Goal: Task Accomplishment & Management: Manage account settings

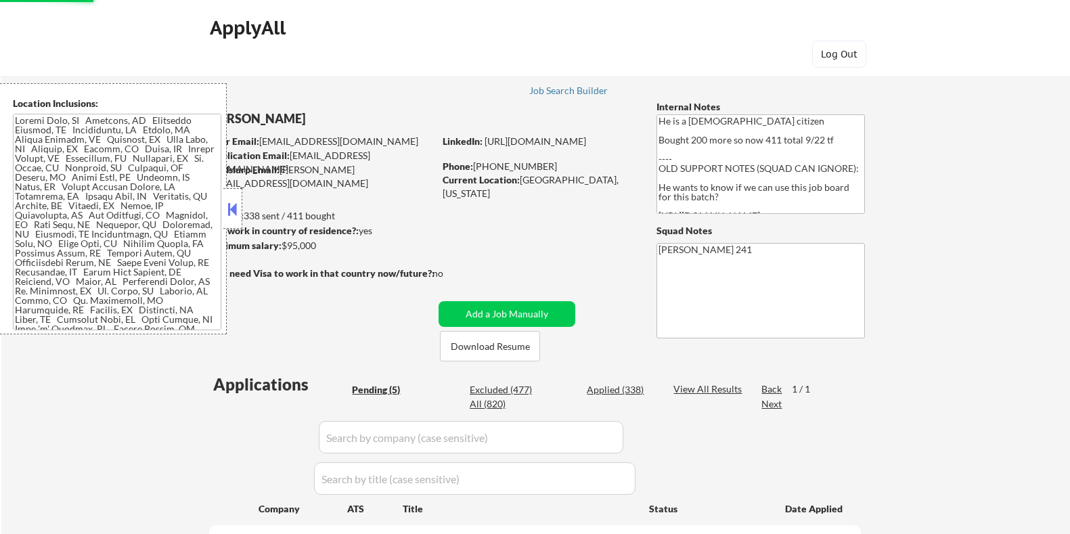
select select ""applied""
select select ""pending""
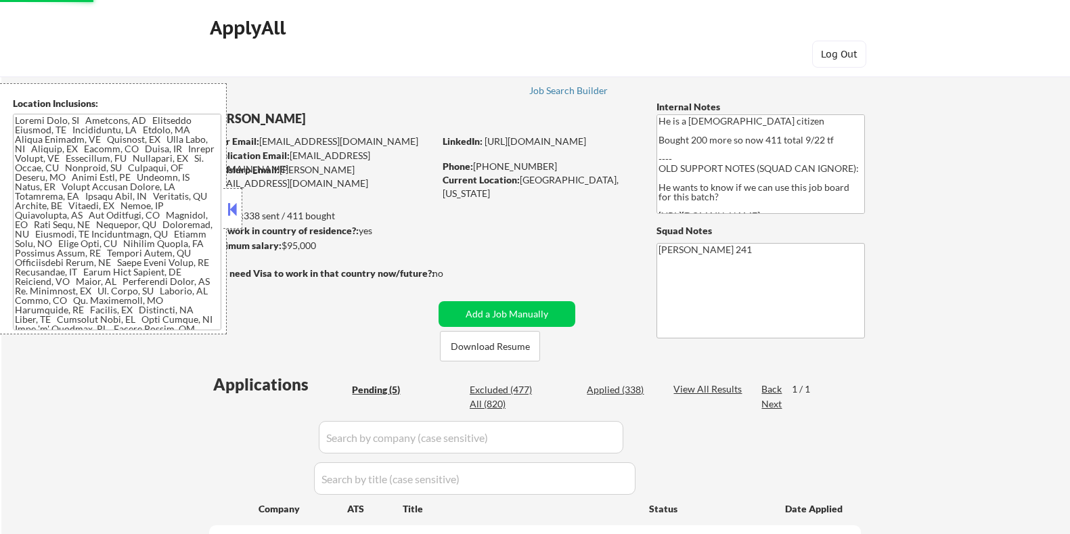
scroll to position [254, 0]
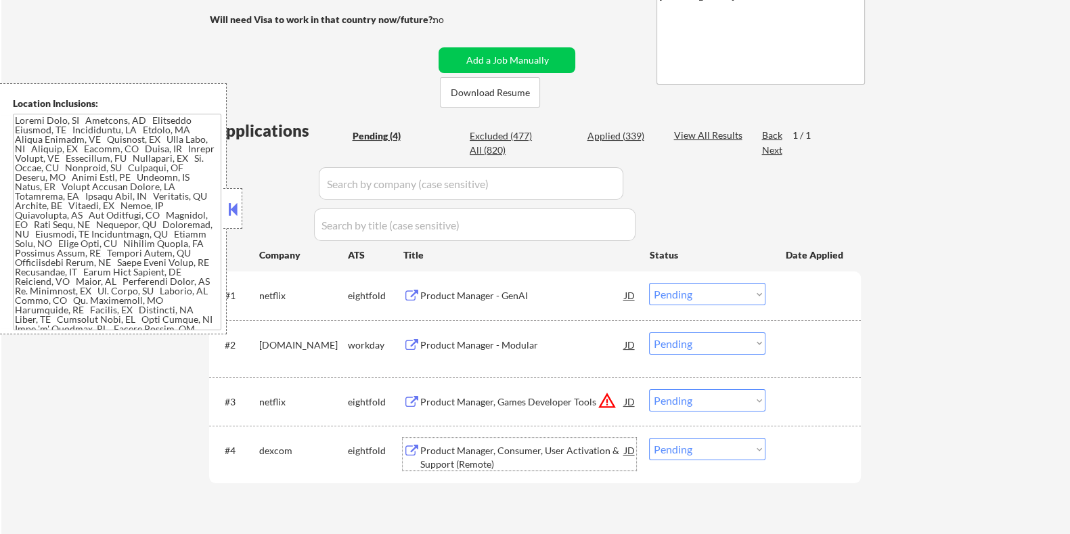
click at [487, 451] on div "Product Manager, Consumer, User Activation & Support (Remote)" at bounding box center [521, 457] width 204 height 26
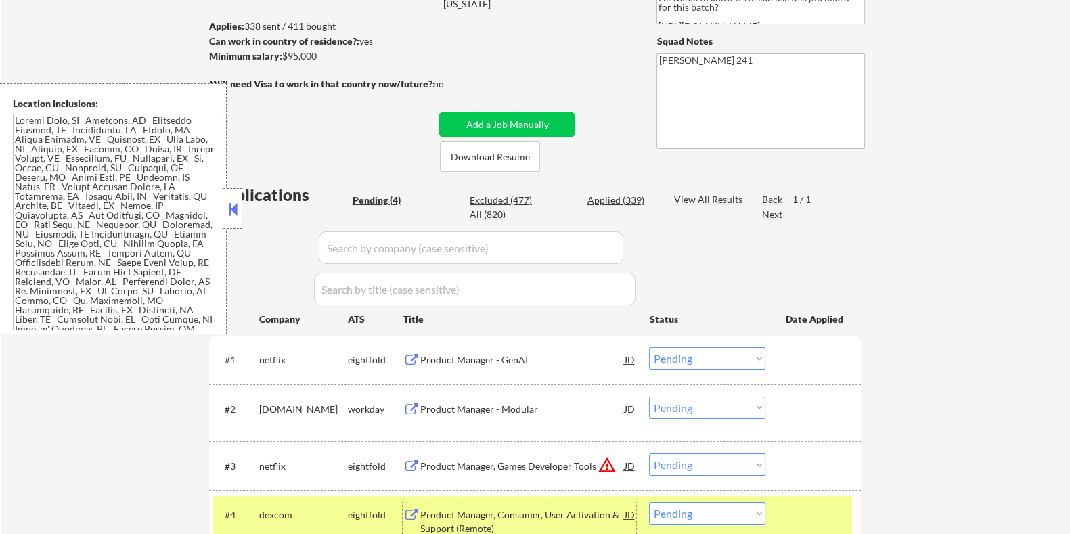
scroll to position [338, 0]
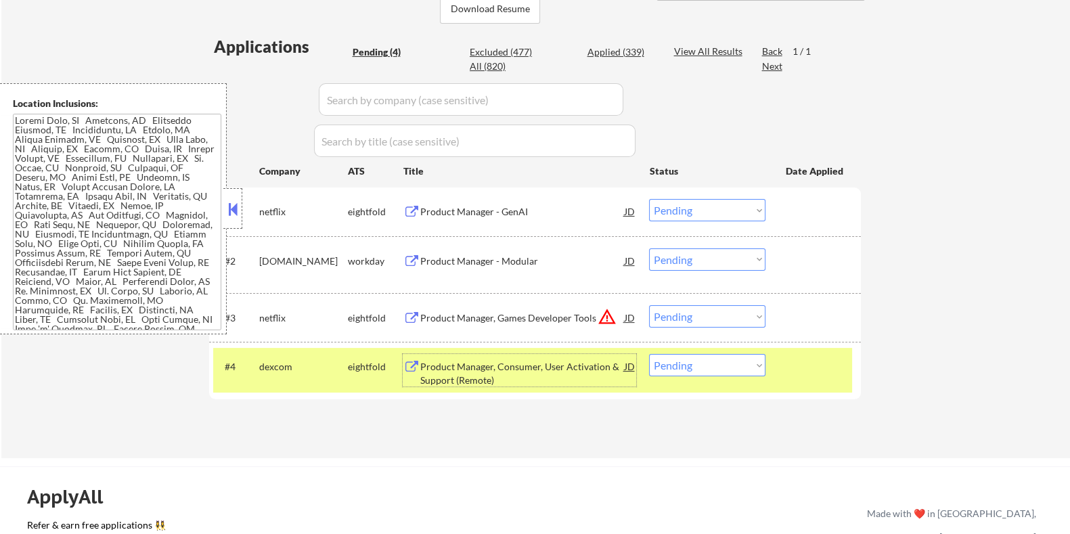
click at [712, 364] on select "Choose an option... Pending Applied Excluded (Questions) Excluded (Expired) Exc…" at bounding box center [707, 365] width 116 height 22
select select ""applied""
click at [649, 354] on select "Choose an option... Pending Applied Excluded (Questions) Excluded (Expired) Exc…" at bounding box center [707, 365] width 116 height 22
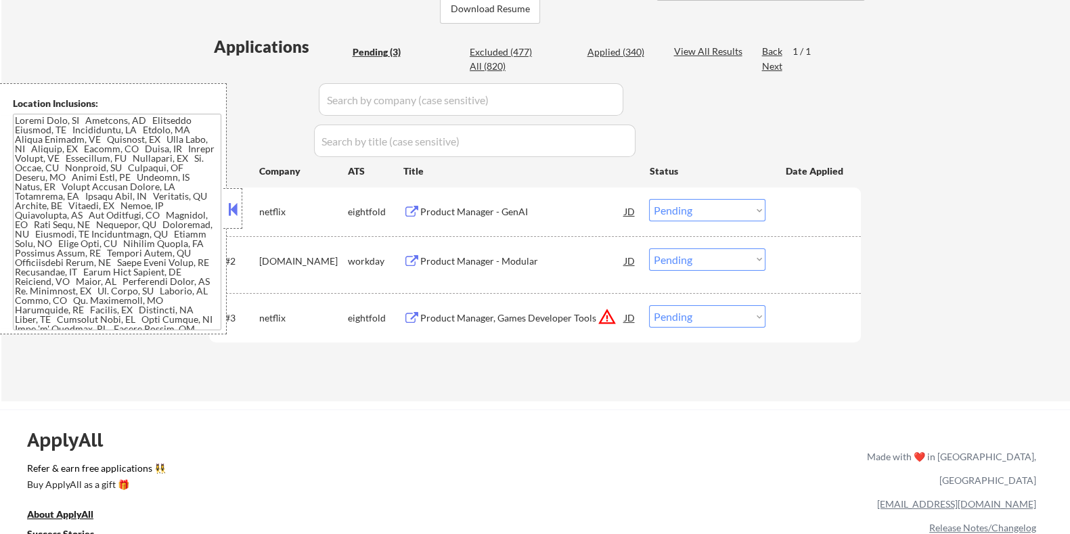
scroll to position [168, 0]
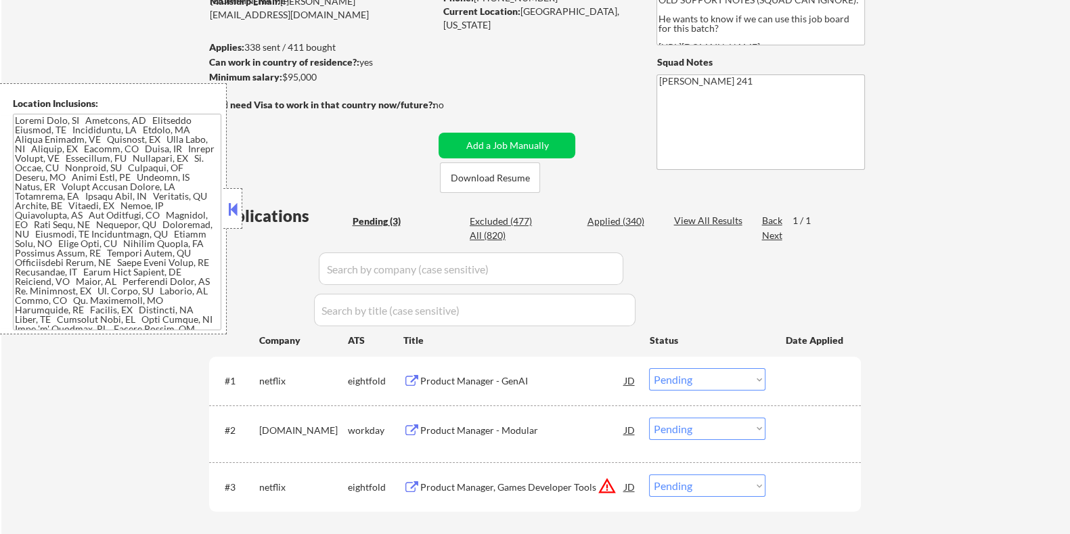
click at [461, 377] on div "Product Manager - GenAI" at bounding box center [521, 381] width 204 height 14
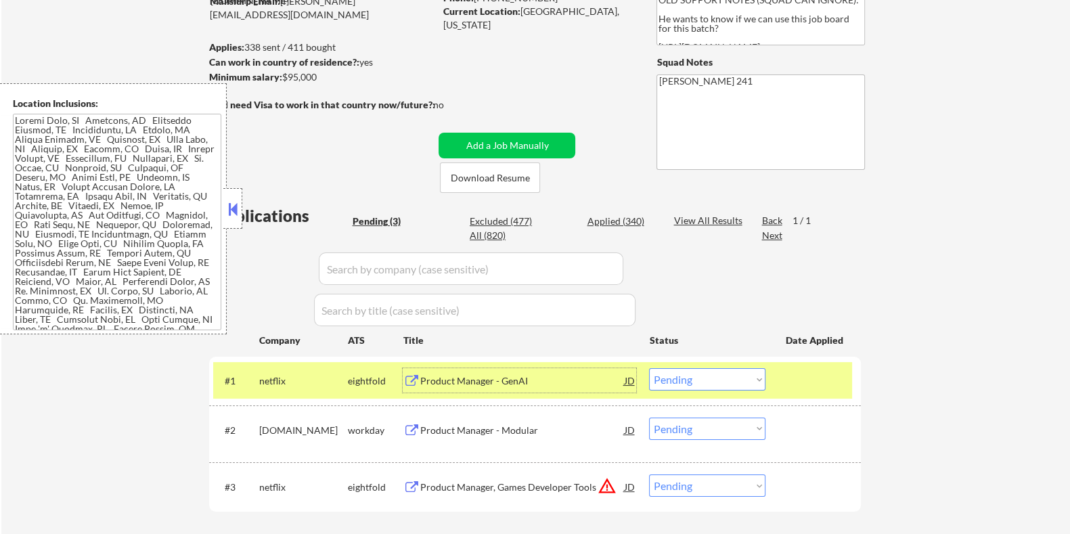
click at [742, 384] on select "Choose an option... Pending Applied Excluded (Questions) Excluded (Expired) Exc…" at bounding box center [707, 379] width 116 height 22
click at [649, 368] on select "Choose an option... Pending Applied Excluded (Questions) Excluded (Expired) Exc…" at bounding box center [707, 379] width 116 height 22
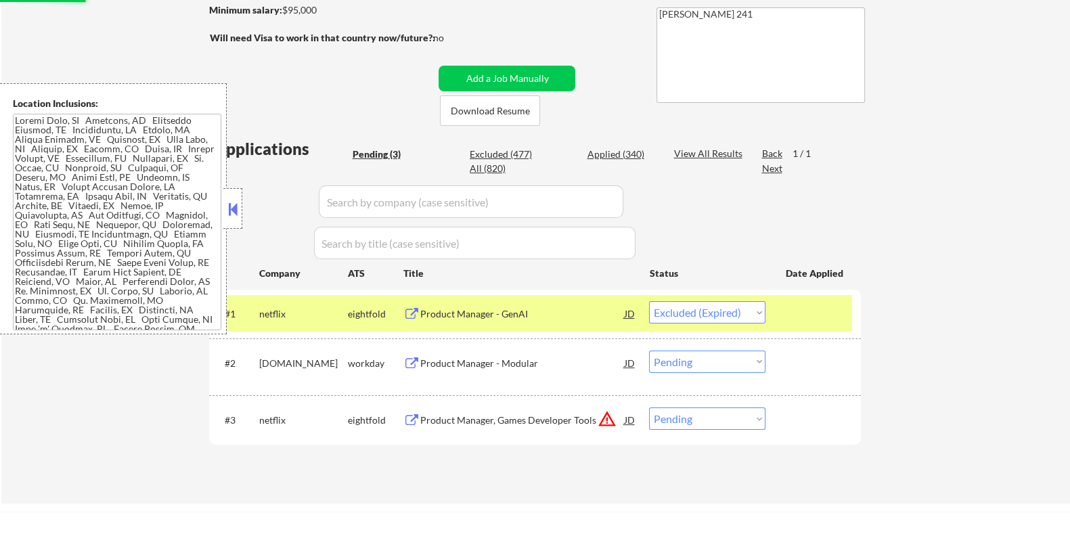
scroll to position [254, 0]
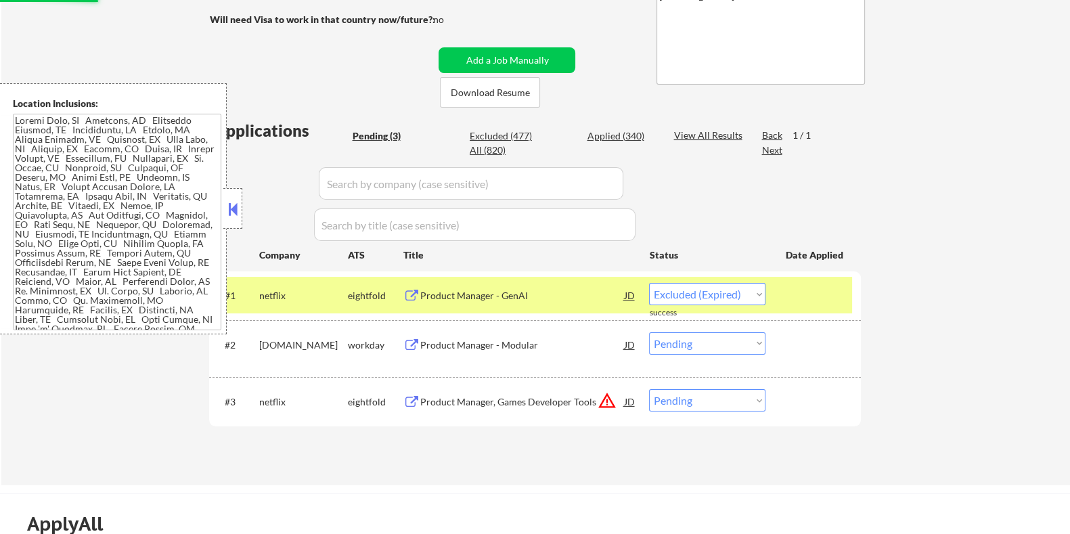
select select ""pending""
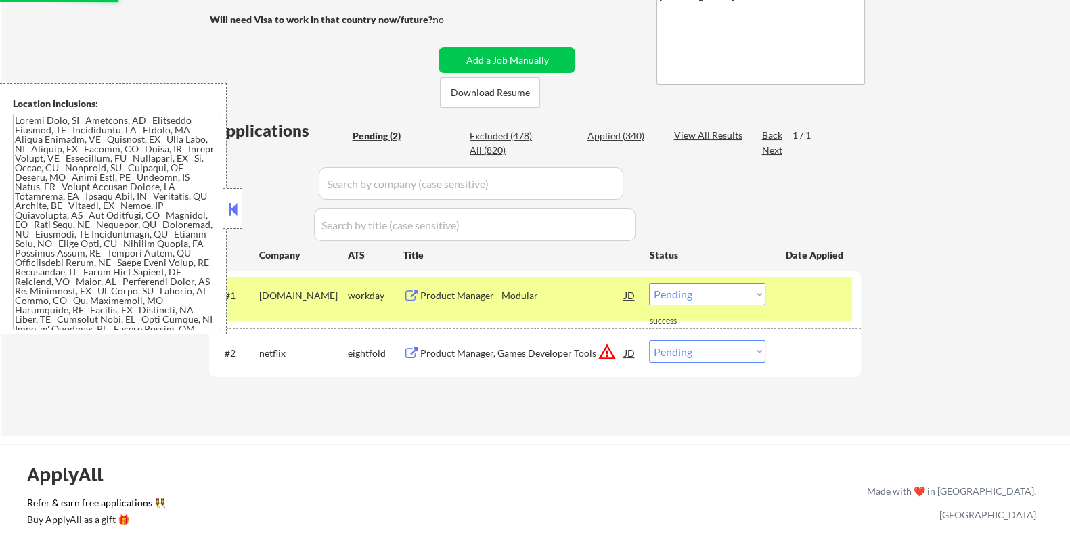
click at [524, 396] on div "Applications Pending (2) Excluded (478) Applied (340) All (820) View All Result…" at bounding box center [534, 264] width 651 height 291
click at [477, 342] on div "Product Manager, Games Developer Tools" at bounding box center [521, 352] width 204 height 24
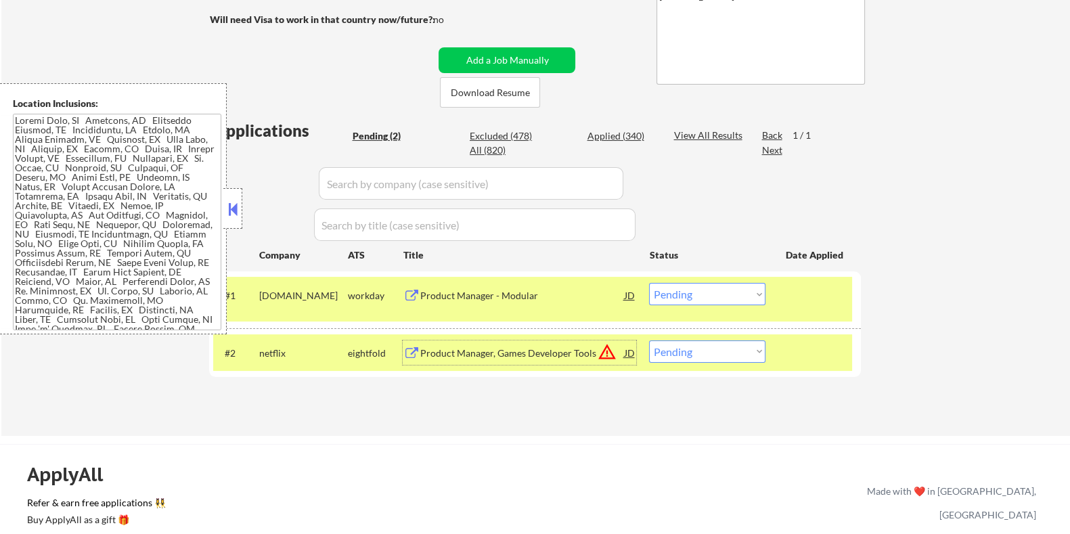
click at [717, 348] on select "Choose an option... Pending Applied Excluded (Questions) Excluded (Expired) Exc…" at bounding box center [707, 351] width 116 height 22
select select ""excluded__expired_""
click at [649, 340] on select "Choose an option... Pending Applied Excluded (Questions) Excluded (Expired) Exc…" at bounding box center [707, 351] width 116 height 22
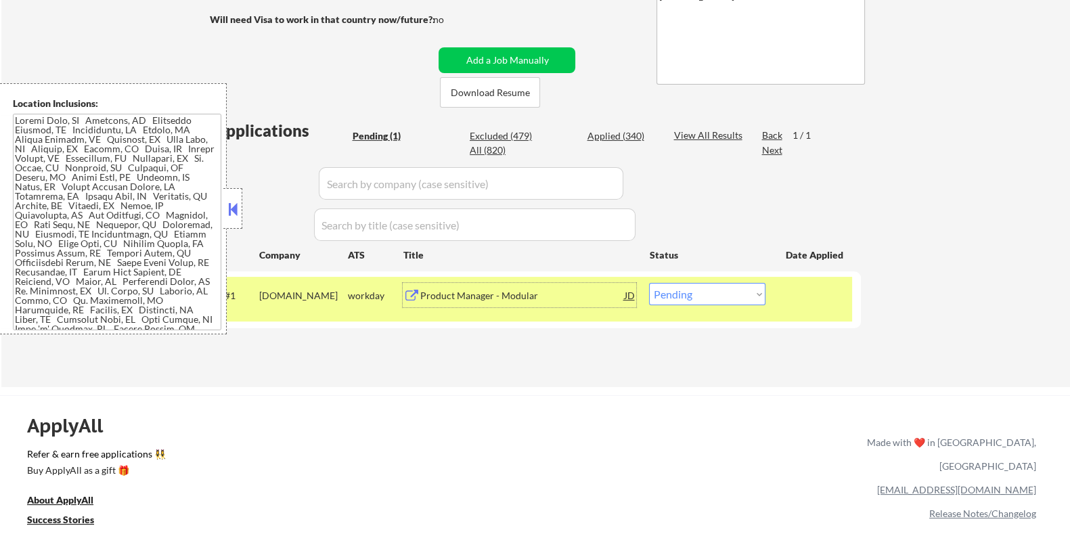
click at [506, 305] on div "Product Manager - Modular" at bounding box center [521, 295] width 204 height 24
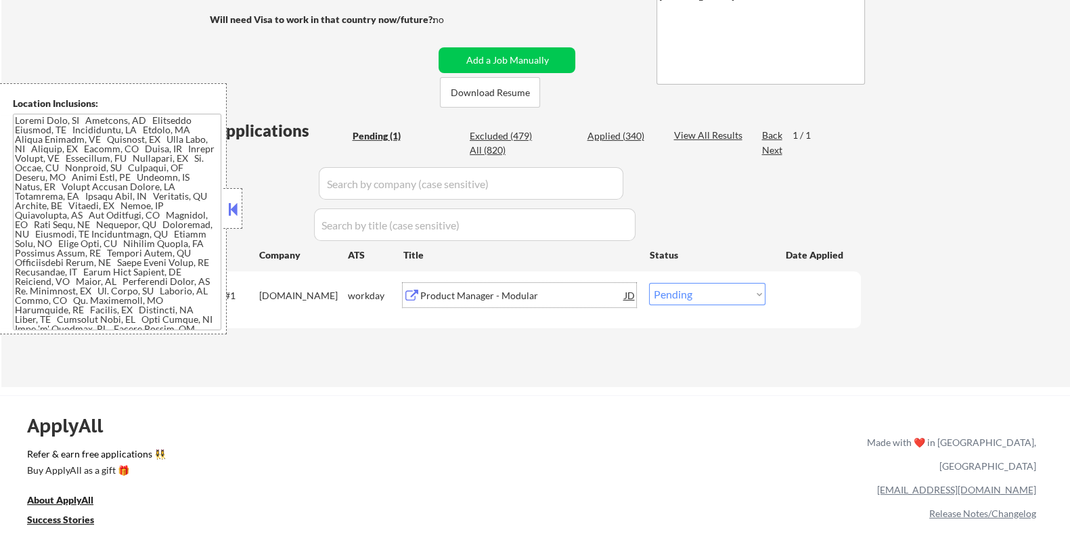
click at [453, 292] on div "Product Manager - Modular" at bounding box center [521, 296] width 204 height 14
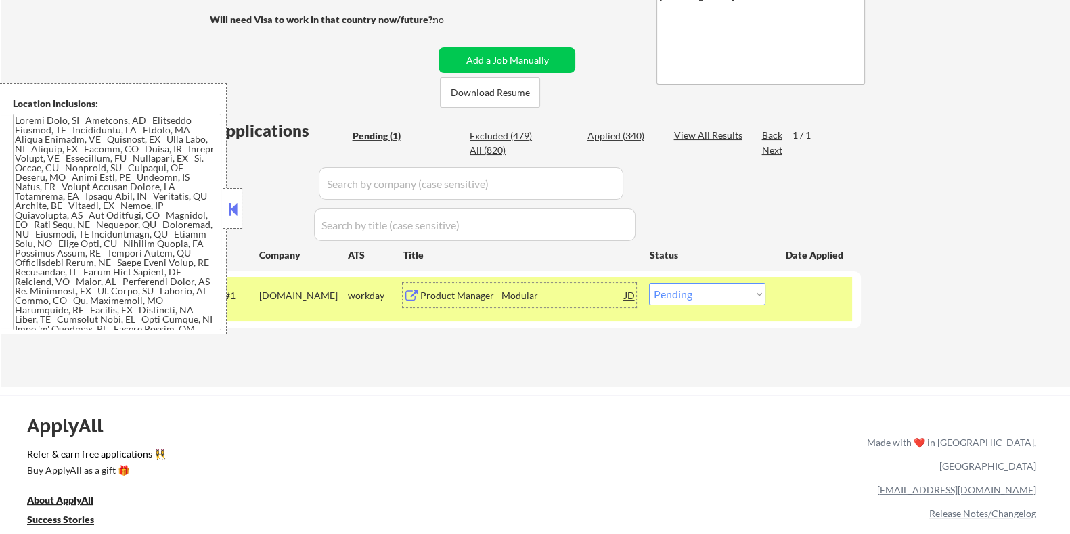
click at [750, 297] on select "Choose an option... Pending Applied Excluded (Questions) Excluded (Expired) Exc…" at bounding box center [707, 294] width 116 height 22
select select ""applied""
click at [649, 283] on select "Choose an option... Pending Applied Excluded (Questions) Excluded (Expired) Exc…" at bounding box center [707, 294] width 116 height 22
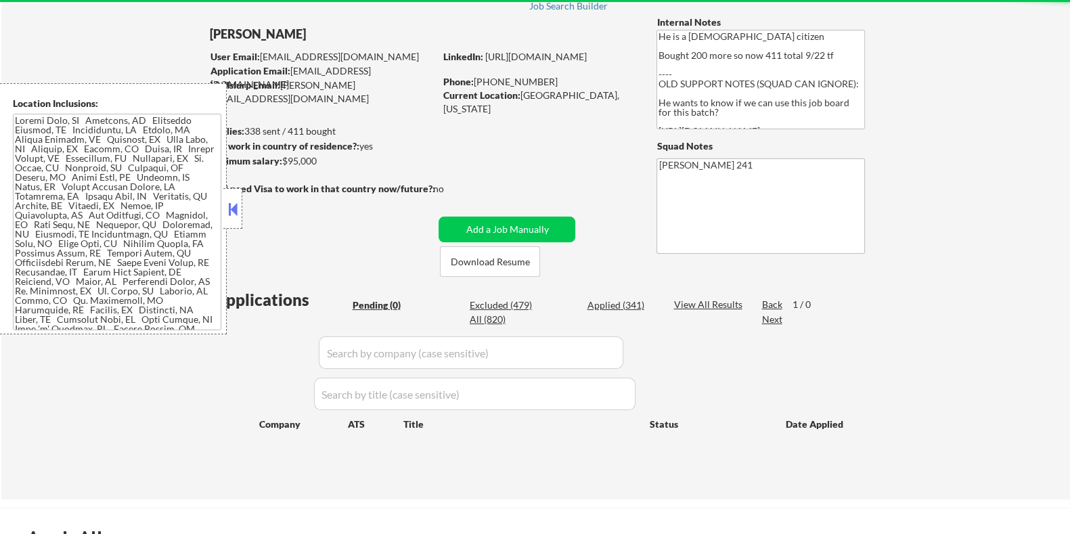
scroll to position [84, 0]
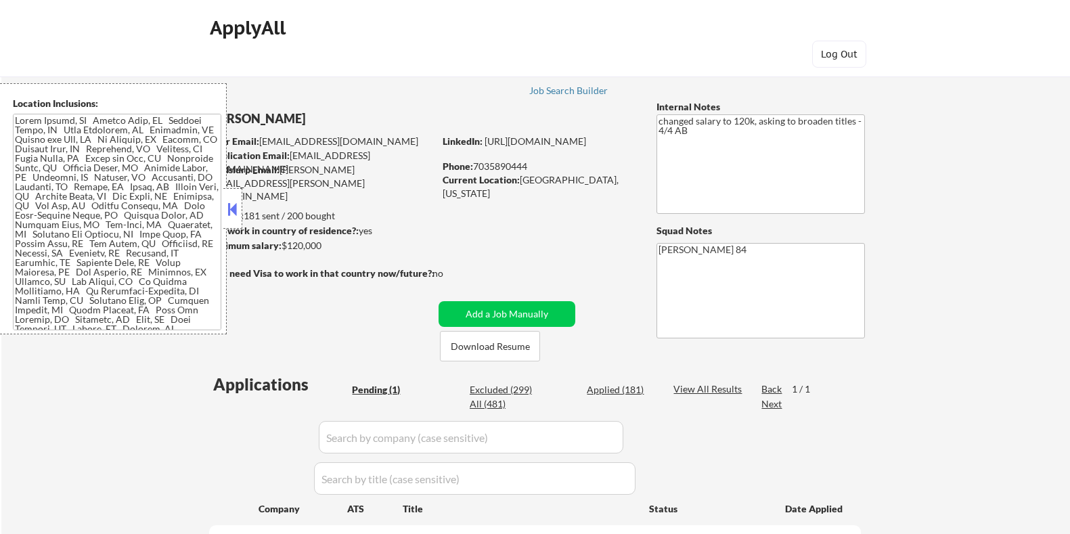
select select ""pending""
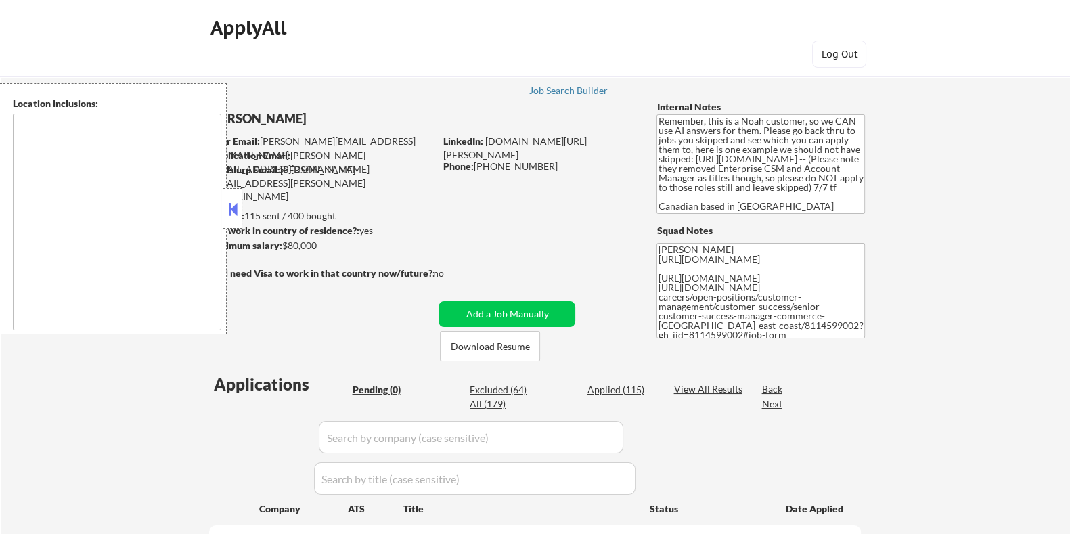
type textarea "Toronto, ON Etobicoke, ON Scarborough, ON North York, ON East York, ON York, ON…"
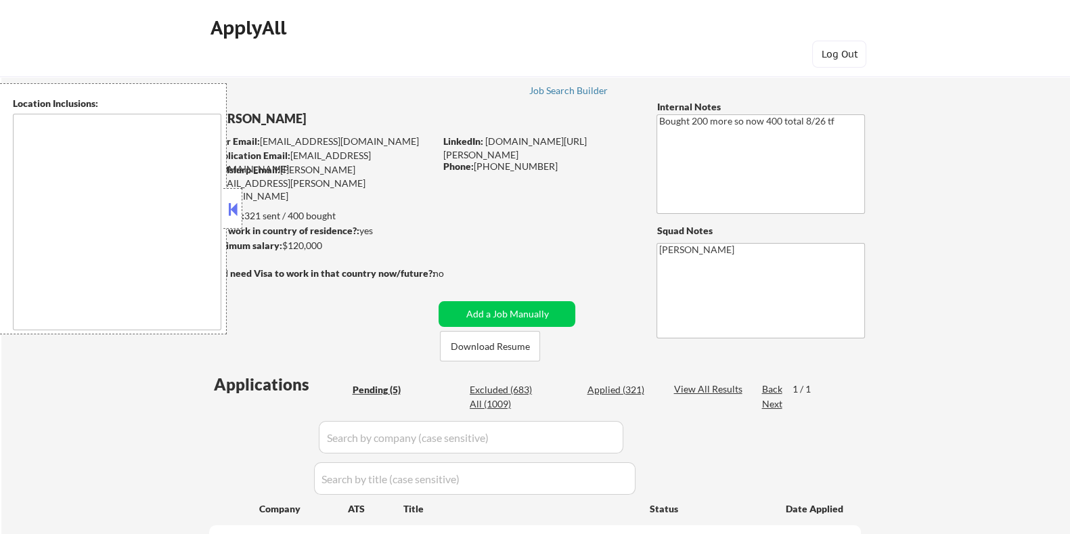
type textarea "[GEOGRAPHIC_DATA], [GEOGRAPHIC_DATA] [GEOGRAPHIC_DATA], [GEOGRAPHIC_DATA] [GEOG…"
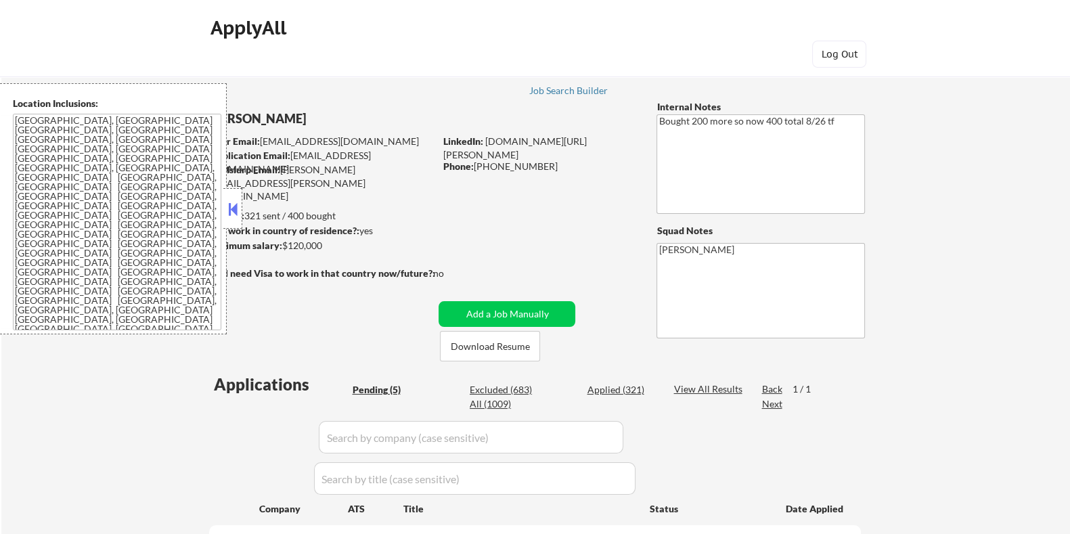
select select ""pending""
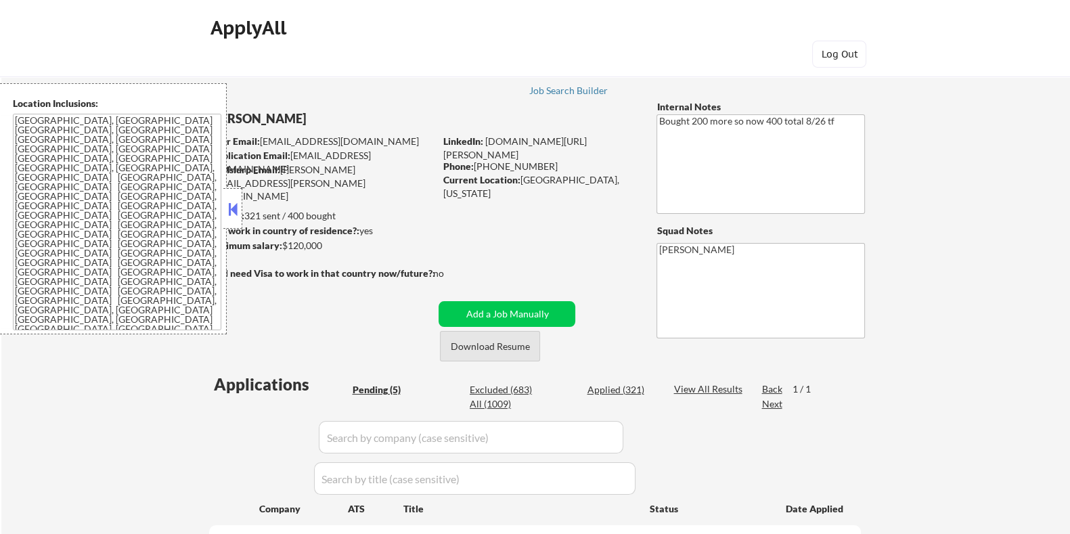
click at [468, 337] on button "Download Resume" at bounding box center [490, 346] width 100 height 30
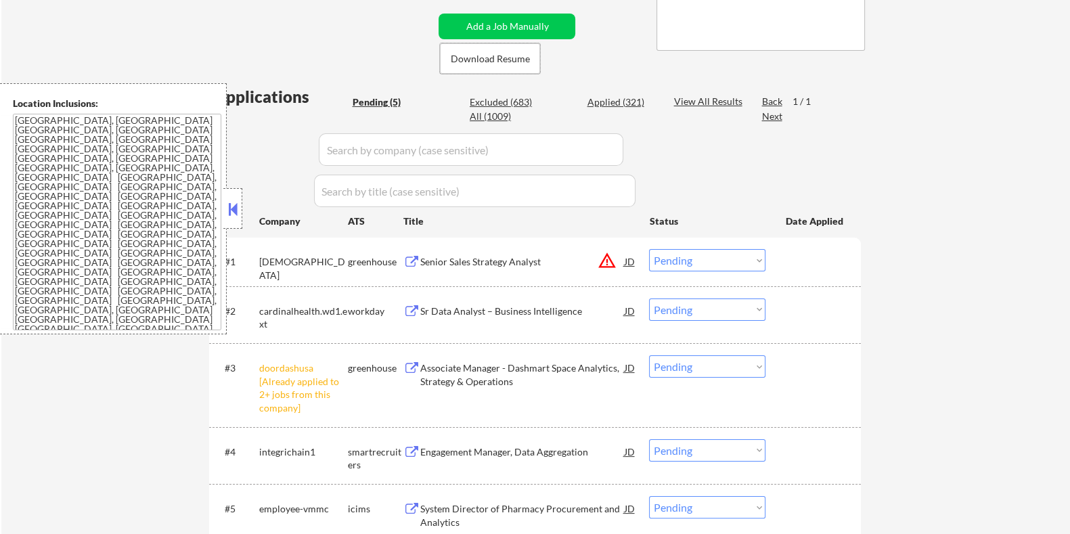
scroll to position [338, 0]
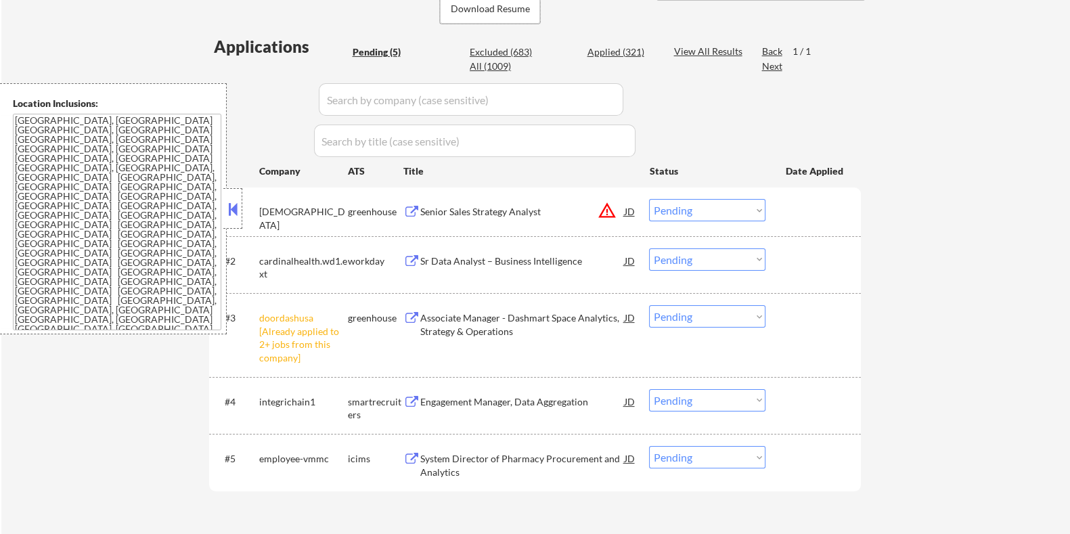
click at [710, 316] on select "Choose an option... Pending Applied Excluded (Questions) Excluded (Expired) Exc…" at bounding box center [707, 316] width 116 height 22
click at [649, 305] on select "Choose an option... Pending Applied Excluded (Questions) Excluded (Expired) Exc…" at bounding box center [707, 316] width 116 height 22
select select ""pending""
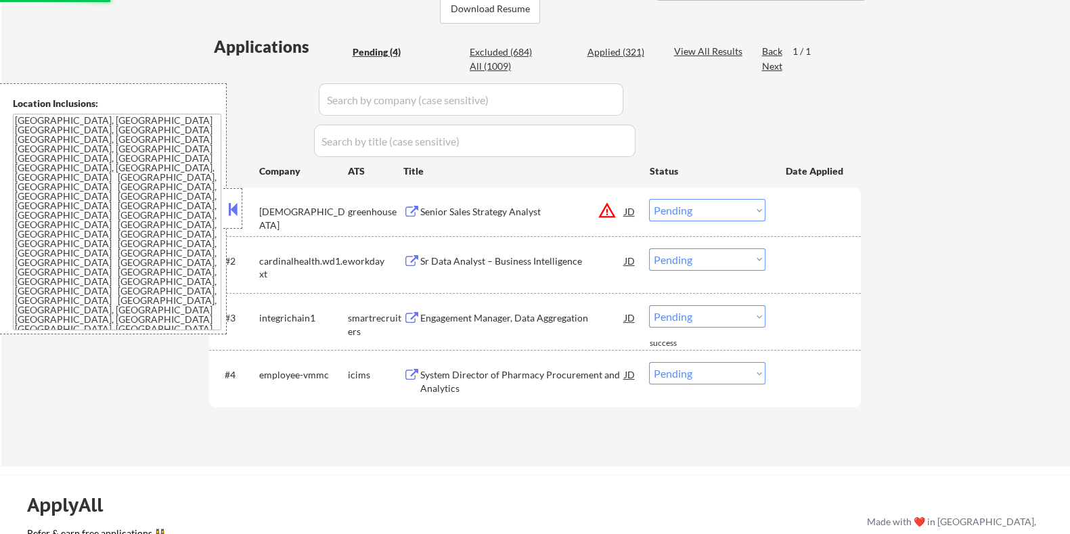
click at [458, 211] on div "Senior Sales Strategy Analyst" at bounding box center [521, 212] width 204 height 14
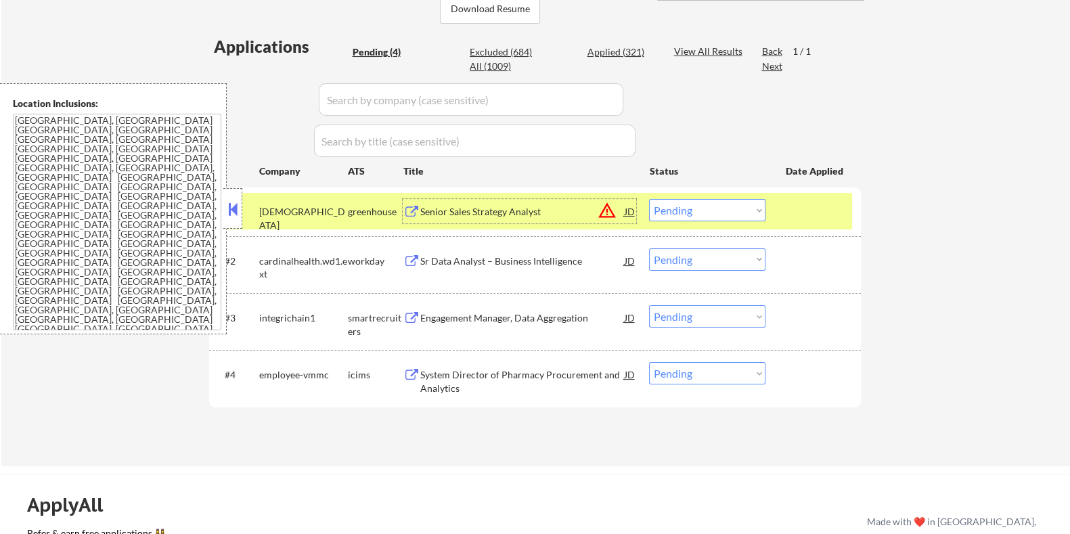
click at [741, 214] on select "Choose an option... Pending Applied Excluded (Questions) Excluded (Expired) Exc…" at bounding box center [707, 210] width 116 height 22
click at [649, 199] on select "Choose an option... Pending Applied Excluded (Questions) Excluded (Expired) Exc…" at bounding box center [707, 210] width 116 height 22
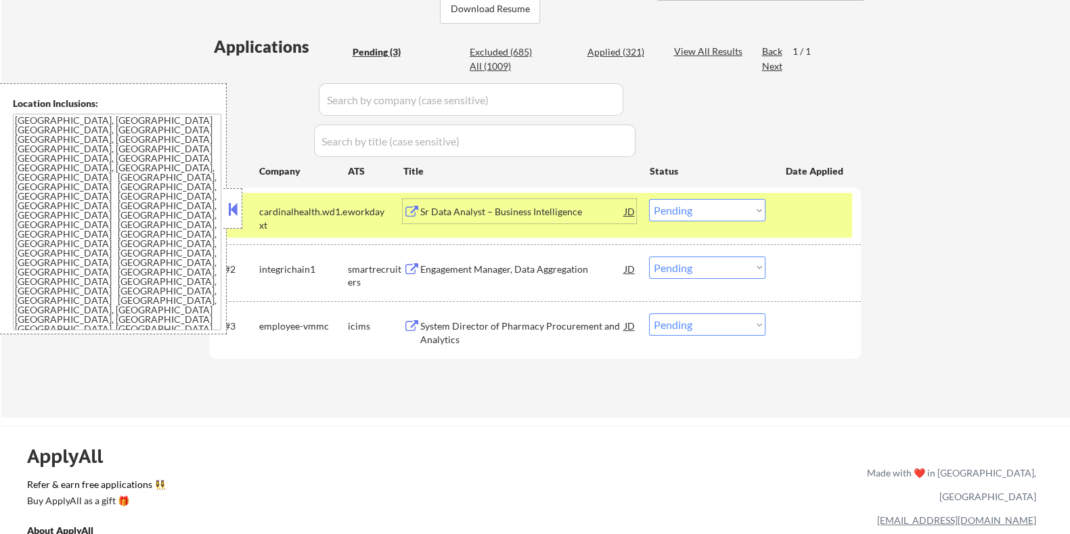
click at [481, 211] on div "Sr Data Analyst – Business Intelligence" at bounding box center [521, 212] width 204 height 14
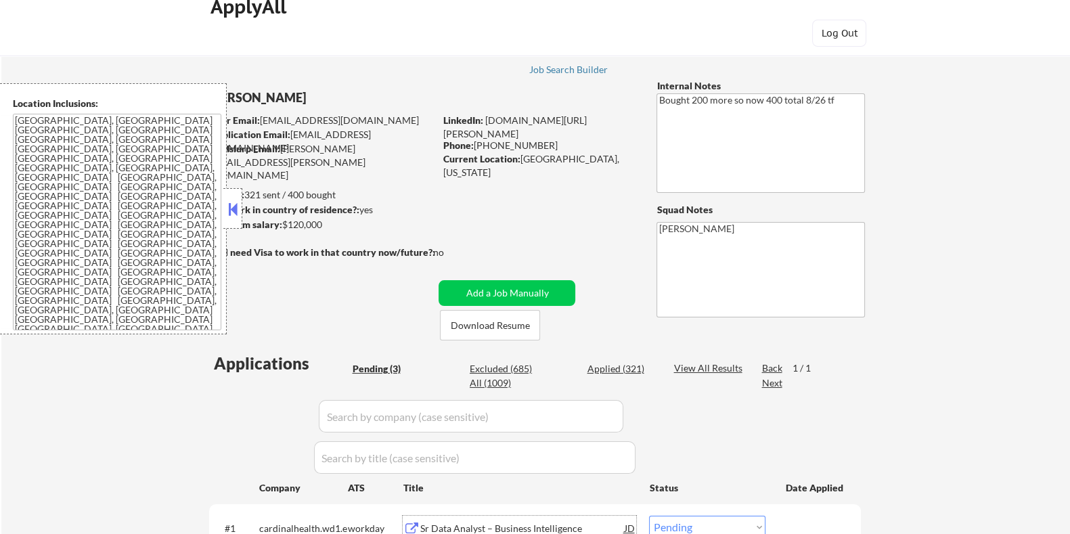
scroll to position [0, 0]
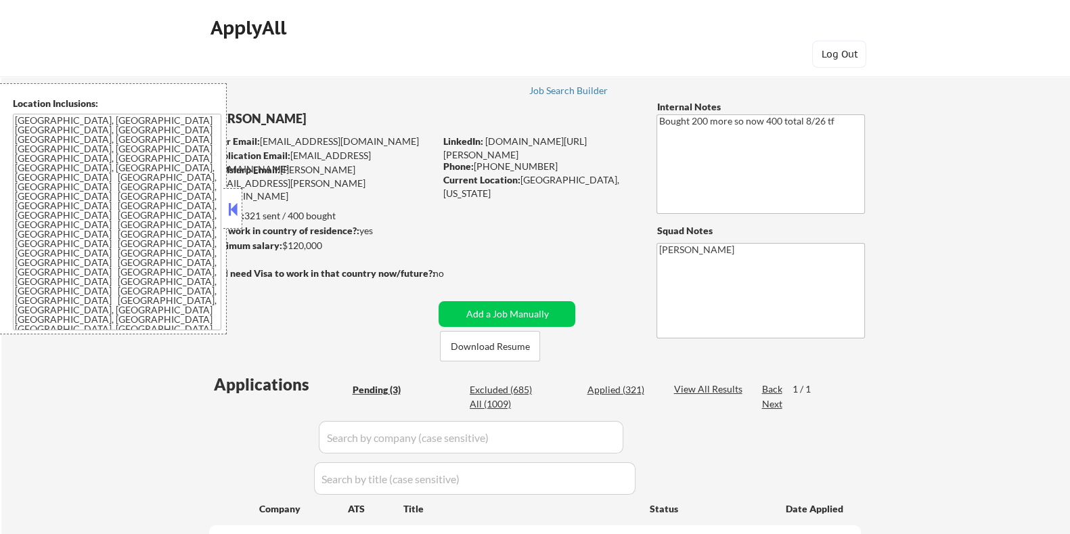
click at [235, 211] on button at bounding box center [232, 209] width 15 height 20
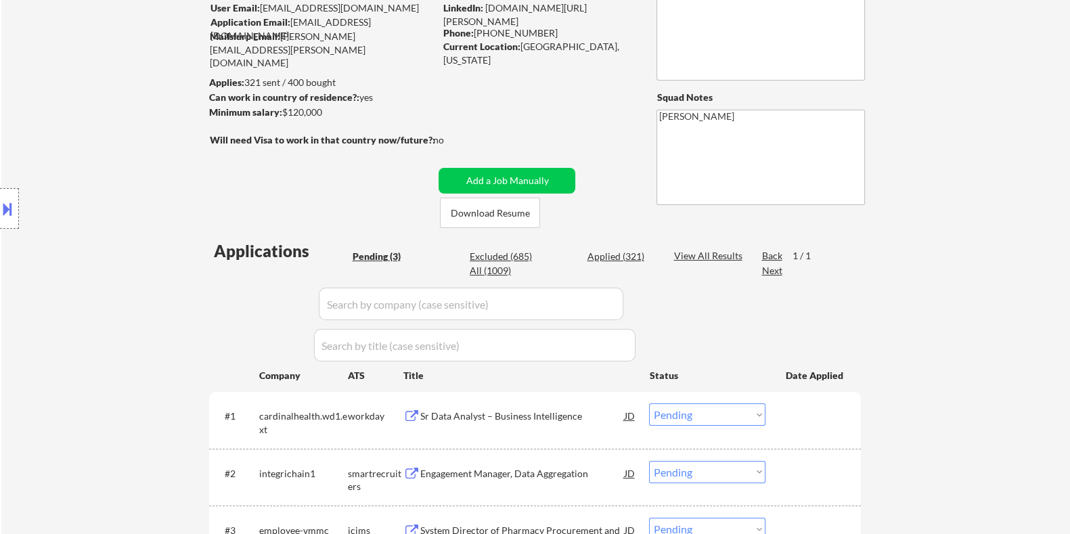
scroll to position [168, 0]
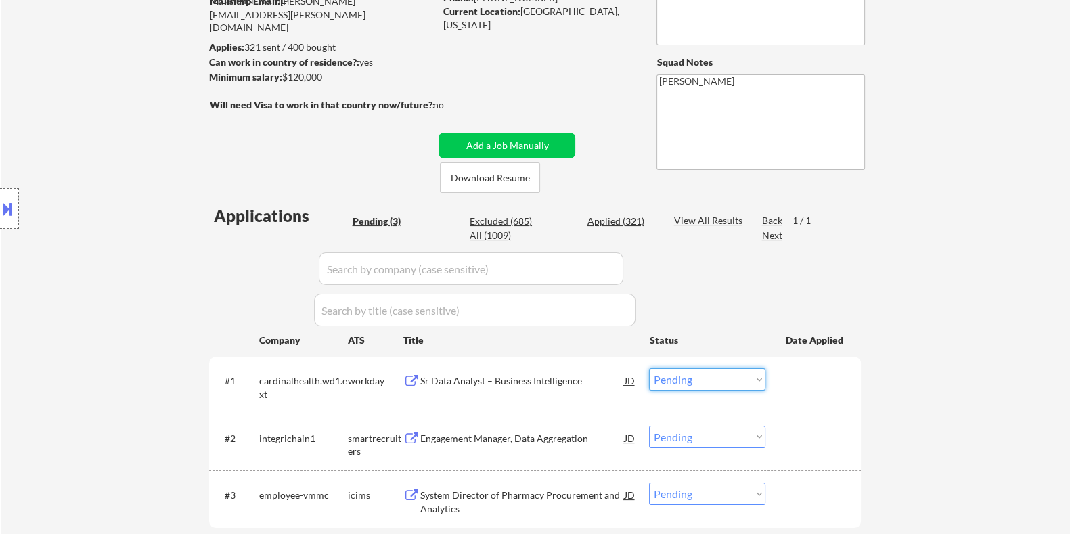
click at [734, 380] on select "Choose an option... Pending Applied Excluded (Questions) Excluded (Expired) Exc…" at bounding box center [707, 379] width 116 height 22
click at [649, 368] on select "Choose an option... Pending Applied Excluded (Questions) Excluded (Expired) Exc…" at bounding box center [707, 379] width 116 height 22
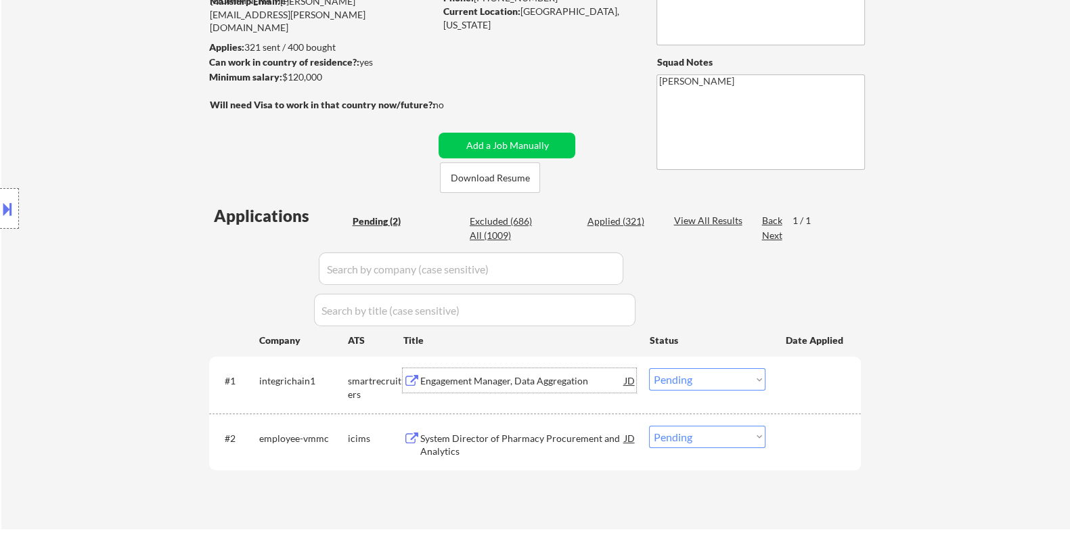
click at [481, 377] on div "Engagement Manager, Data Aggregation" at bounding box center [521, 381] width 204 height 14
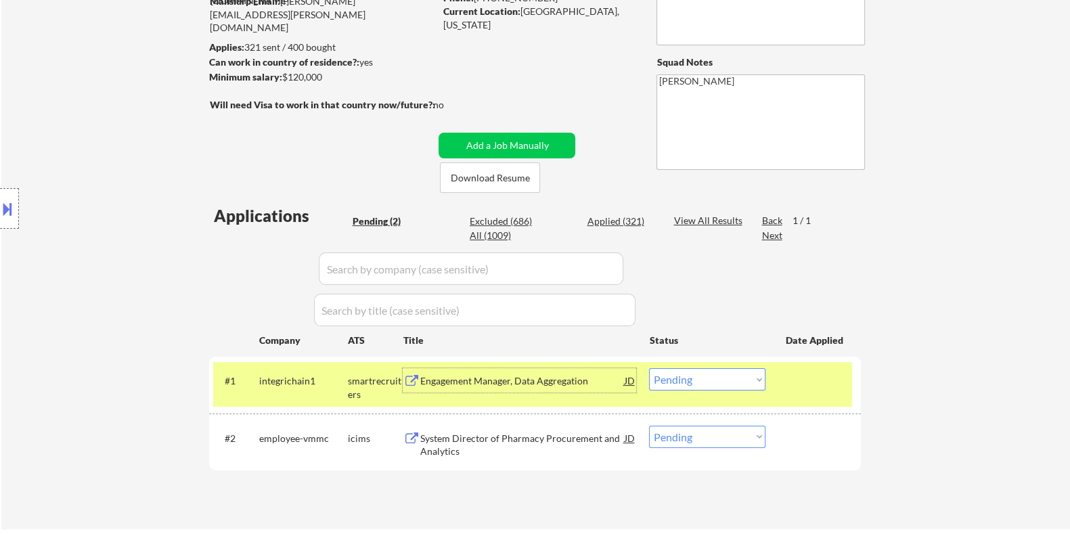
click at [718, 384] on select "Choose an option... Pending Applied Excluded (Questions) Excluded (Expired) Exc…" at bounding box center [707, 379] width 116 height 22
click at [649, 368] on select "Choose an option... Pending Applied Excluded (Questions) Excluded (Expired) Exc…" at bounding box center [707, 379] width 116 height 22
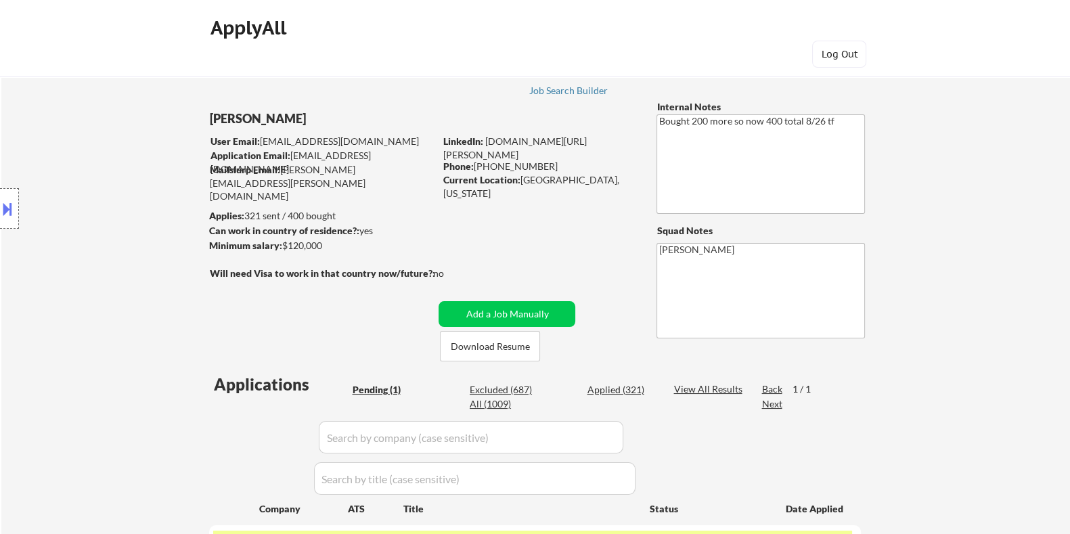
scroll to position [84, 0]
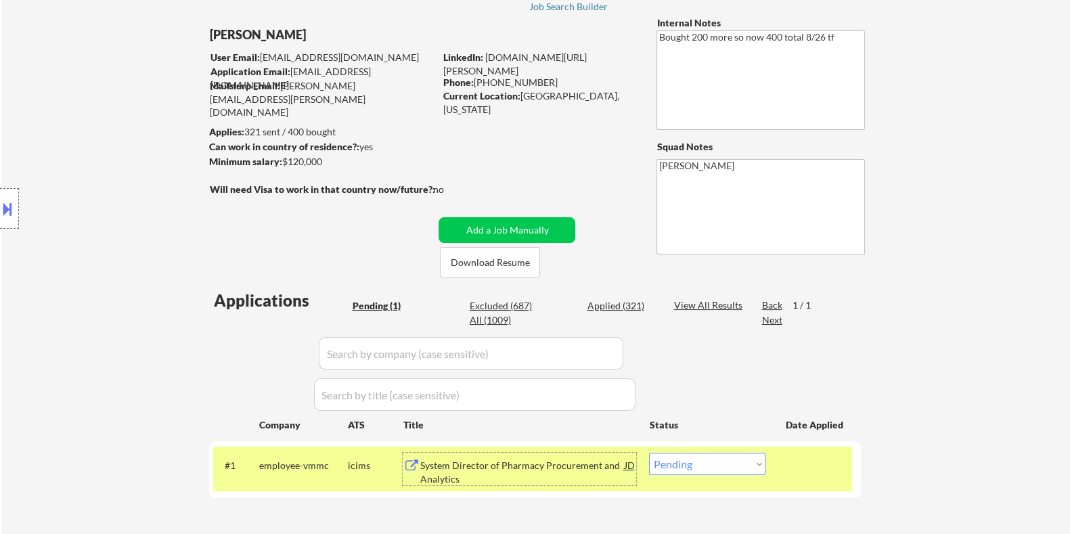
click at [487, 466] on div "System Director of Pharmacy Procurement and Analytics" at bounding box center [521, 472] width 204 height 26
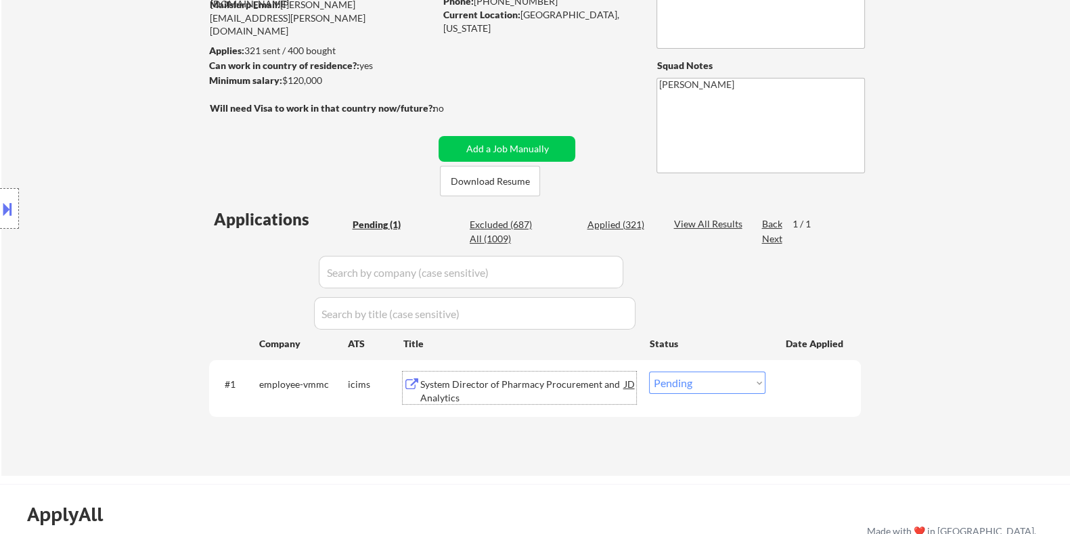
scroll to position [168, 0]
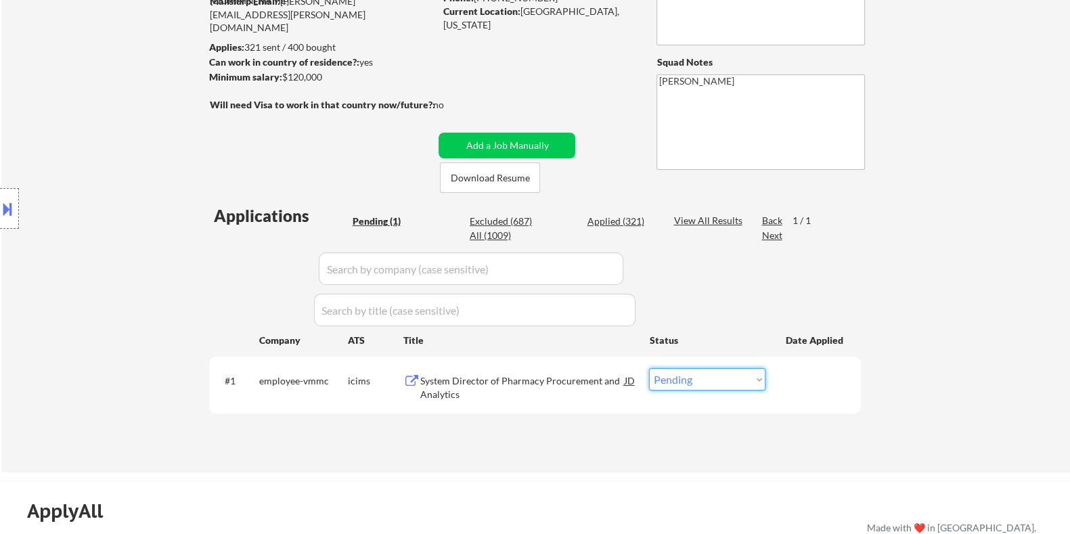
click at [698, 380] on select "Choose an option... Pending Applied Excluded (Questions) Excluded (Expired) Exc…" at bounding box center [707, 379] width 116 height 22
select select ""excluded__bad_match_""
click at [649, 368] on select "Choose an option... Pending Applied Excluded (Questions) Excluded (Expired) Exc…" at bounding box center [707, 379] width 116 height 22
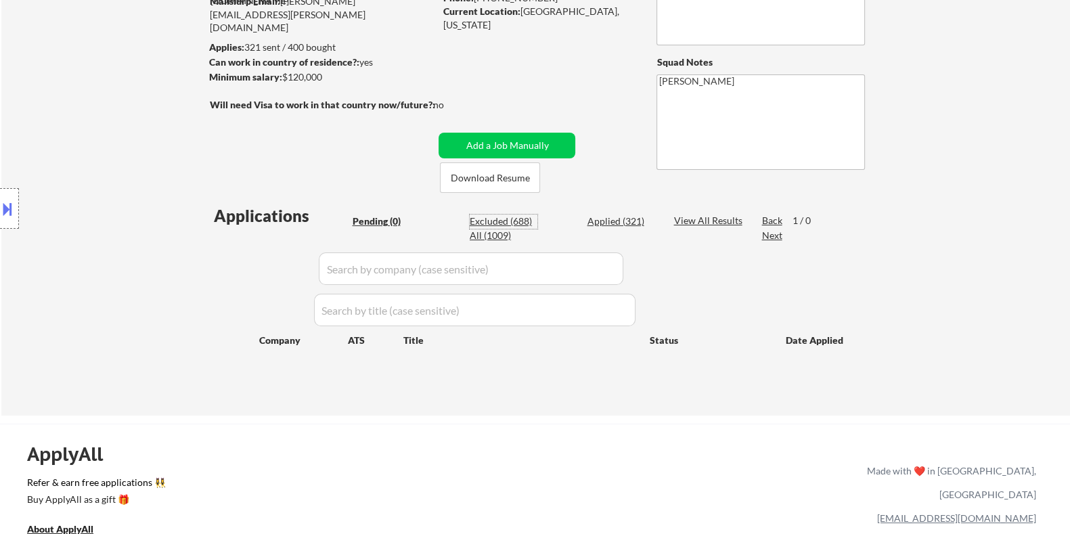
click at [485, 218] on div "Excluded (688)" at bounding box center [504, 221] width 68 height 14
select select ""excluded__expired_""
select select ""excluded""
select select ""excluded__expired_""
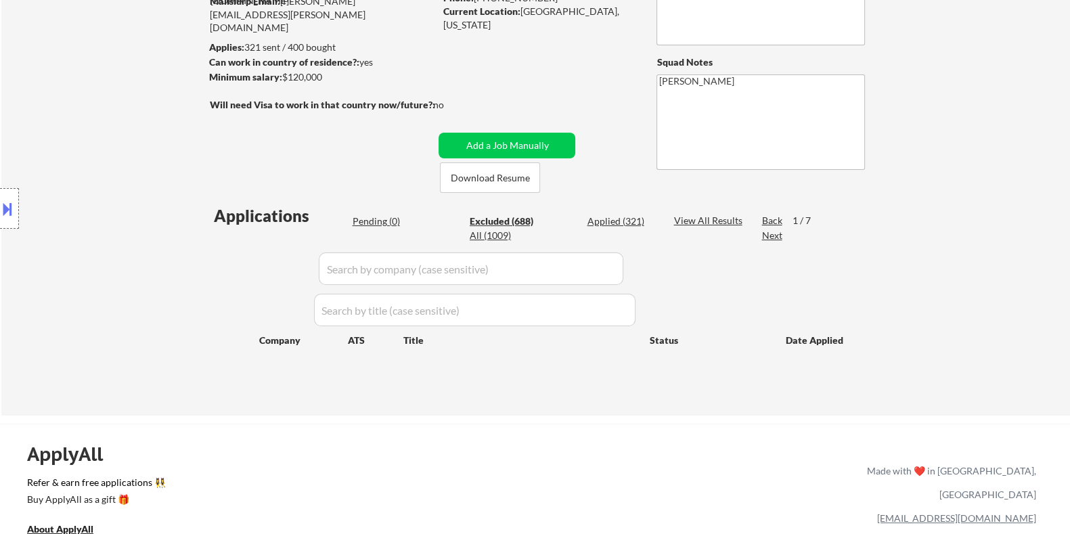
select select ""excluded__expired_""
select select ""excluded""
select select ""excluded__bad_match_""
select select ""excluded__location_""
select select ""excluded__bad_match_""
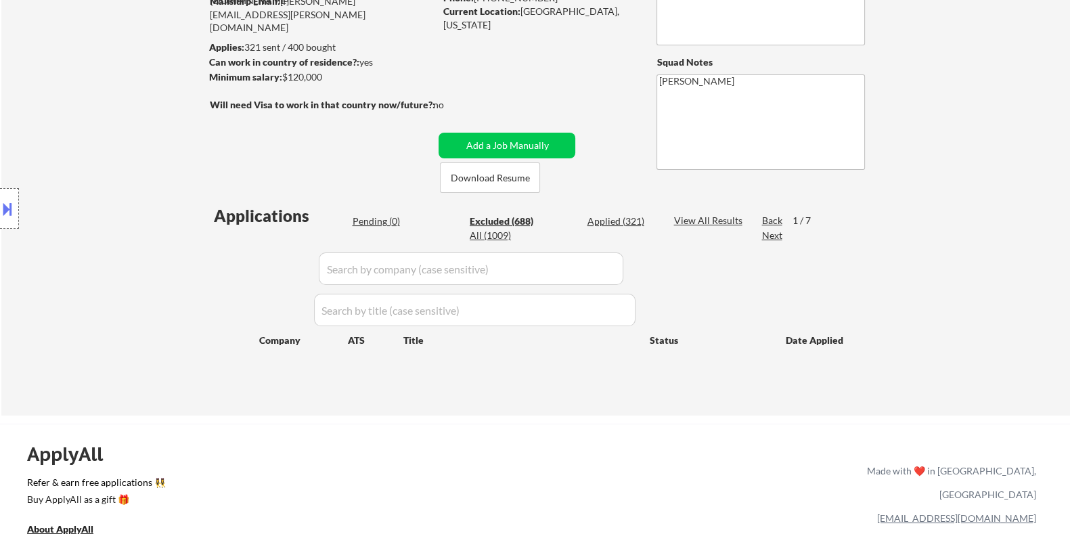
select select ""excluded""
select select ""excluded__expired_""
select select ""excluded__bad_match_""
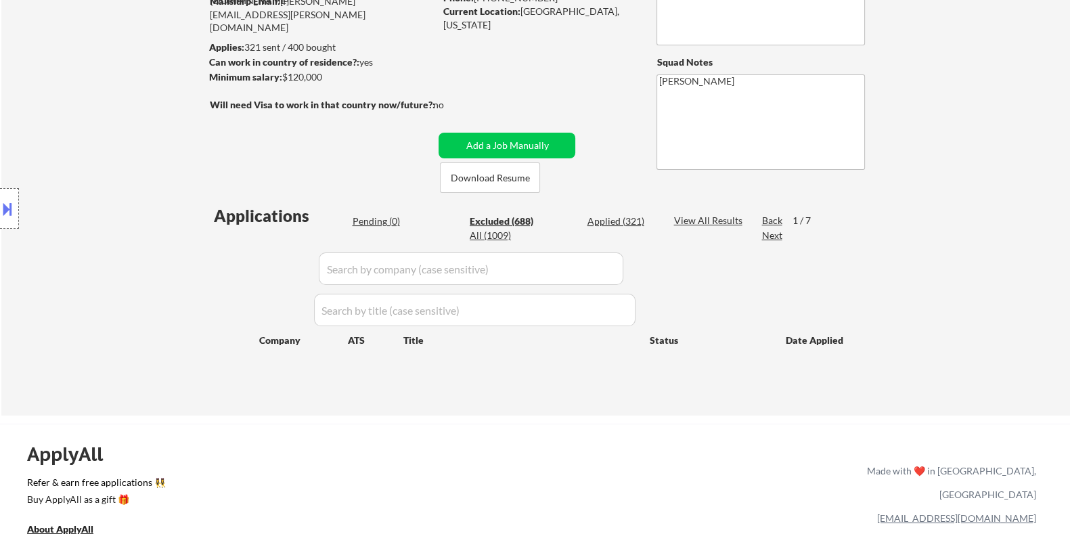
select select ""excluded__bad_match_""
select select ""excluded__location_""
select select ""excluded__expired_""
select select ""excluded__location_""
select select ""excluded__bad_match_""
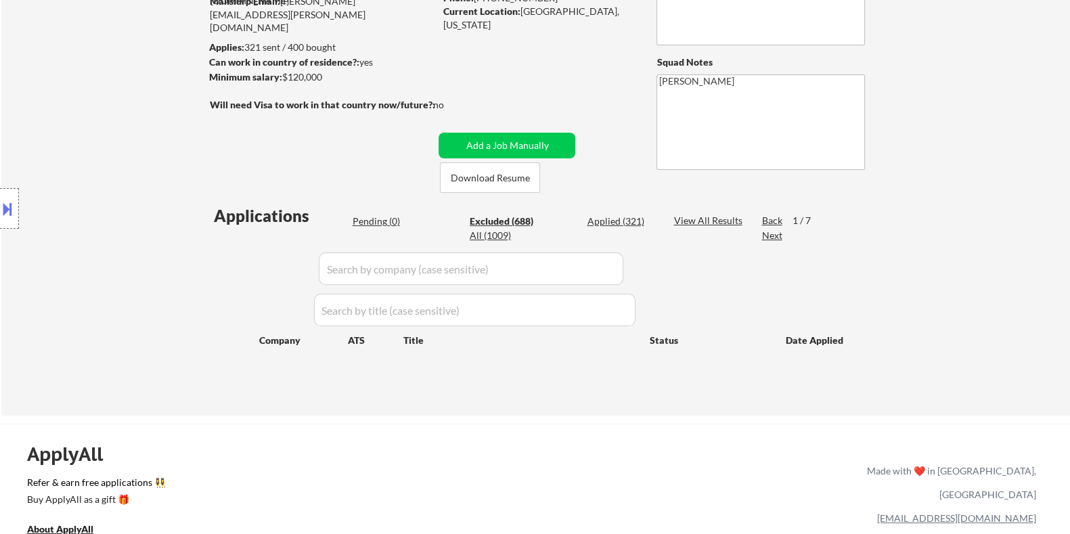
select select ""excluded__location_""
select select ""excluded__expired_""
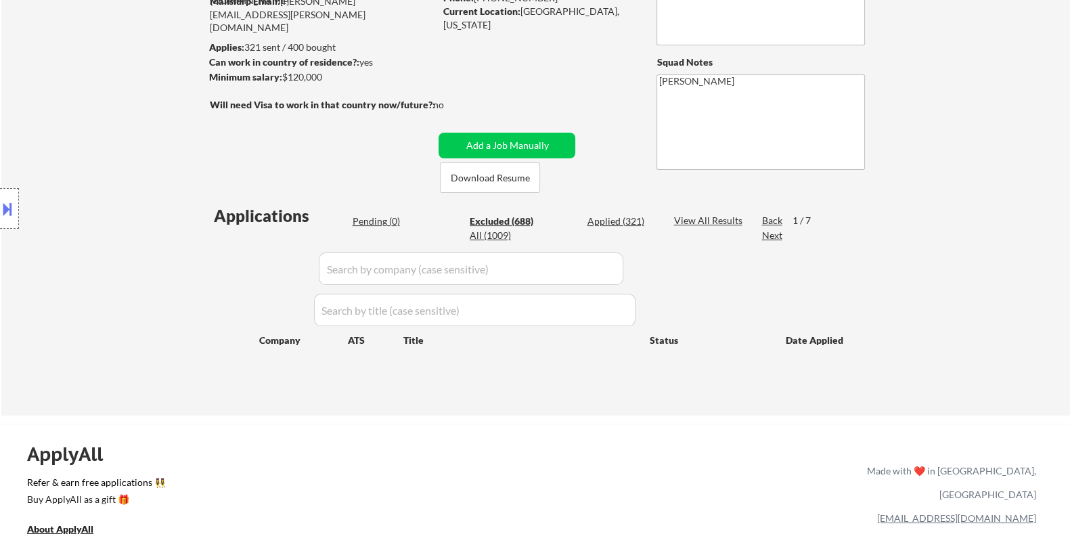
select select ""excluded__bad_match_""
select select ""excluded__location_""
select select ""excluded__bad_match_""
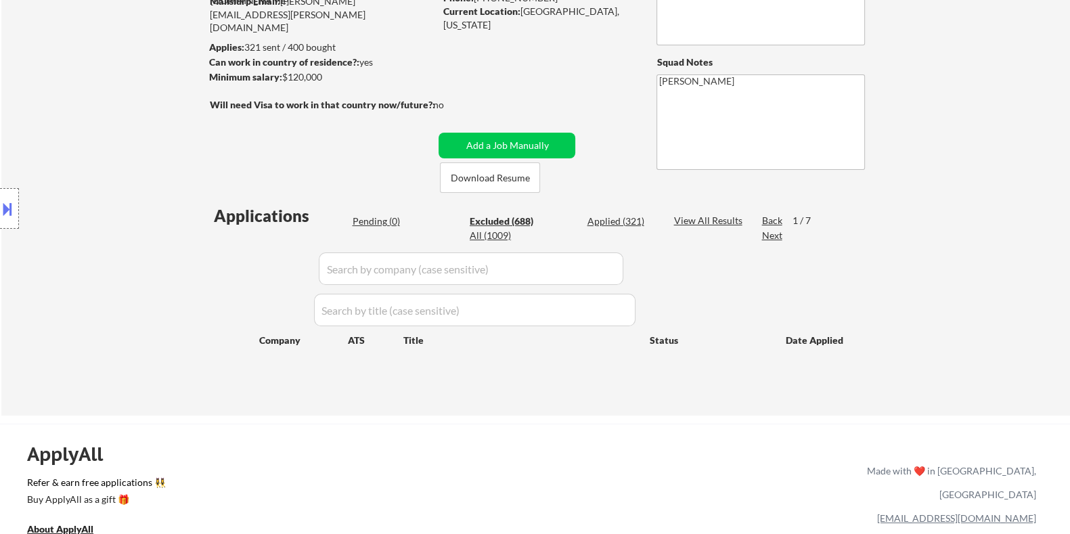
select select ""excluded__expired_""
select select ""excluded""
select select ""excluded__bad_match_""
select select ""excluded__salary_""
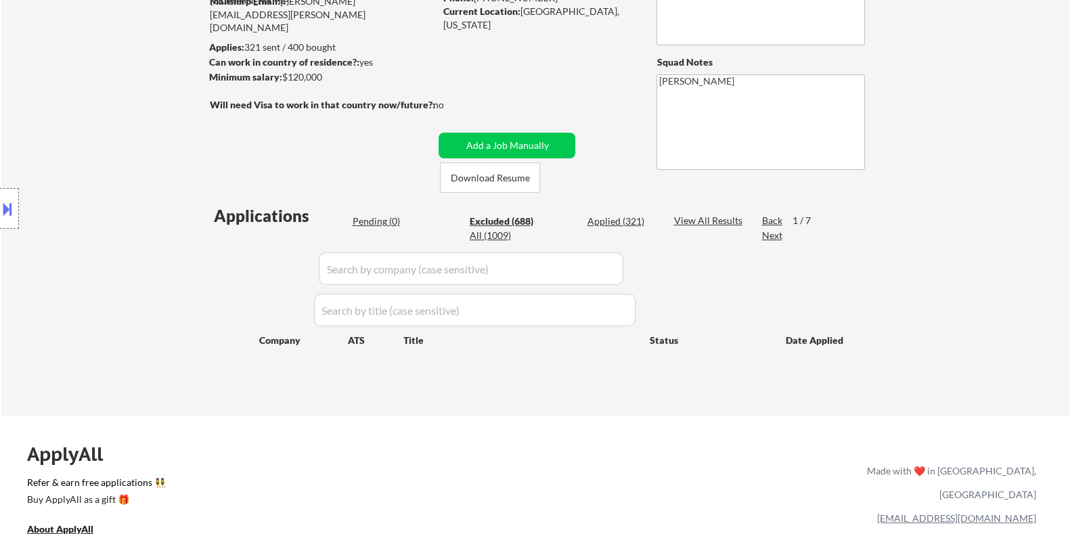
select select ""excluded__salary_""
select select ""excluded""
select select ""excluded__bad_match_""
select select ""excluded__expired_""
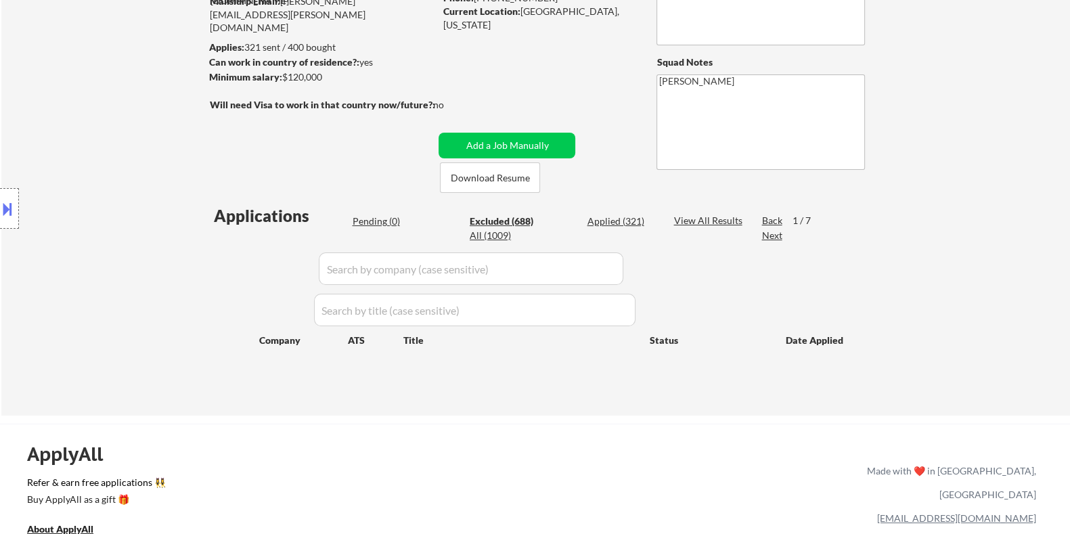
select select ""excluded__location_""
select select ""excluded__bad_match_""
select select ""excluded""
select select ""excluded__expired_""
select select ""excluded__bad_match_""
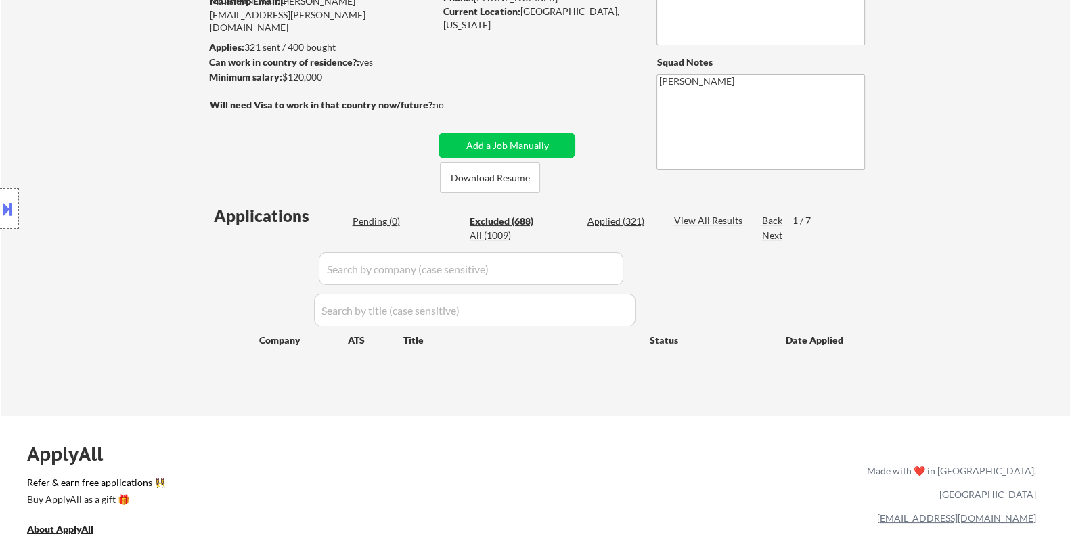
select select ""excluded__bad_match_""
select select ""excluded""
select select ""excluded__location_""
select select ""excluded__expired_""
select select ""excluded__bad_match_""
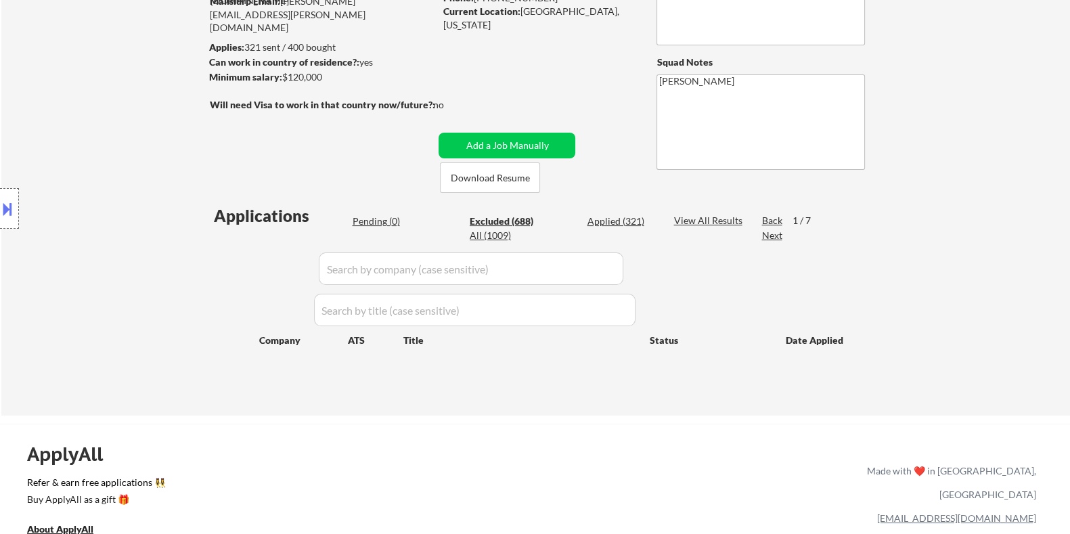
select select ""excluded__bad_match_""
select select ""excluded__expired_""
select select ""excluded__location_""
select select ""excluded__blocklist_""
select select ""excluded__salary_""
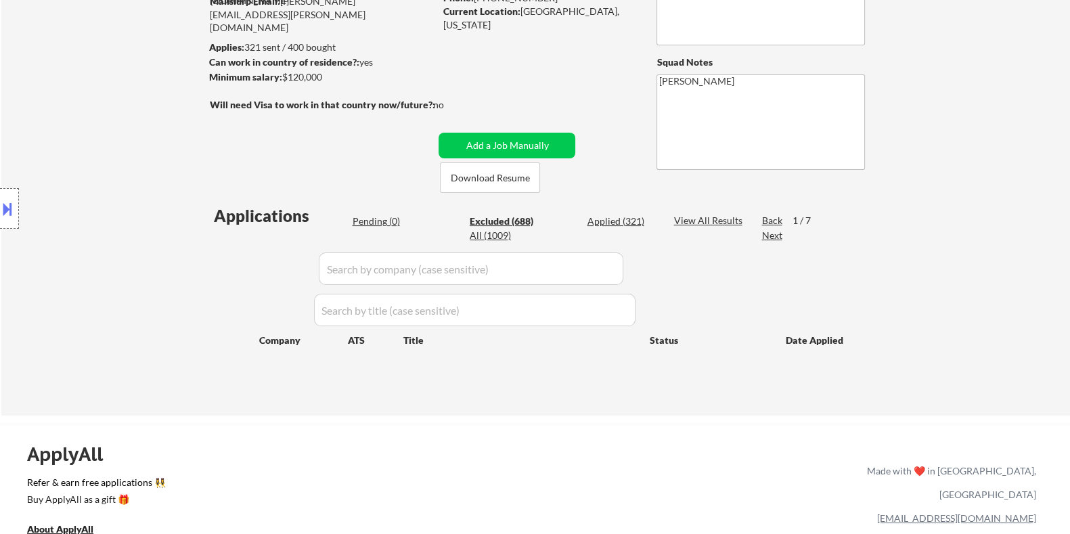
select select ""excluded__expired_""
select select ""excluded__bad_match_""
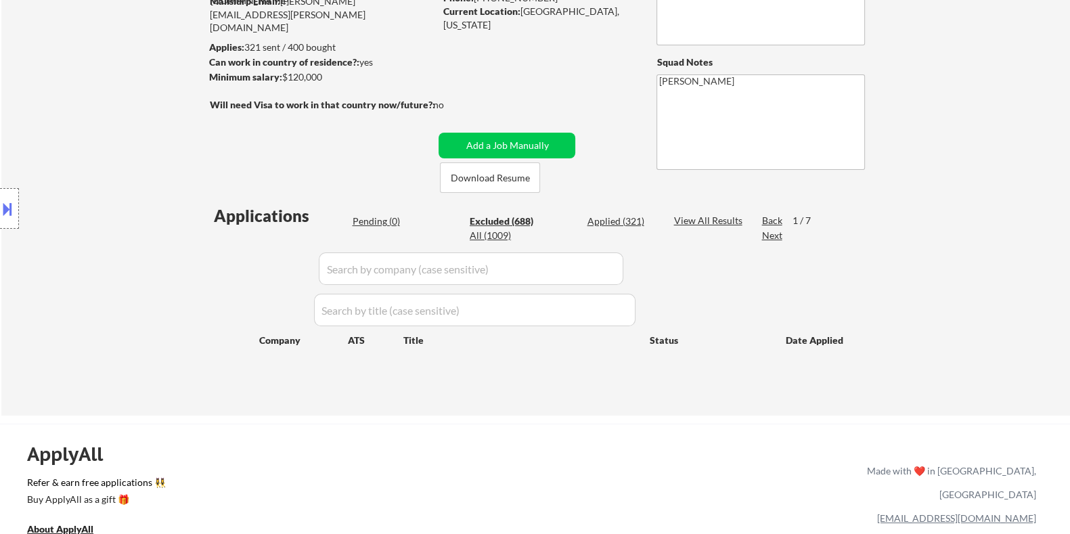
select select ""excluded""
select select ""excluded__bad_match_""
select select ""excluded__expired_""
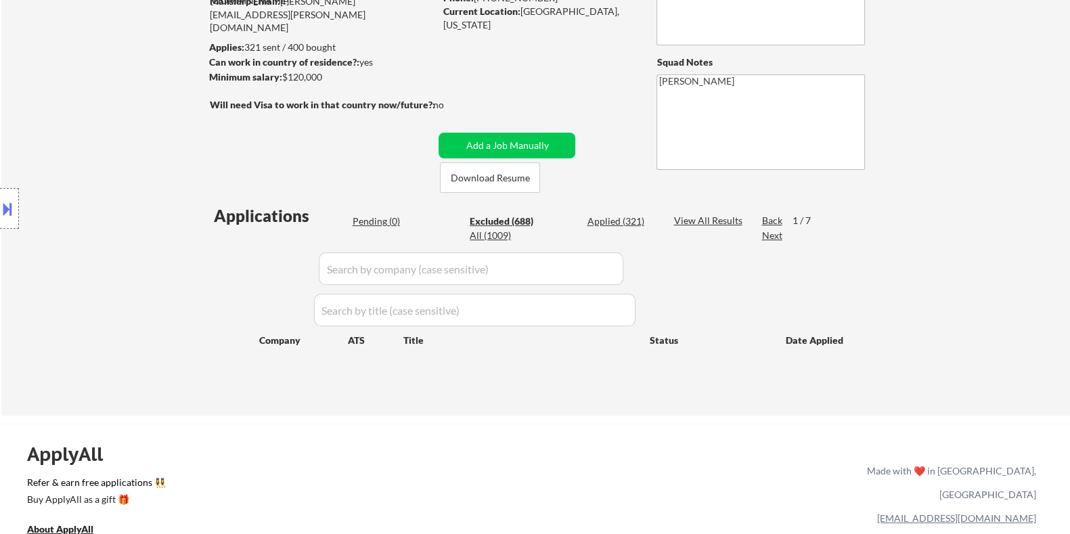
select select ""excluded__salary_""
select select ""excluded__bad_match_""
select select ""excluded__expired_""
select select ""excluded__salary_""
select select ""excluded__expired_""
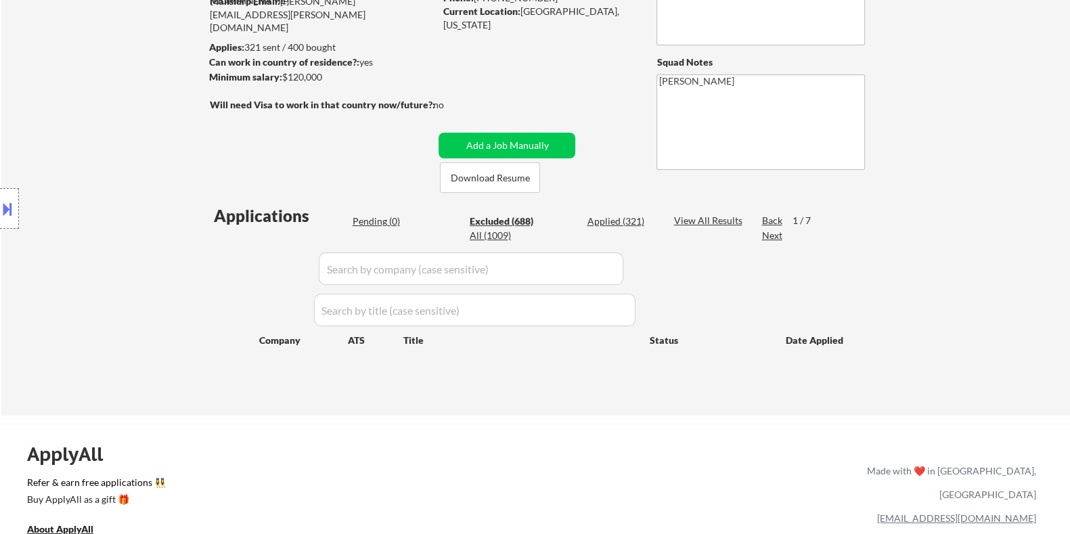
select select ""excluded""
select select ""excluded__expired_""
select select ""excluded__bad_match_""
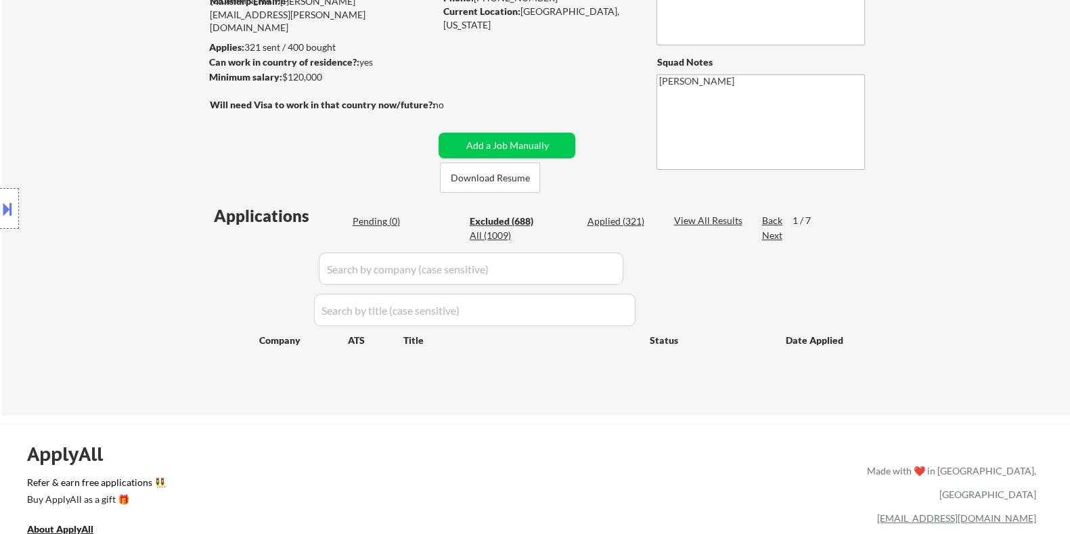
select select ""excluded__expired_""
select select ""excluded__other_""
select select ""excluded""
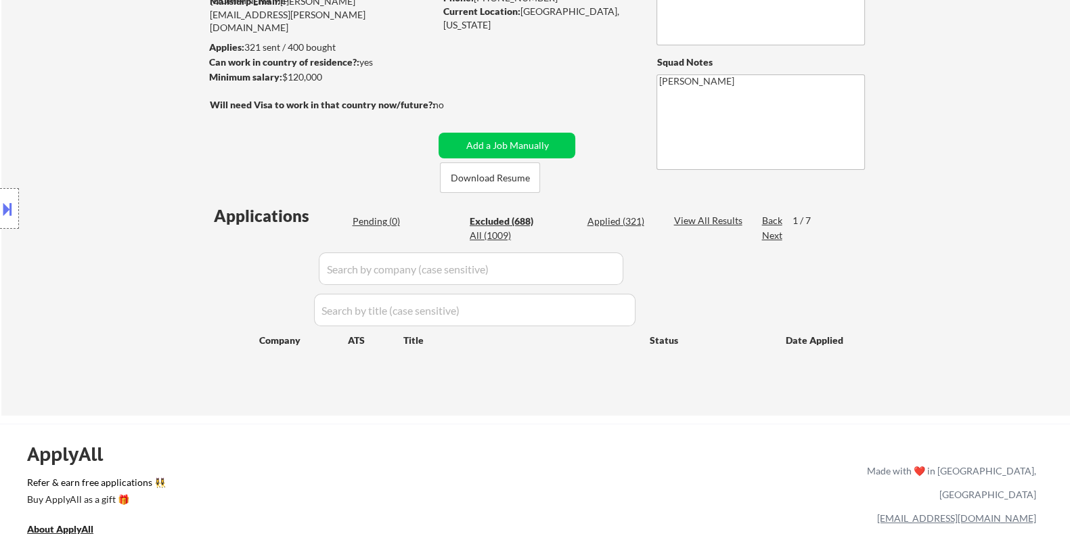
select select ""excluded__expired_""
select select ""excluded""
select select ""excluded__expired_""
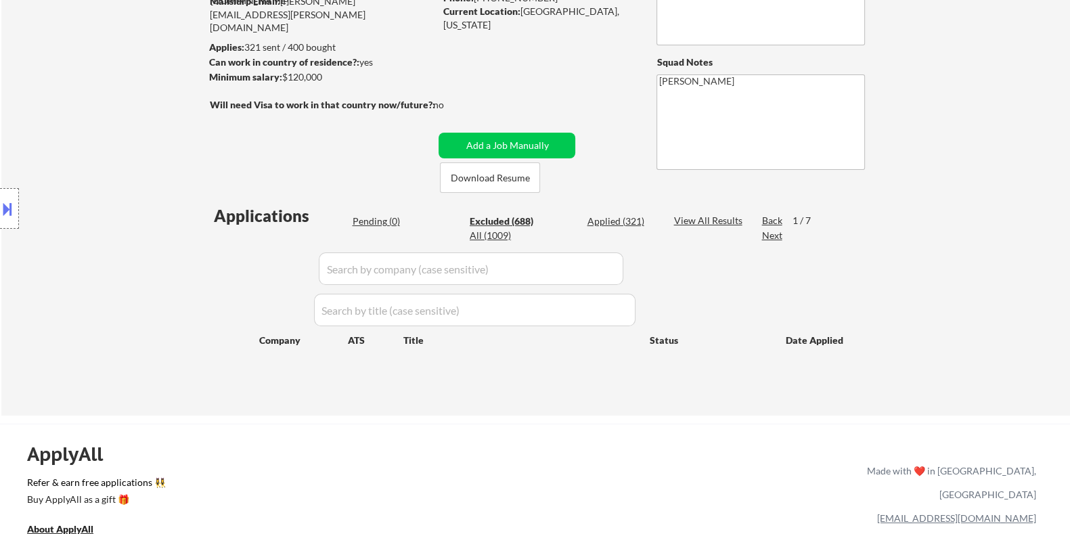
select select ""excluded__bad_match_""
select select ""excluded__expired_""
select select ""excluded""
select select ""excluded__salary_""
select select ""excluded__location_""
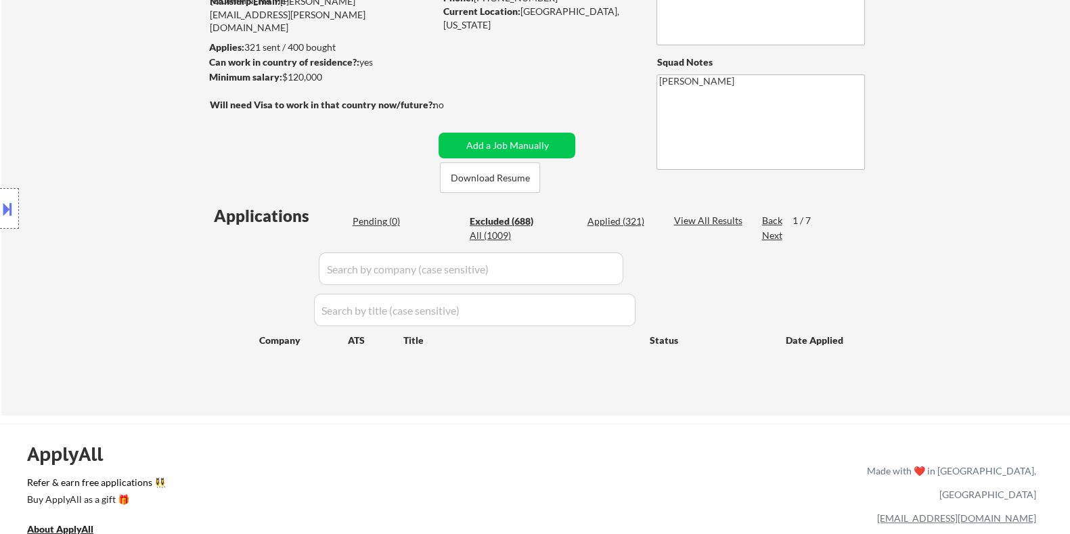
select select ""excluded__bad_match_""
select select ""excluded__expired_""
select select ""excluded__location_""
select select ""excluded__bad_match_""
select select ""excluded""
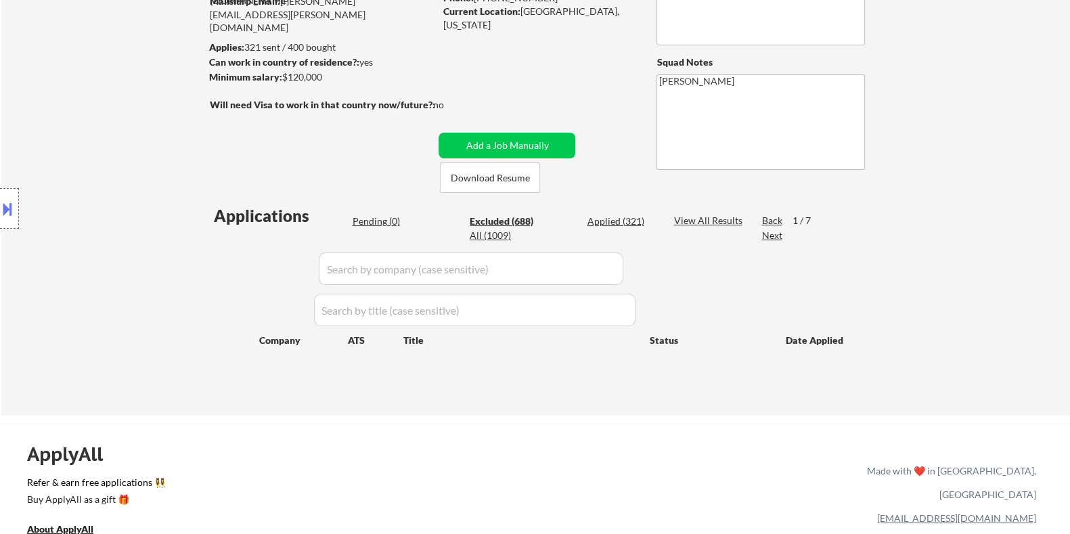
select select ""excluded__salary_""
select select ""excluded__expired_""
select select ""excluded__salary_""
select select ""excluded__expired_""
select select ""excluded__other_""
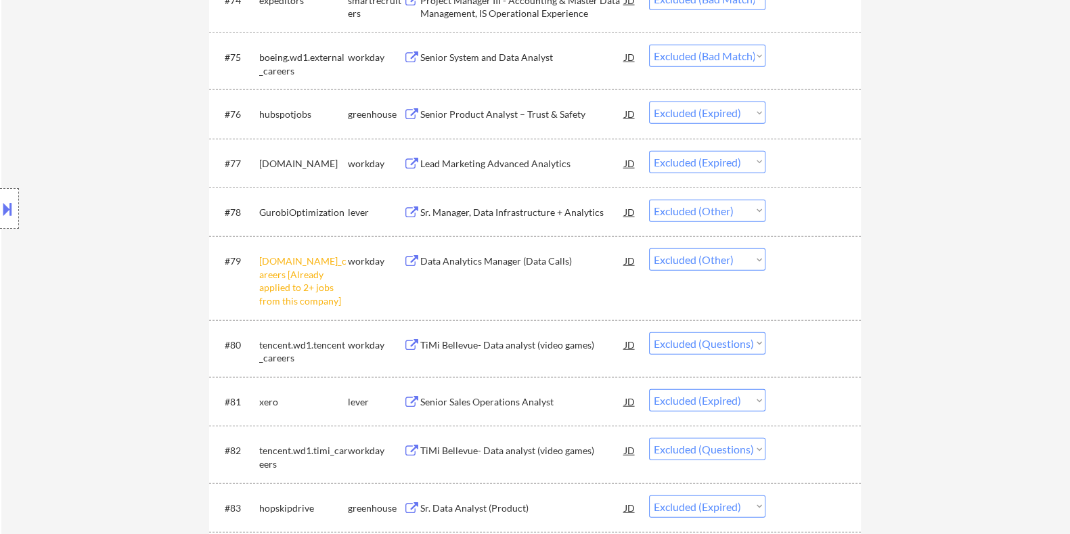
scroll to position [4397, 0]
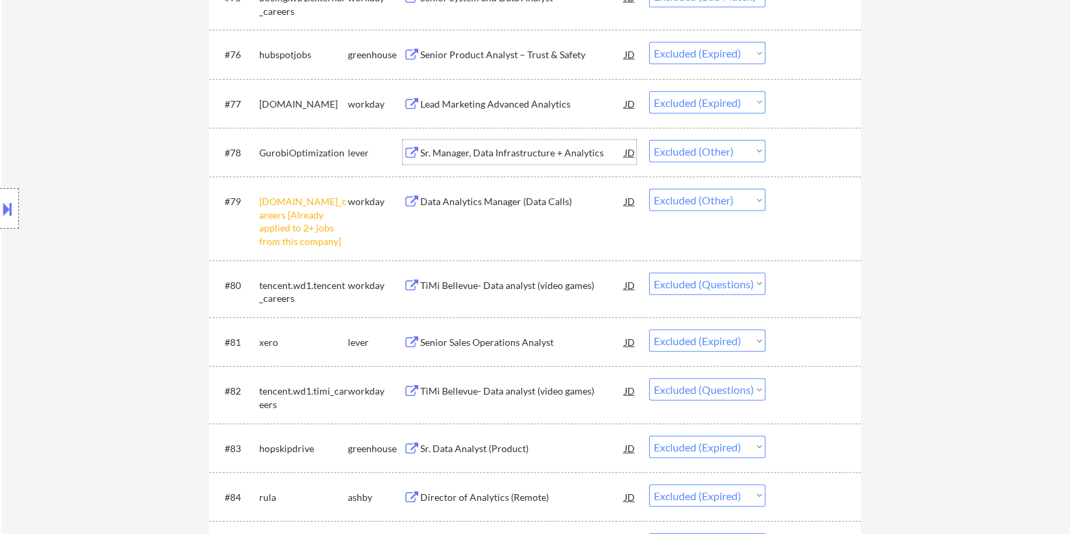
click at [499, 149] on div "Sr. Manager, Data Infrastructure + Analytics" at bounding box center [521, 153] width 204 height 14
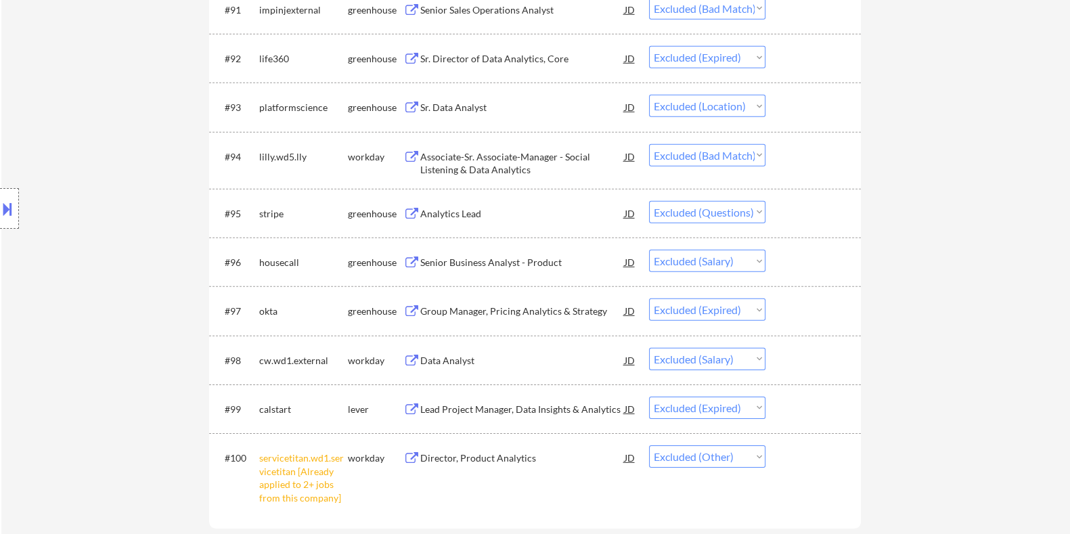
scroll to position [5327, 0]
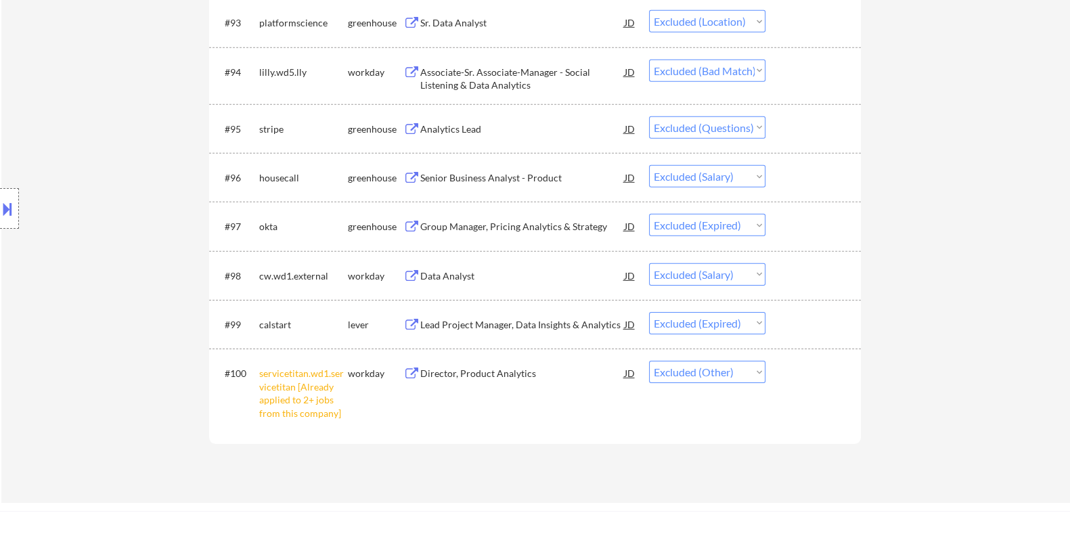
click at [482, 174] on div "Senior Business Analyst - Product" at bounding box center [521, 178] width 204 height 14
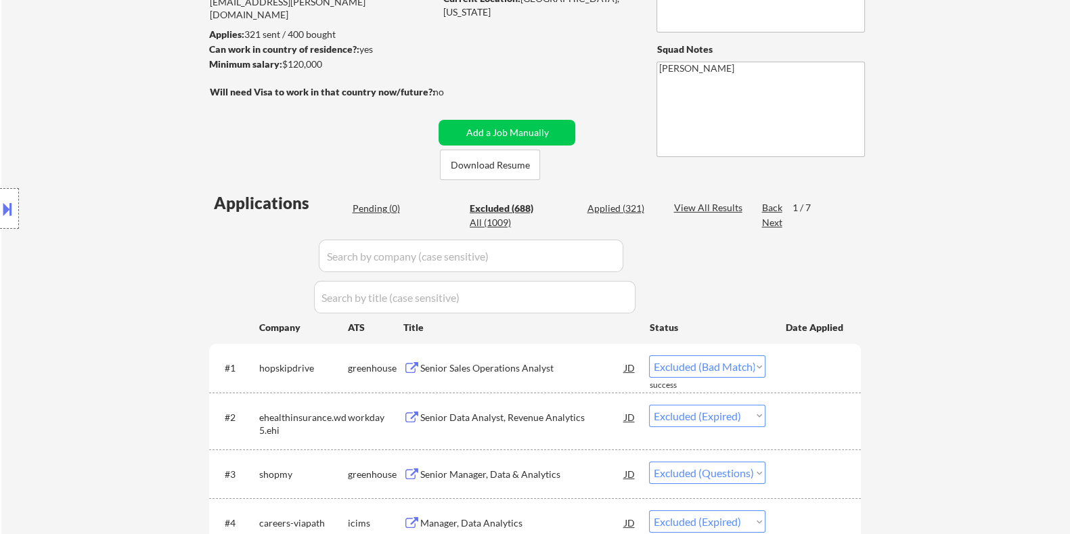
scroll to position [168, 0]
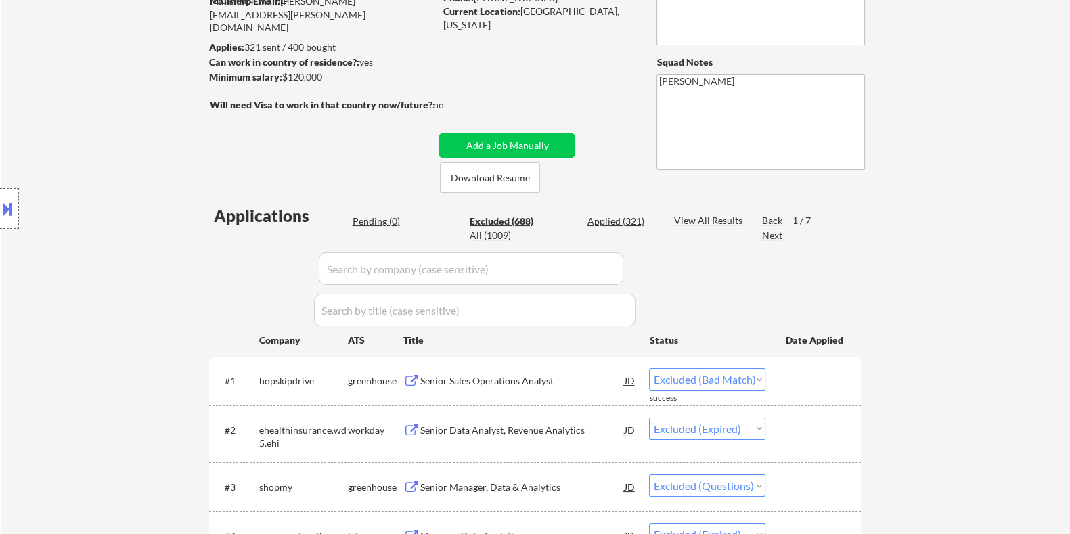
click at [764, 235] on div "Next" at bounding box center [772, 236] width 22 height 14
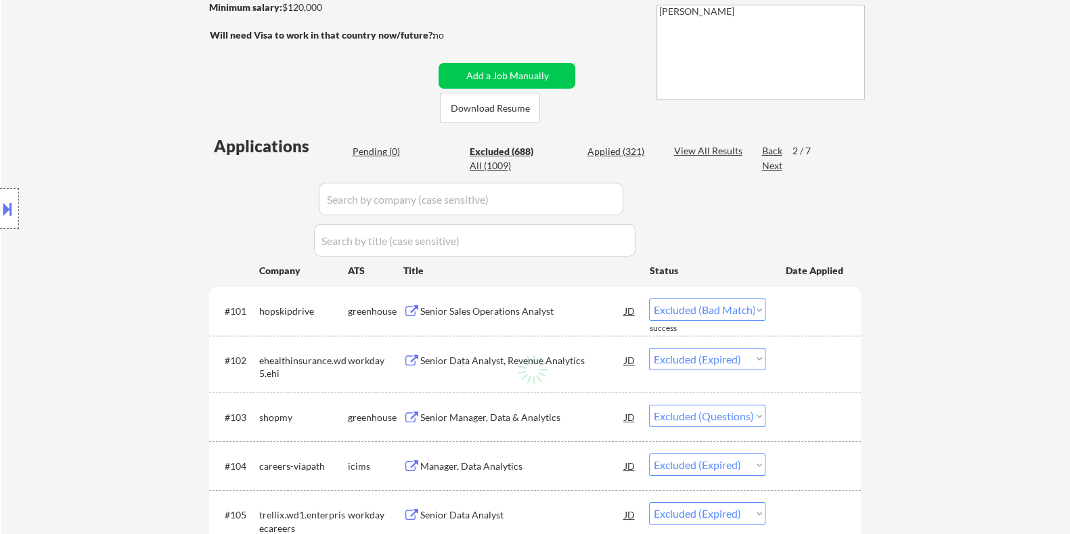
scroll to position [338, 0]
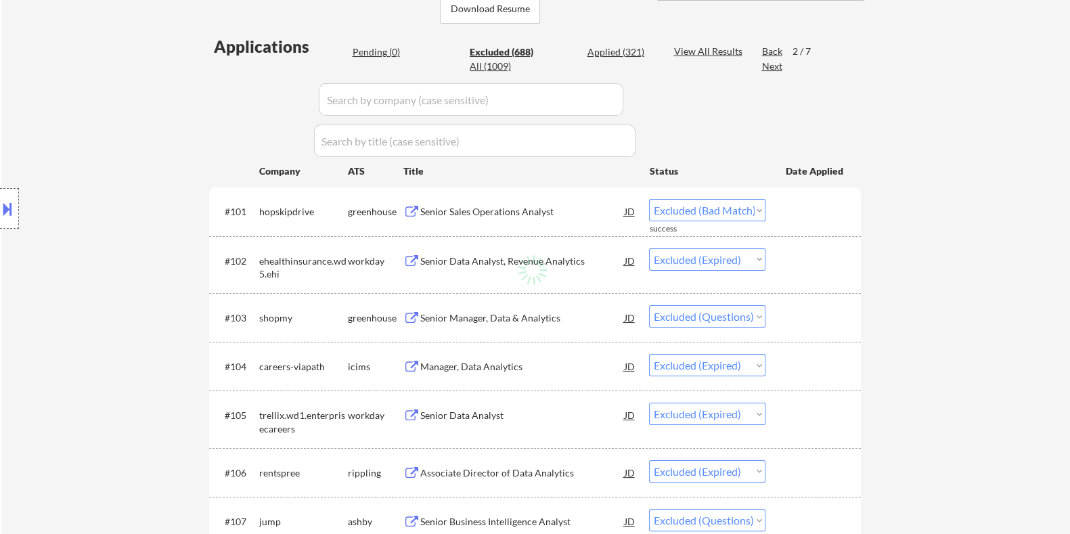
select select ""excluded__other_""
select select ""excluded__salary_""
select select ""excluded__location_""
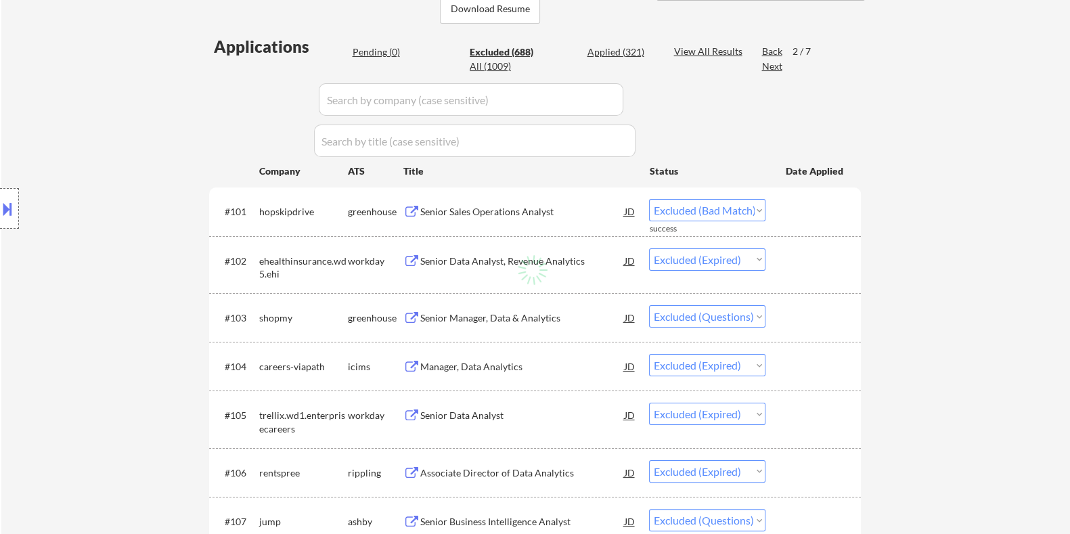
select select ""excluded__expired_""
select select ""excluded__salary_""
select select ""excluded__location_""
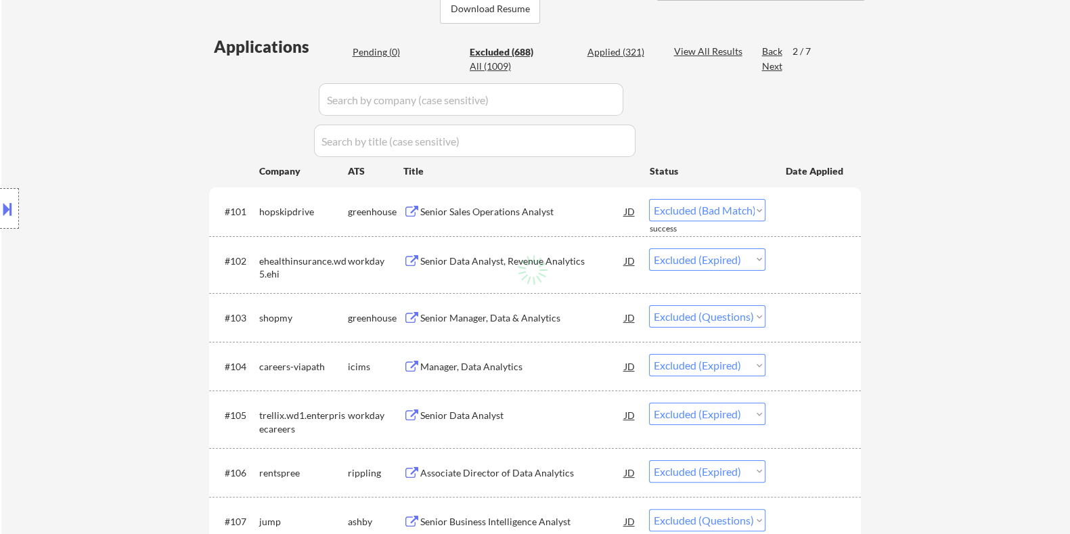
select select ""excluded__salary_""
select select ""excluded""
select select ""excluded__expired_""
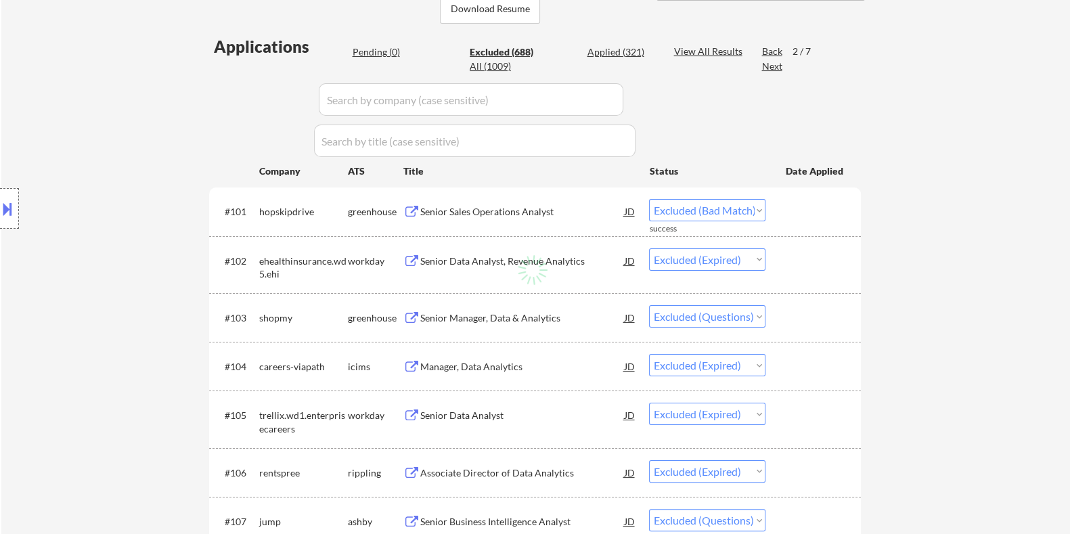
select select ""excluded__salary_""
select select ""excluded__bad_match_""
select select ""excluded__salary_""
select select ""excluded__other_""
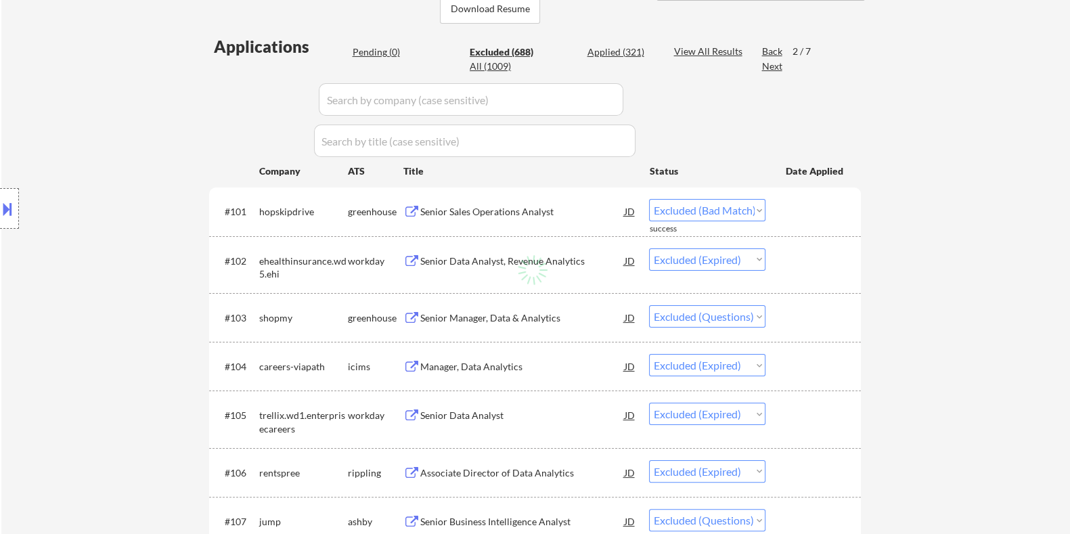
select select ""excluded__expired_""
select select ""excluded__salary_""
select select ""excluded__expired_""
select select ""excluded__salary_""
select select ""excluded__bad_match_""
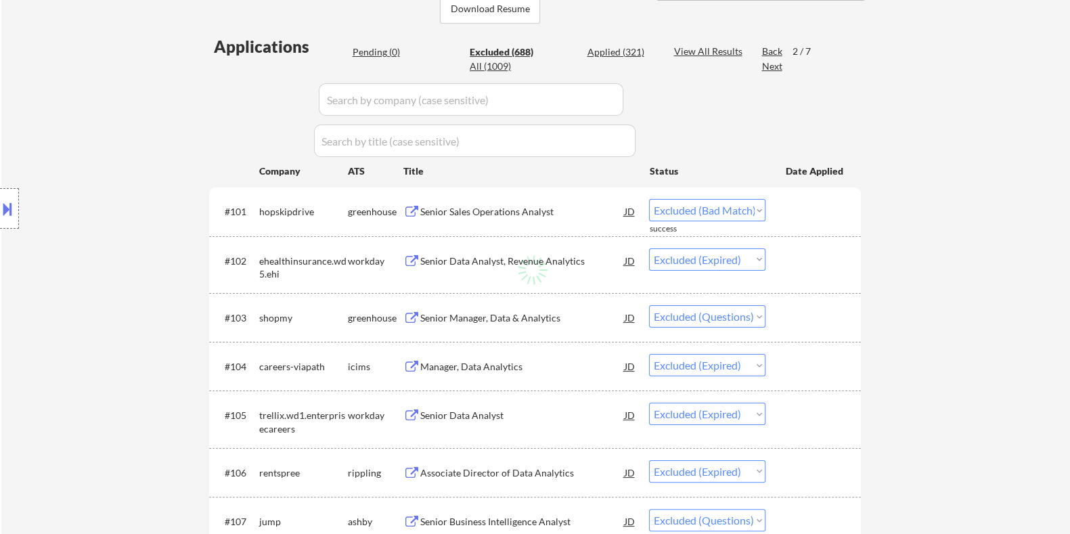
select select ""excluded""
select select ""excluded__expired_""
select select ""excluded__salary_""
select select ""excluded""
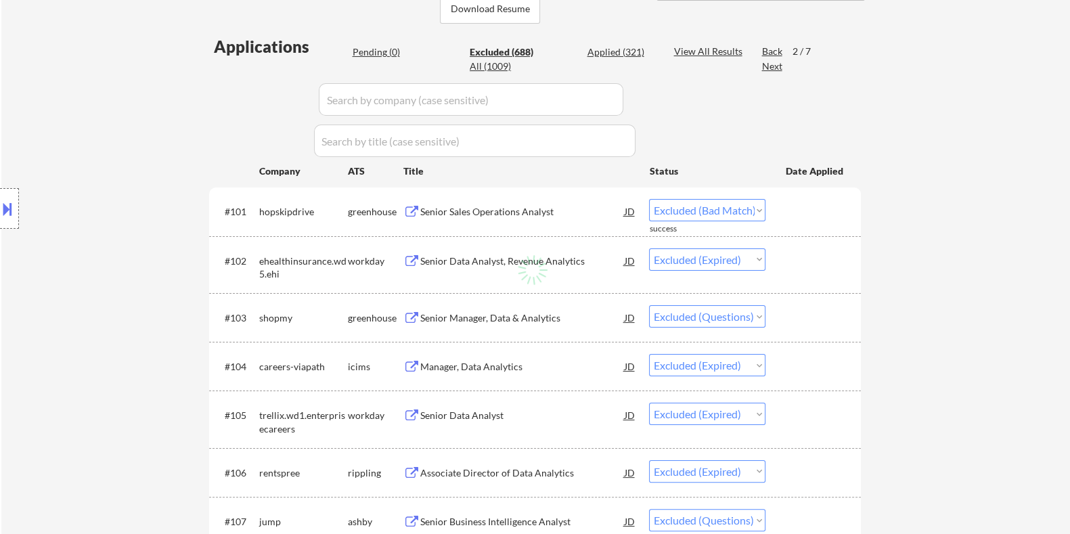
select select ""excluded__salary_""
select select ""excluded__expired_""
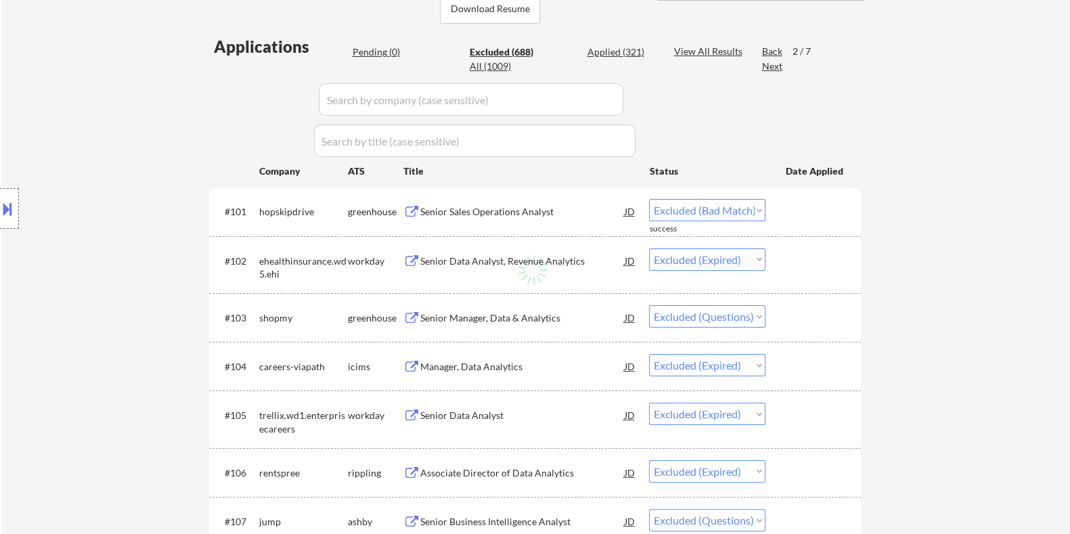
select select ""excluded__bad_match_""
select select ""excluded__salary_""
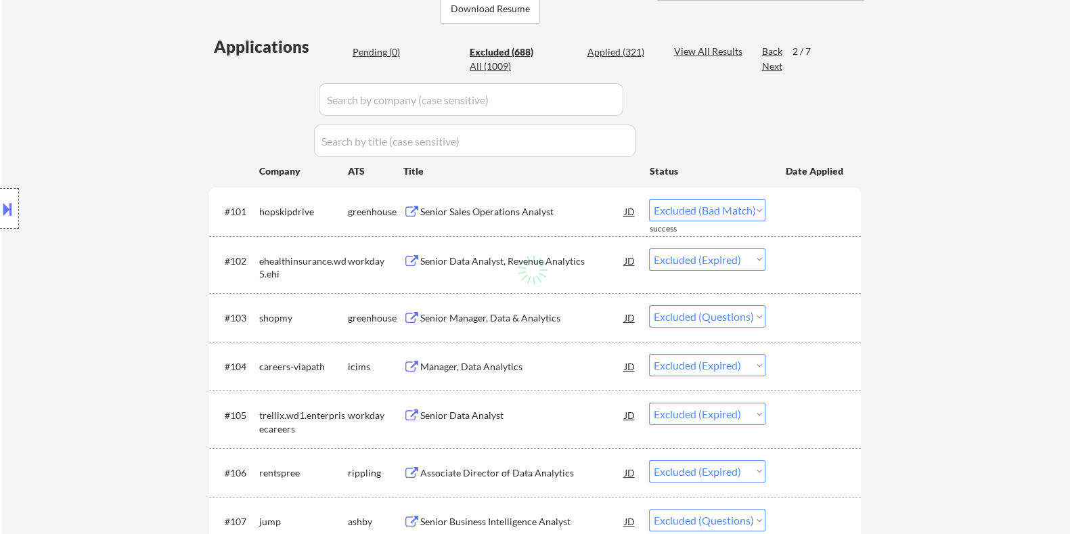
select select ""excluded__expired_""
select select ""excluded__salary_""
select select ""excluded""
select select ""excluded__bad_match_""
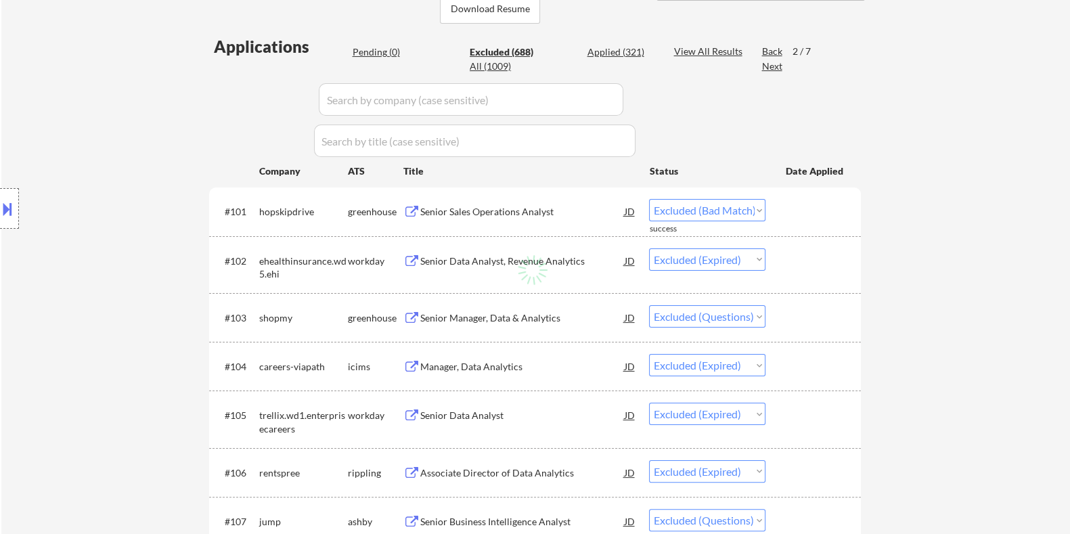
select select ""excluded""
select select ""excluded__salary_""
select select ""excluded""
select select ""excluded__salary_""
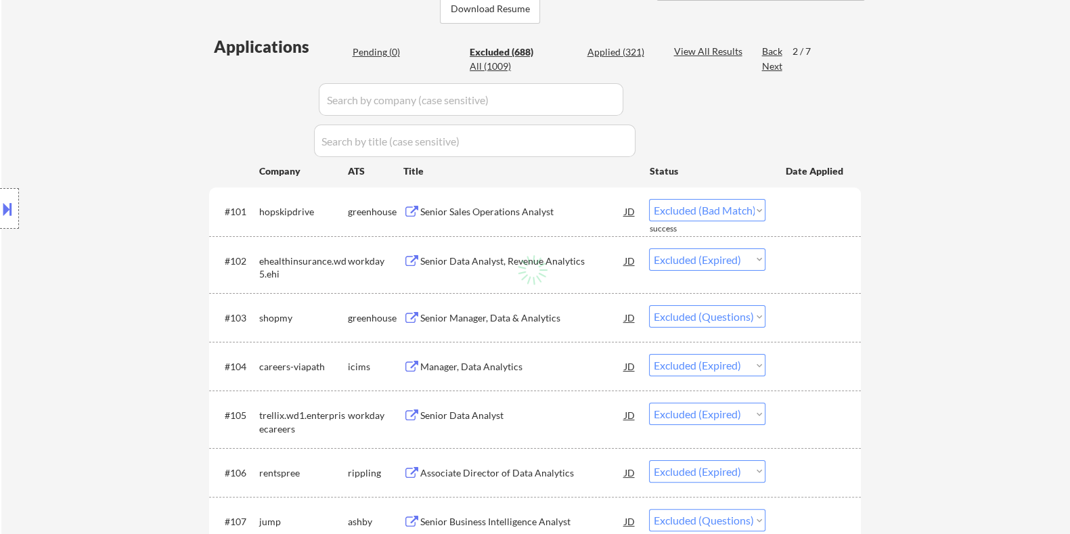
select select ""excluded__bad_match_""
select select ""excluded__location_""
select select ""excluded__salary_""
select select ""excluded__expired_""
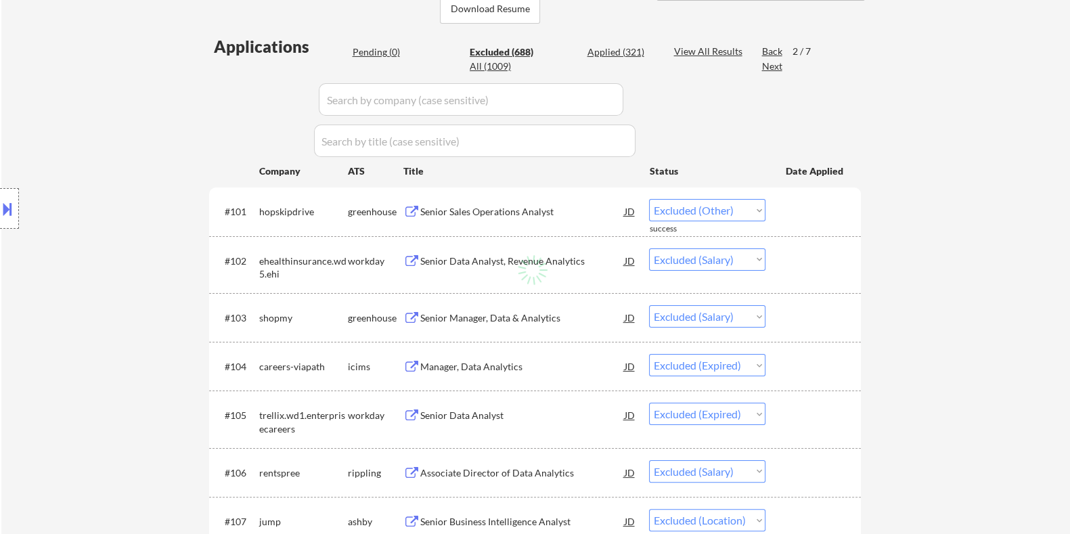
select select ""excluded__bad_match_""
select select ""excluded__salary_""
select select ""excluded__expired_""
select select ""excluded__salary_""
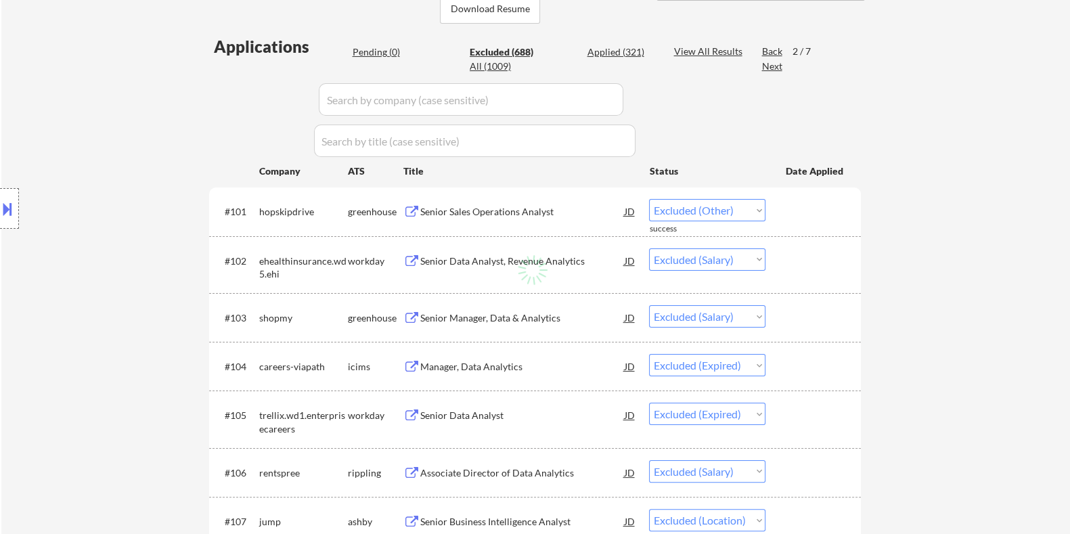
select select ""excluded__salary_""
select select ""excluded__bad_match_""
select select ""excluded__expired_""
select select ""excluded__bad_match_""
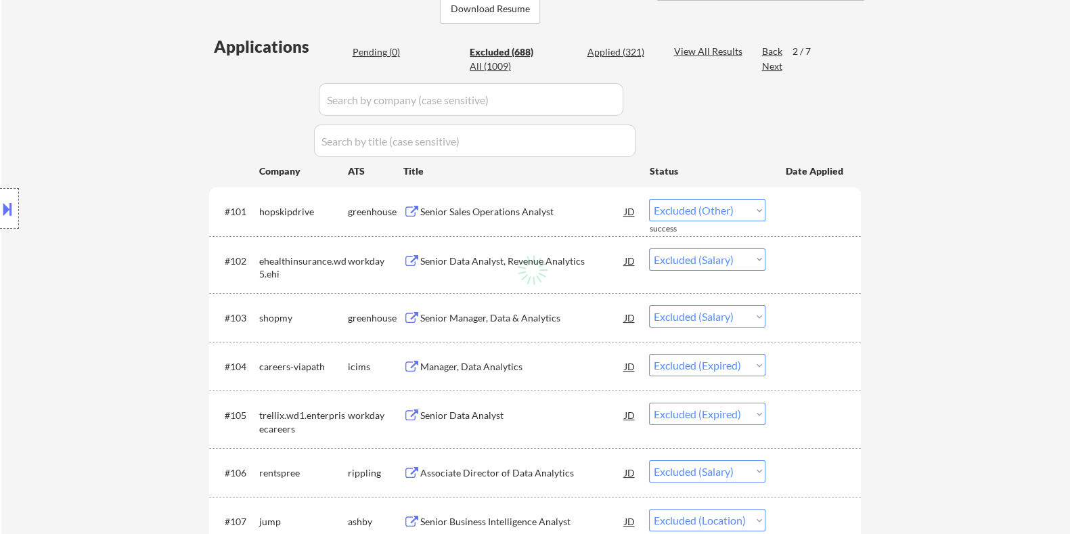
select select ""excluded__salary_""
select select ""excluded__location_""
select select ""excluded__salary_""
select select ""excluded__expired_""
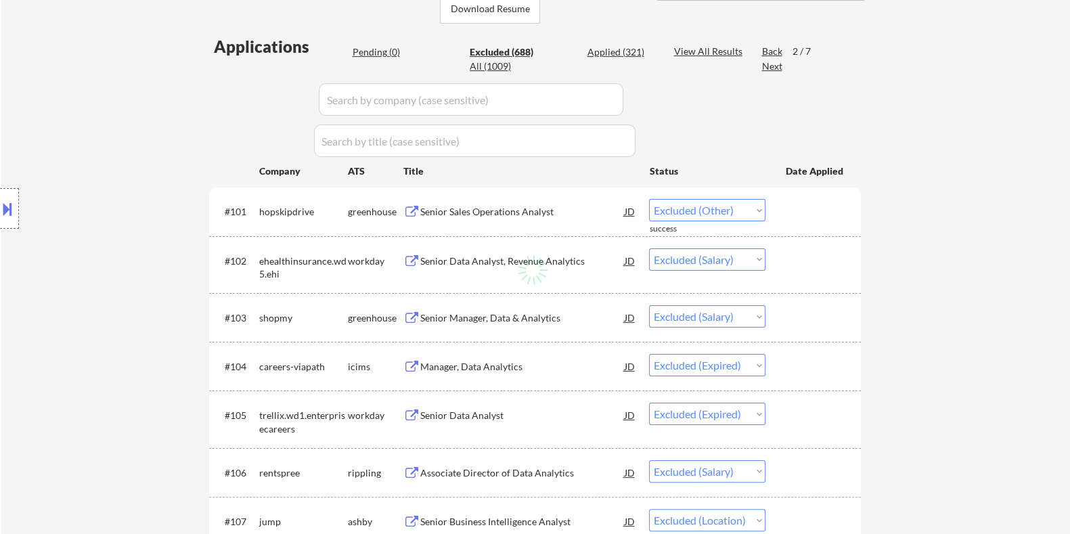
select select ""excluded__salary_""
select select ""excluded__bad_match_""
select select ""excluded__expired_""
select select ""excluded__salary_""
select select ""excluded__other_""
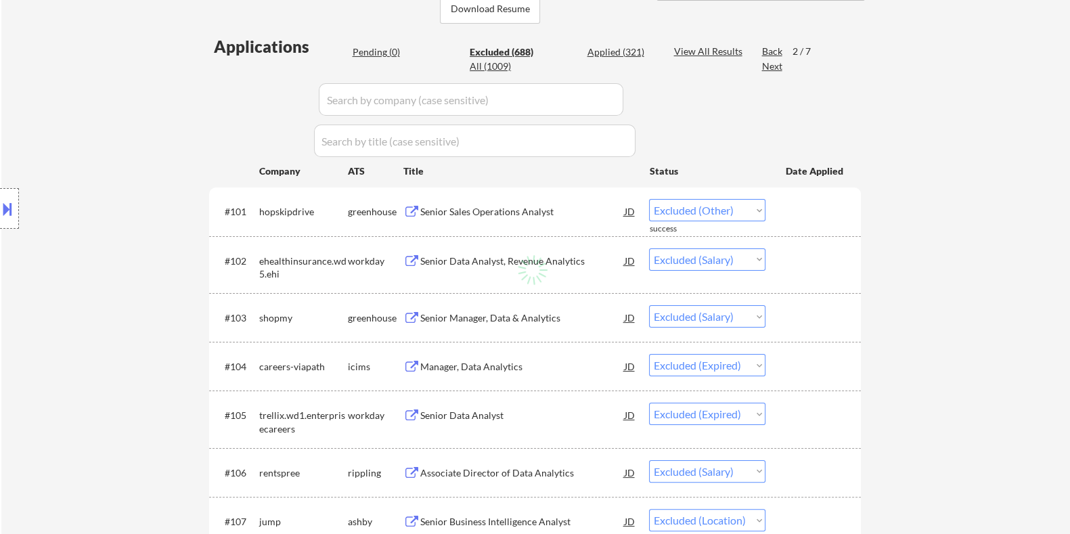
select select ""excluded__salary_""
select select ""excluded""
select select ""excluded__salary_""
select select ""excluded__expired_""
select select ""excluded__salary_""
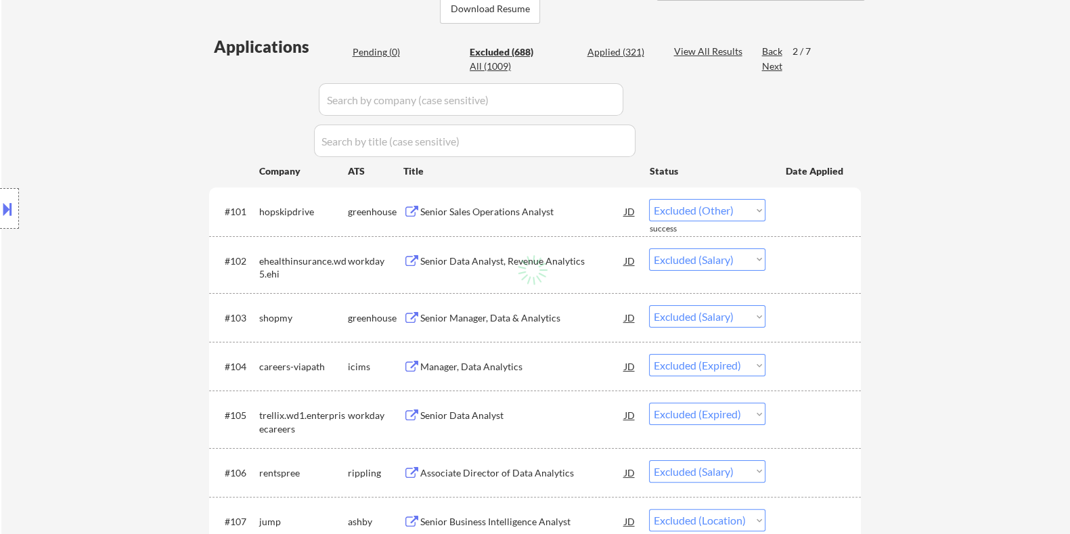
select select ""excluded__salary_""
select select ""excluded__location_""
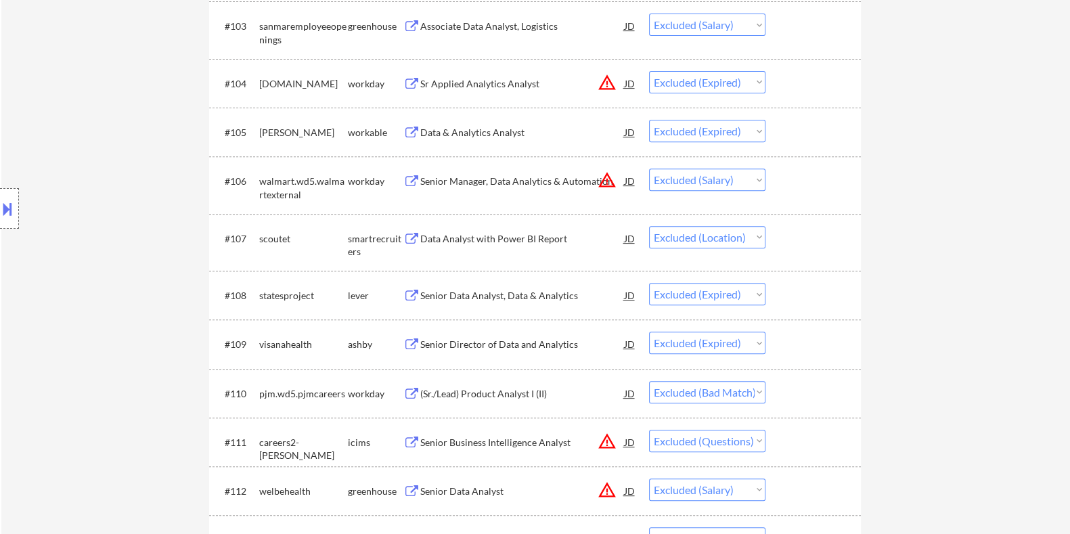
scroll to position [676, 0]
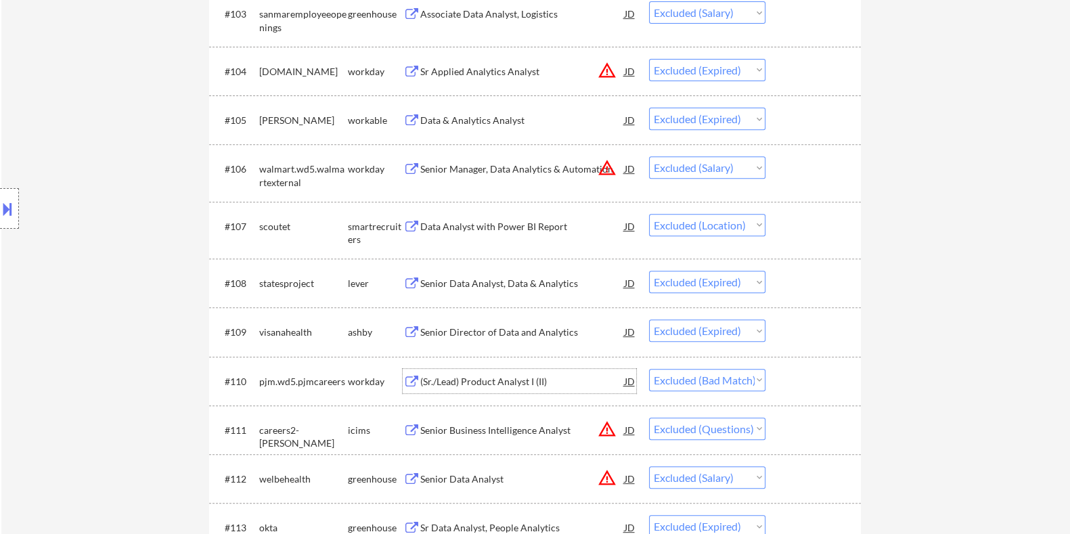
click at [477, 377] on div "(Sr./Lead) Product Analyst I (II)" at bounding box center [521, 382] width 204 height 14
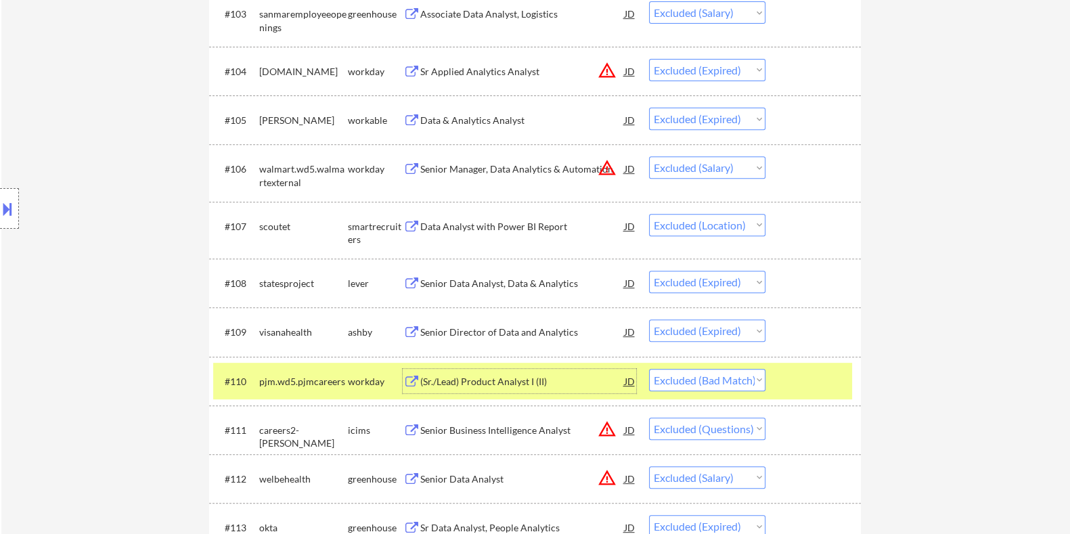
click at [729, 384] on select "Choose an option... Pending Applied Excluded (Questions) Excluded (Expired) Exc…" at bounding box center [707, 380] width 116 height 22
click at [649, 369] on select "Choose an option... Pending Applied Excluded (Questions) Excluded (Expired) Exc…" at bounding box center [707, 380] width 116 height 22
select select ""excluded""
select select ""excluded__salary_""
select select ""excluded__expired_""
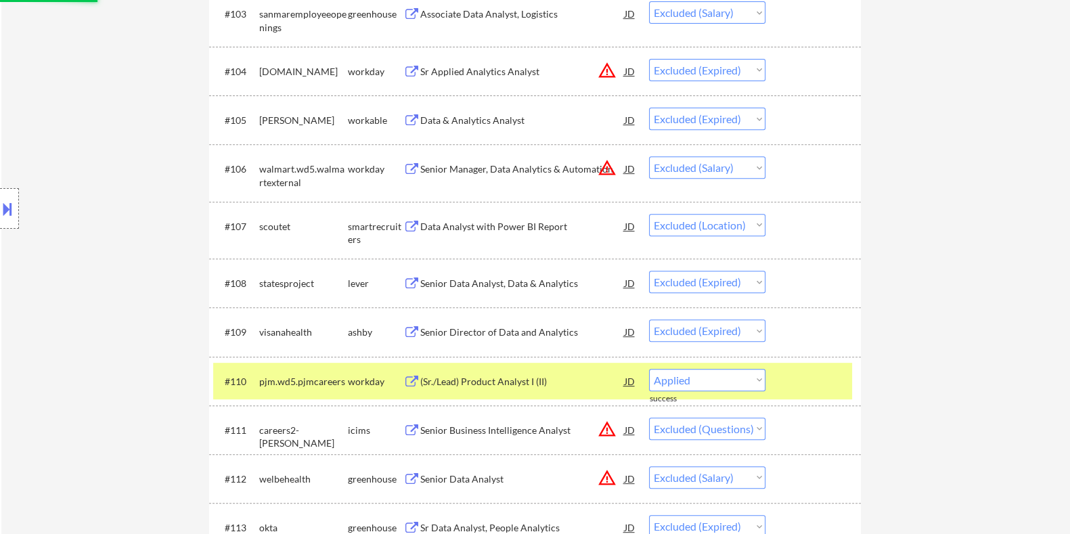
select select ""excluded__salary_""
select select ""excluded__bad_match_""
select select ""excluded__location_""
select select ""excluded__salary_""
select select ""excluded""
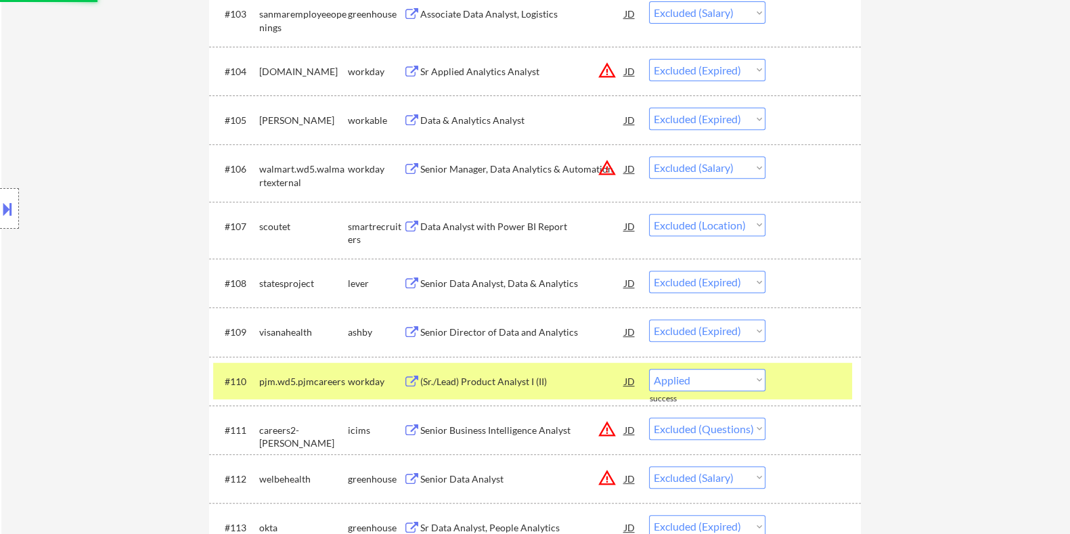
select select ""excluded__expired_""
select select ""excluded__salary_""
select select ""excluded__bad_match_""
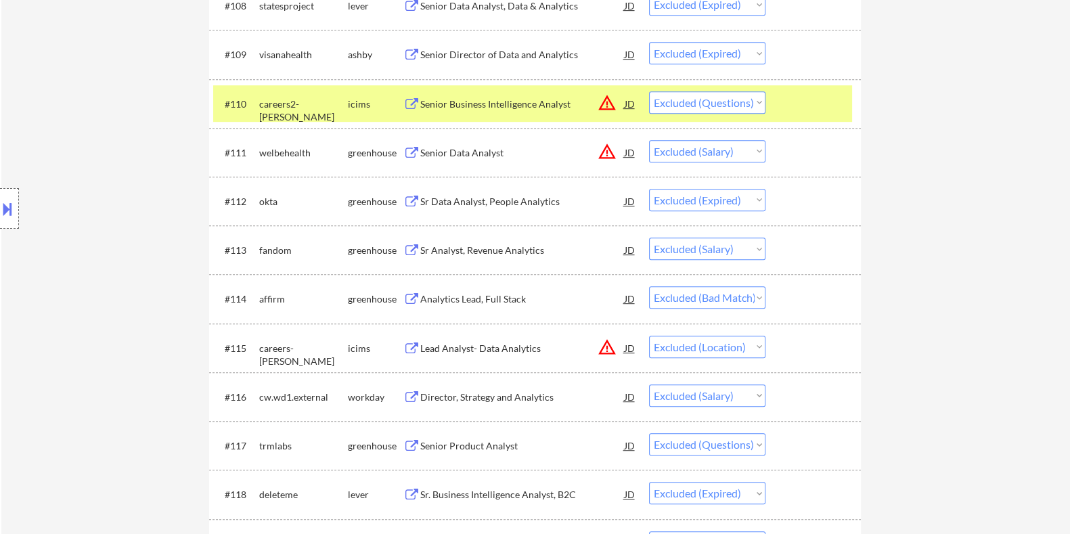
scroll to position [1015, 0]
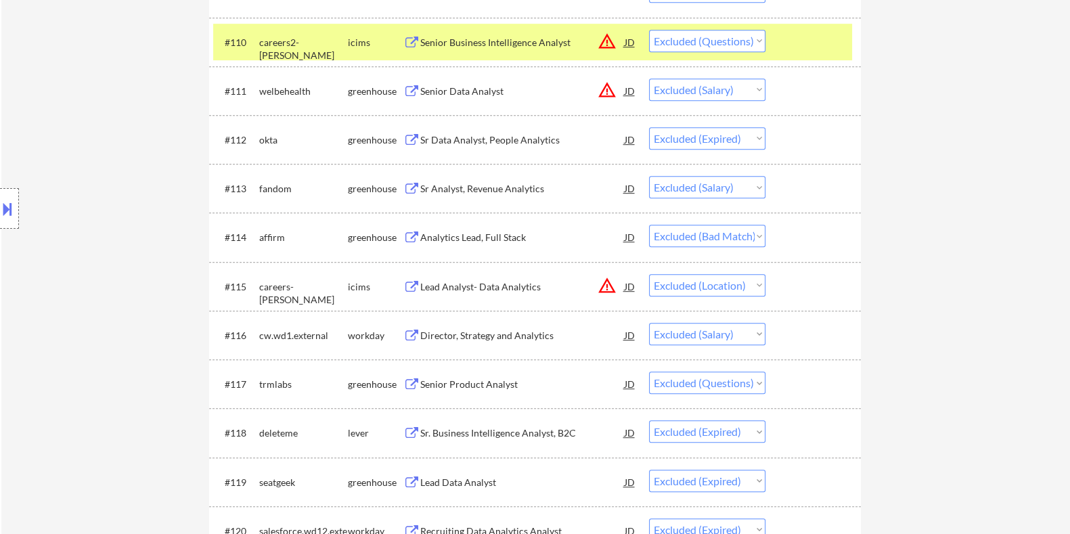
click at [486, 232] on div "Analytics Lead, Full Stack" at bounding box center [521, 238] width 204 height 14
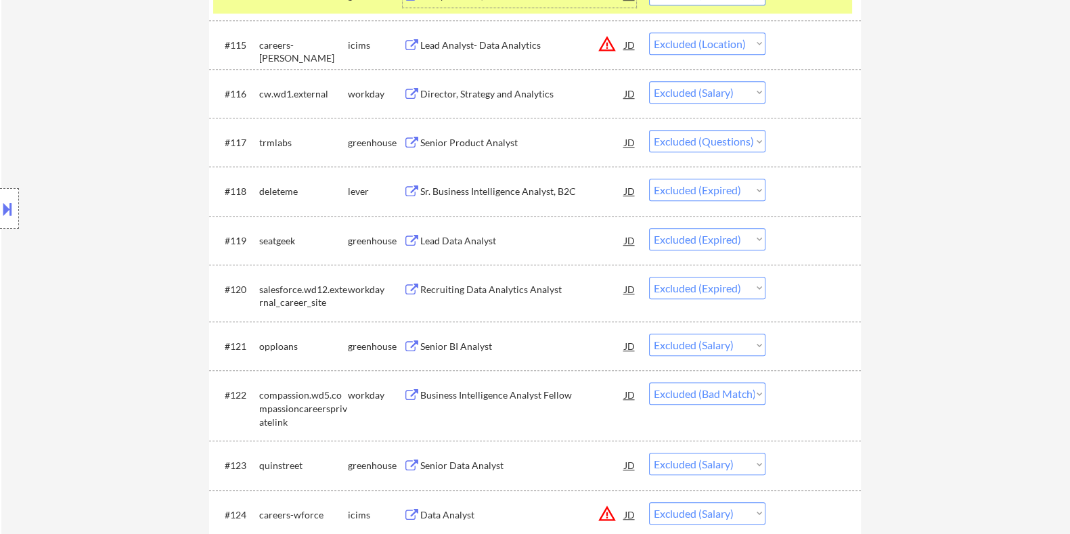
scroll to position [1268, 0]
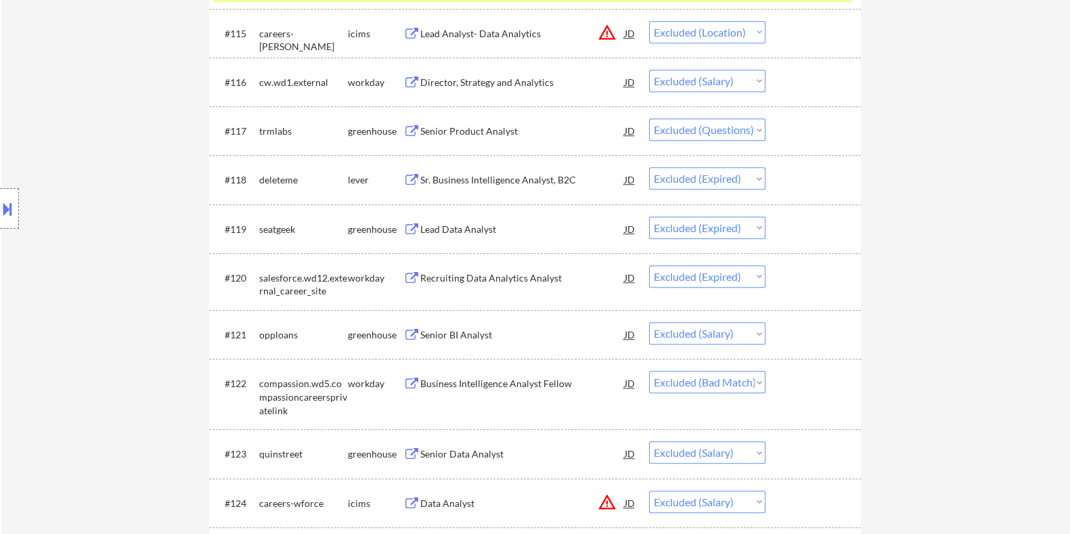
click at [495, 380] on div "Business Intelligence Analyst Fellow" at bounding box center [521, 384] width 204 height 14
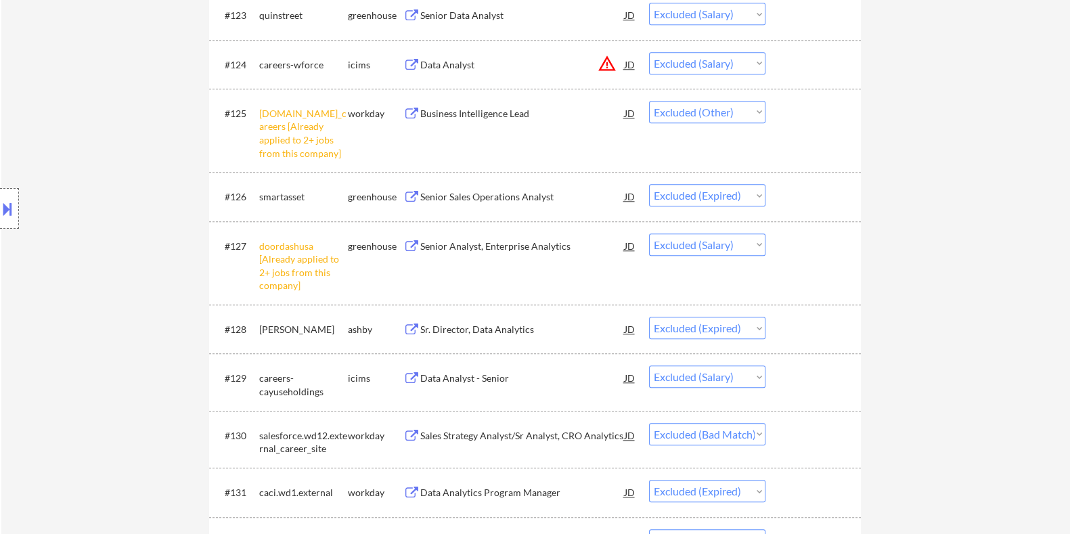
scroll to position [1776, 0]
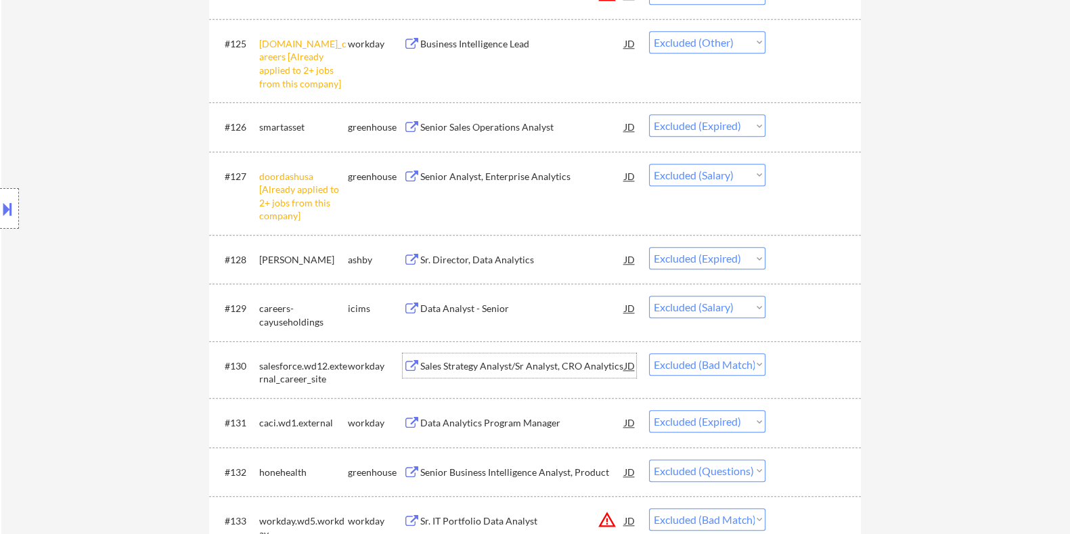
click at [514, 364] on div "Sales Strategy Analyst/Sr Analyst, CRO Analytics" at bounding box center [521, 366] width 204 height 14
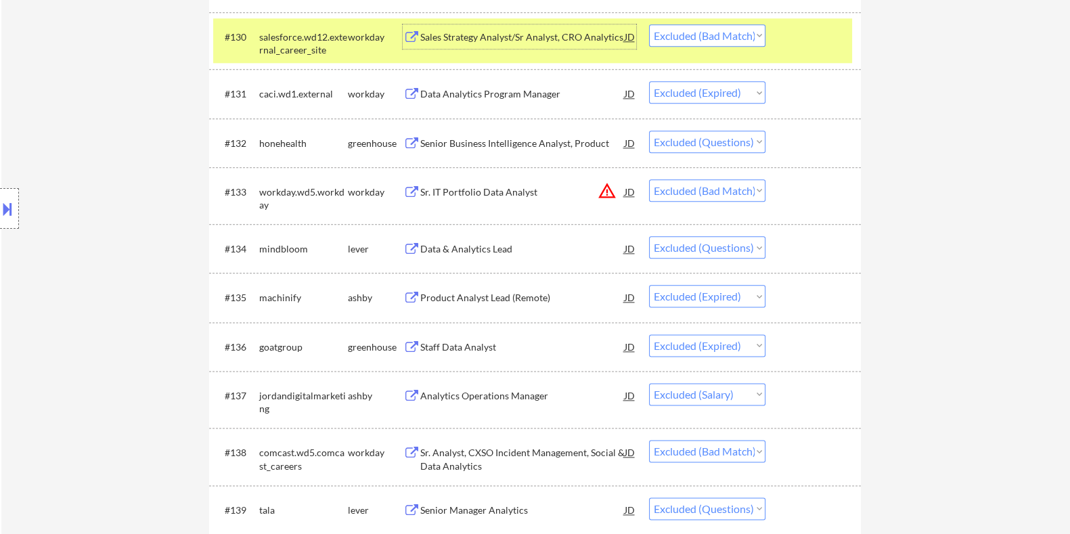
scroll to position [2198, 0]
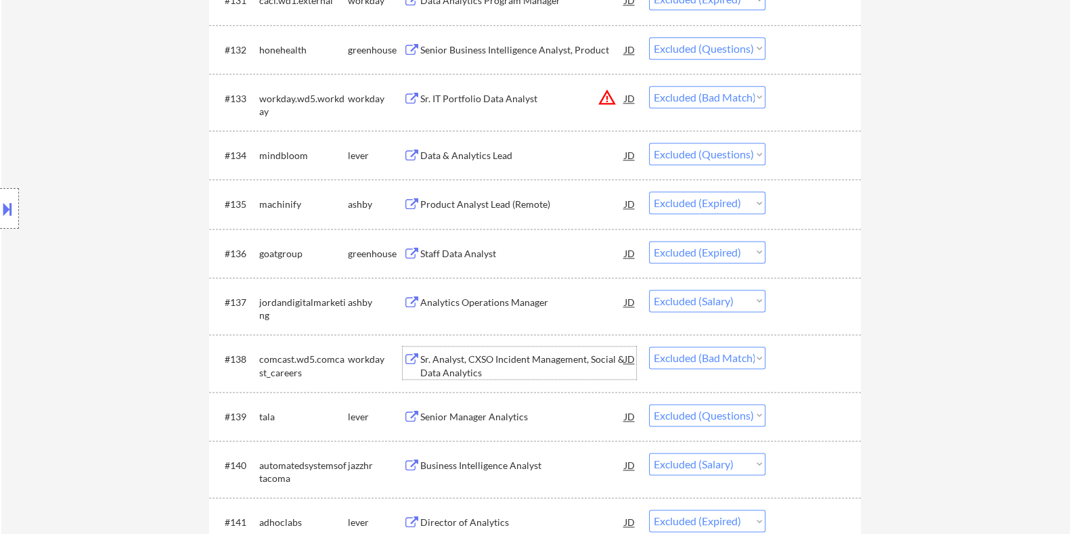
click at [465, 354] on div "Sr. Analyst, CXSO Incident Management, Social & Data Analytics" at bounding box center [521, 365] width 204 height 26
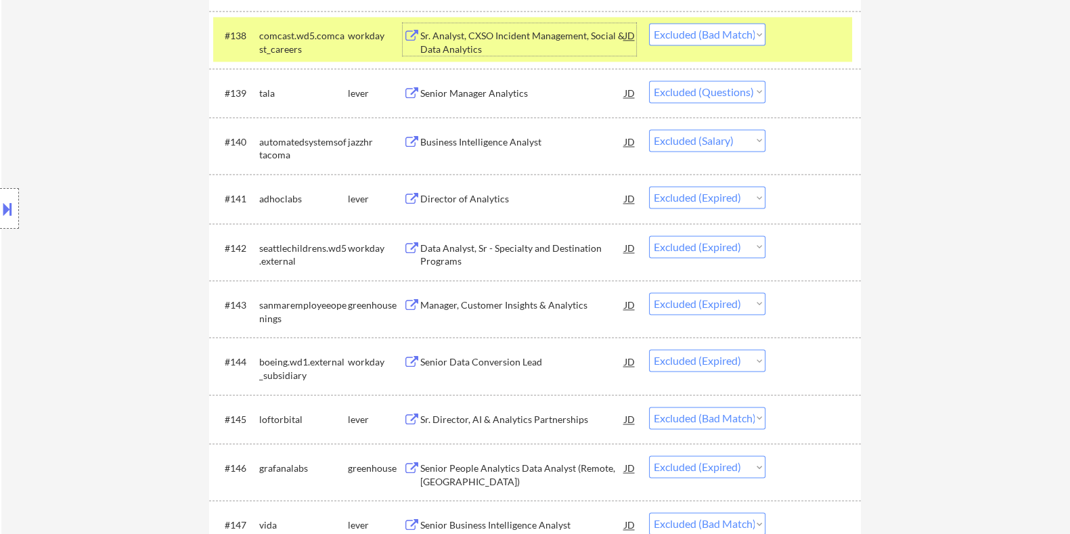
scroll to position [2621, 0]
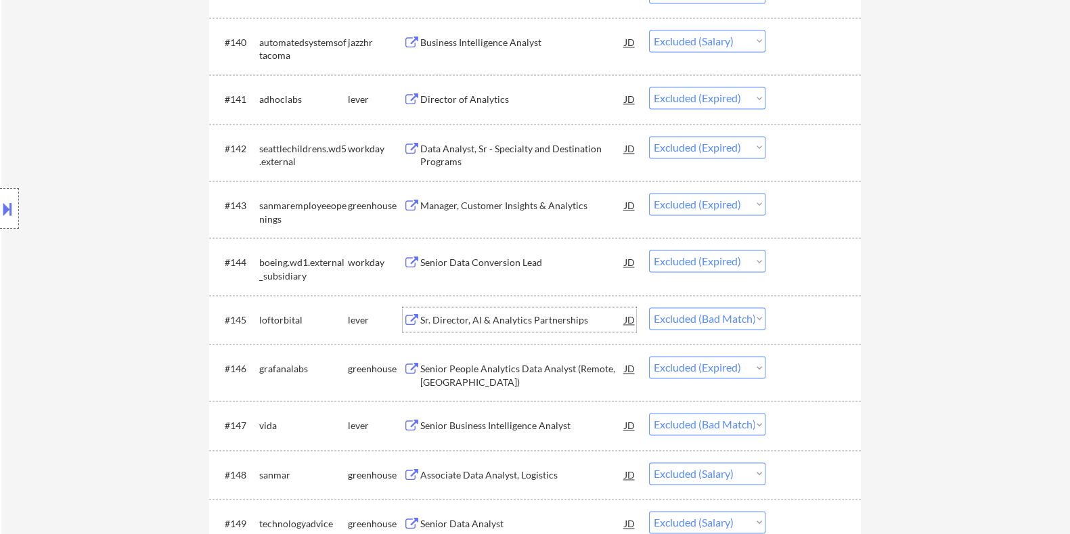
click at [470, 319] on div "Sr. Director, AI & Analytics Partnerships" at bounding box center [521, 320] width 204 height 14
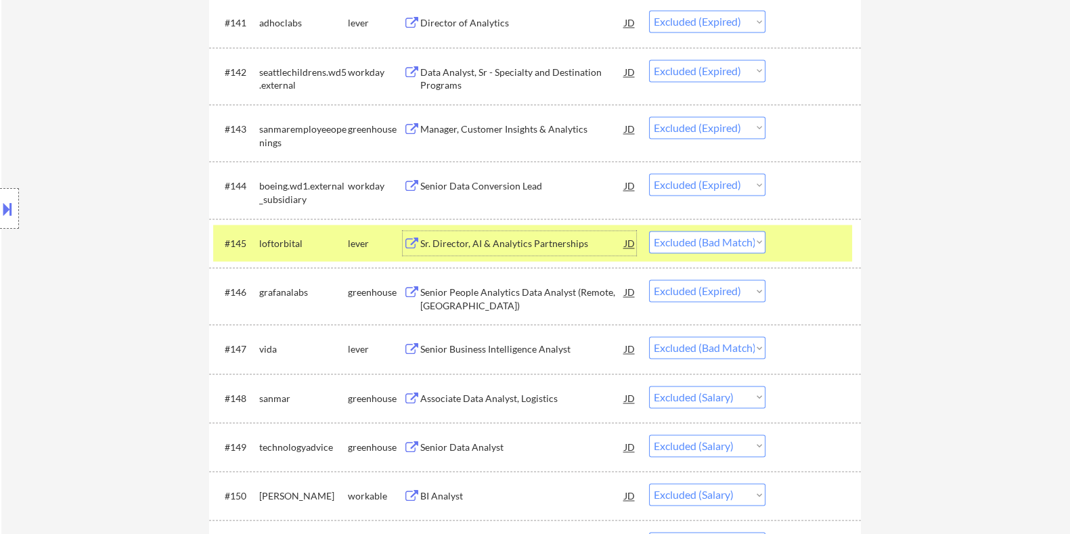
scroll to position [2705, 0]
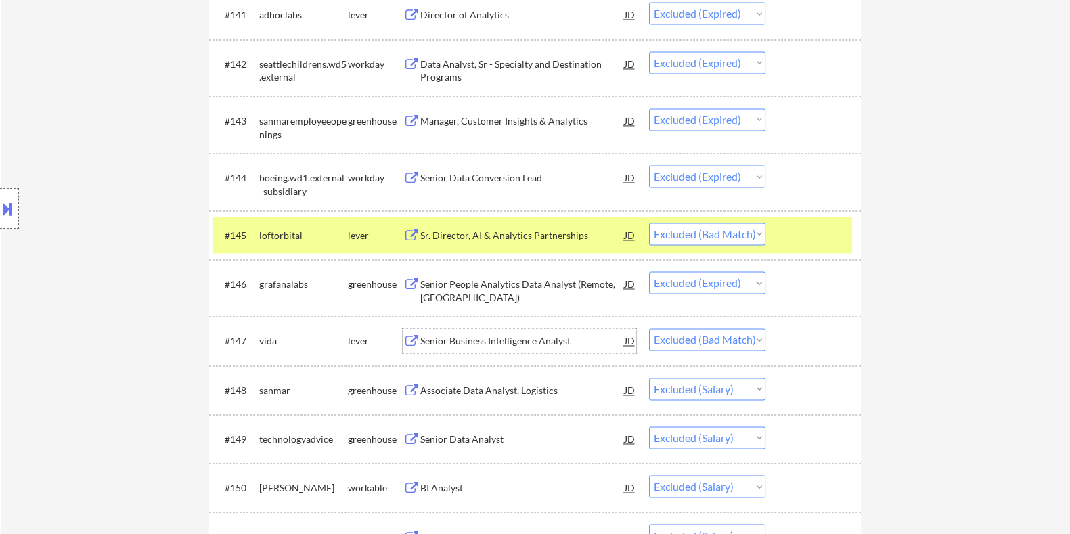
click at [484, 339] on div "Senior Business Intelligence Analyst" at bounding box center [521, 341] width 204 height 14
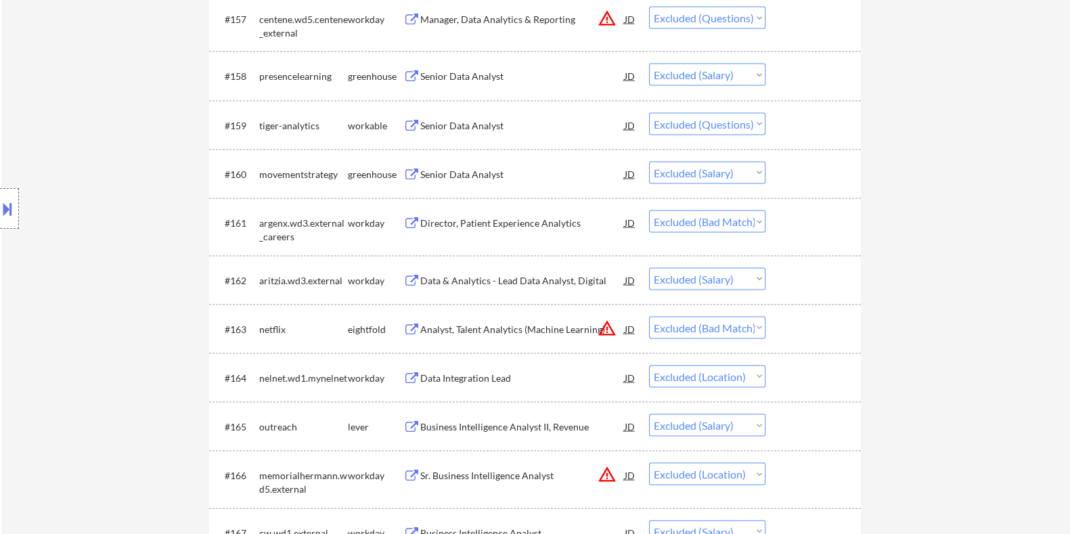
scroll to position [3552, 0]
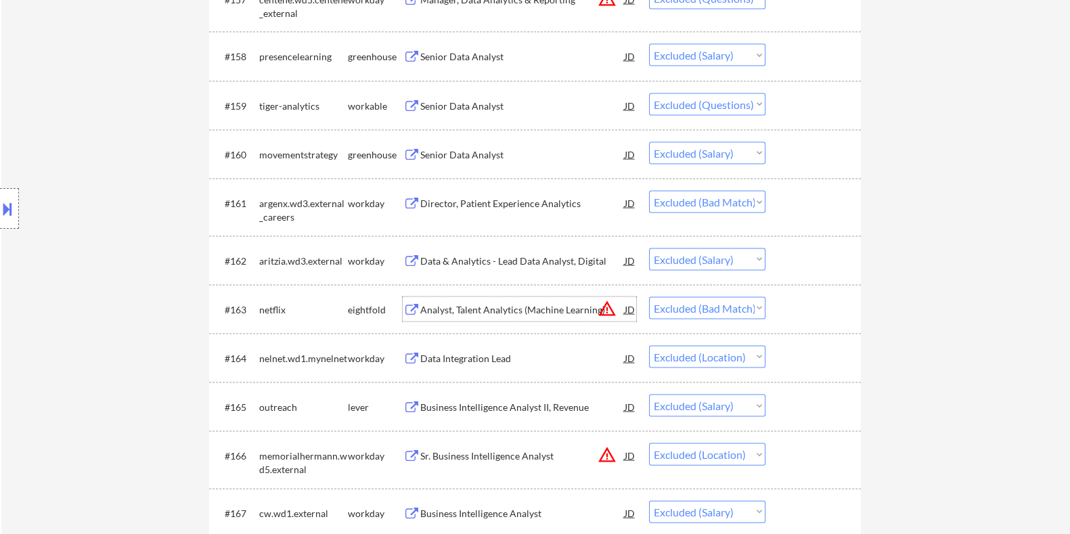
click at [468, 303] on div "Analyst, Talent Analytics (Machine Learning)" at bounding box center [521, 310] width 204 height 14
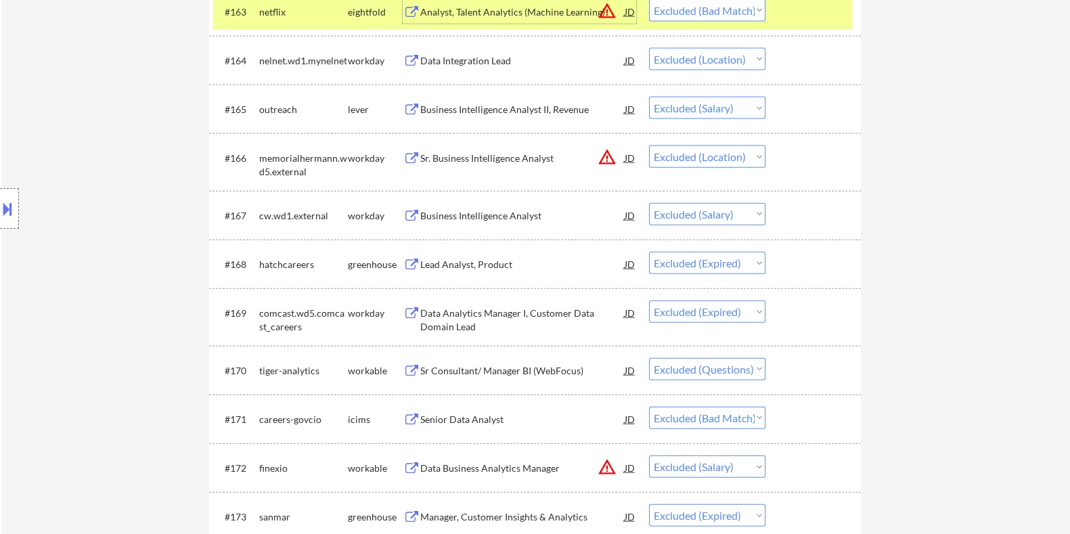
scroll to position [3890, 0]
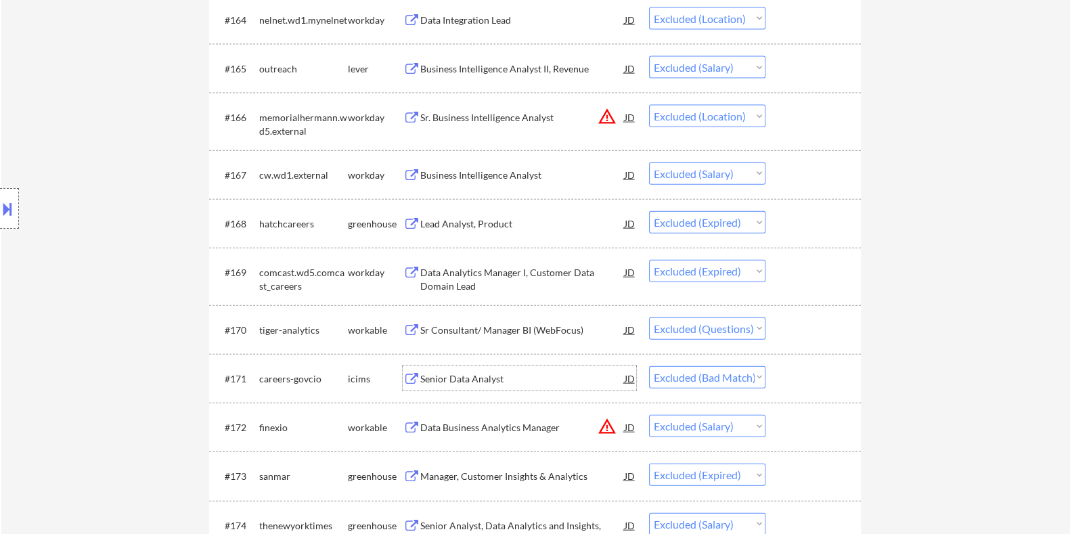
click at [459, 376] on div "Senior Data Analyst" at bounding box center [521, 379] width 204 height 14
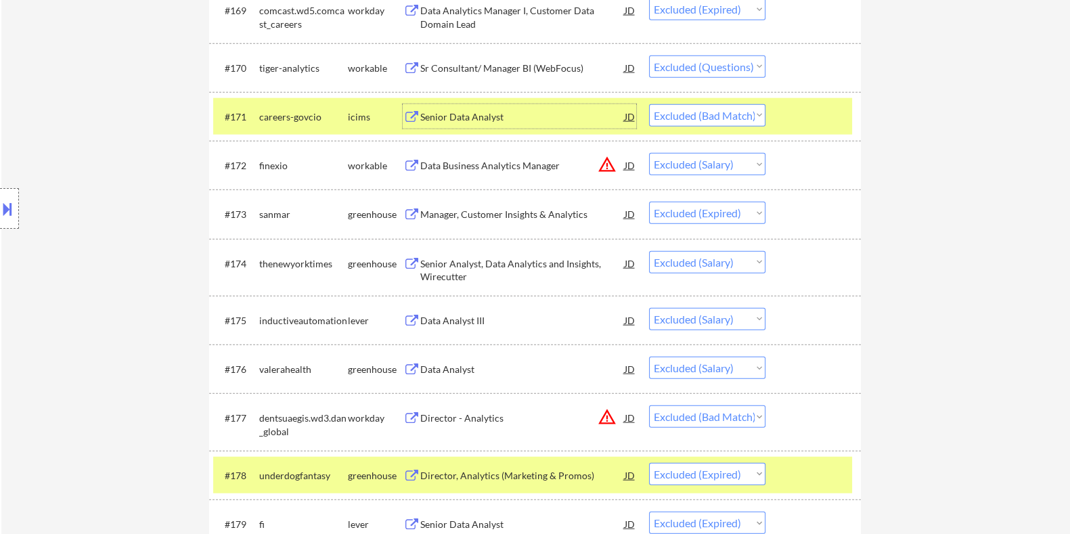
scroll to position [4228, 0]
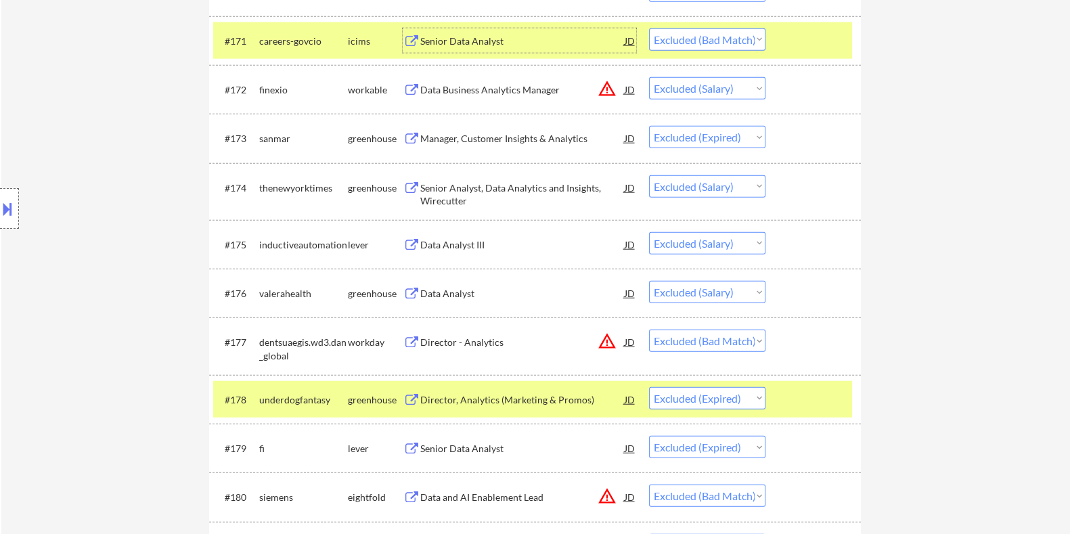
click at [495, 338] on div "Director - Analytics" at bounding box center [521, 343] width 204 height 14
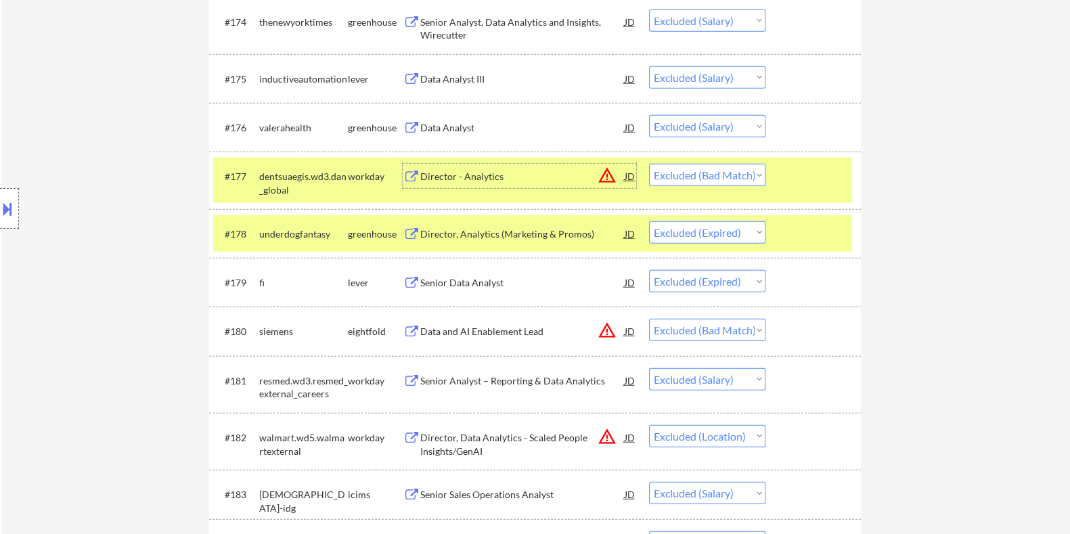
scroll to position [4481, 0]
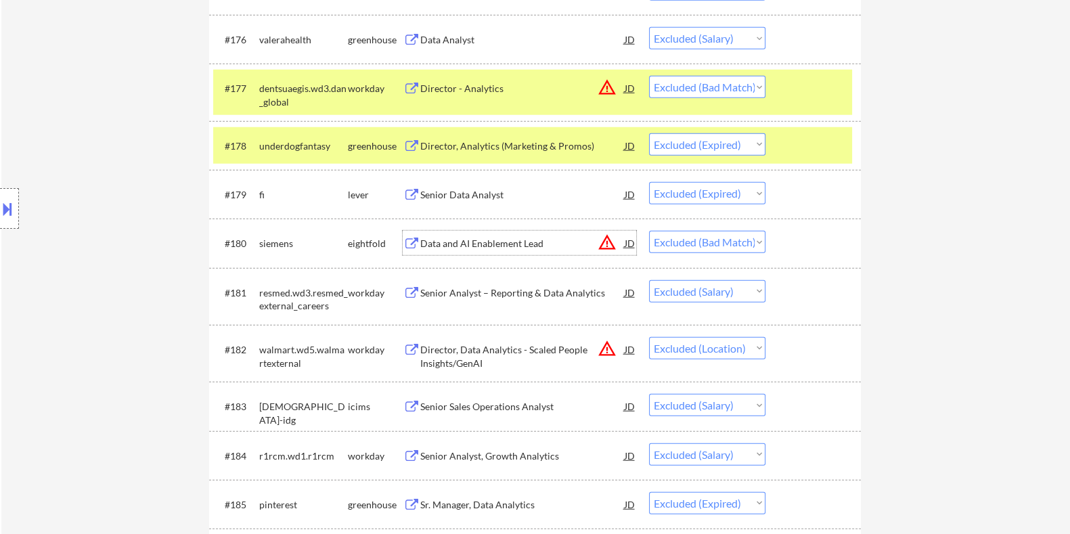
click at [461, 240] on div "Data and AI Enablement Lead" at bounding box center [521, 244] width 204 height 14
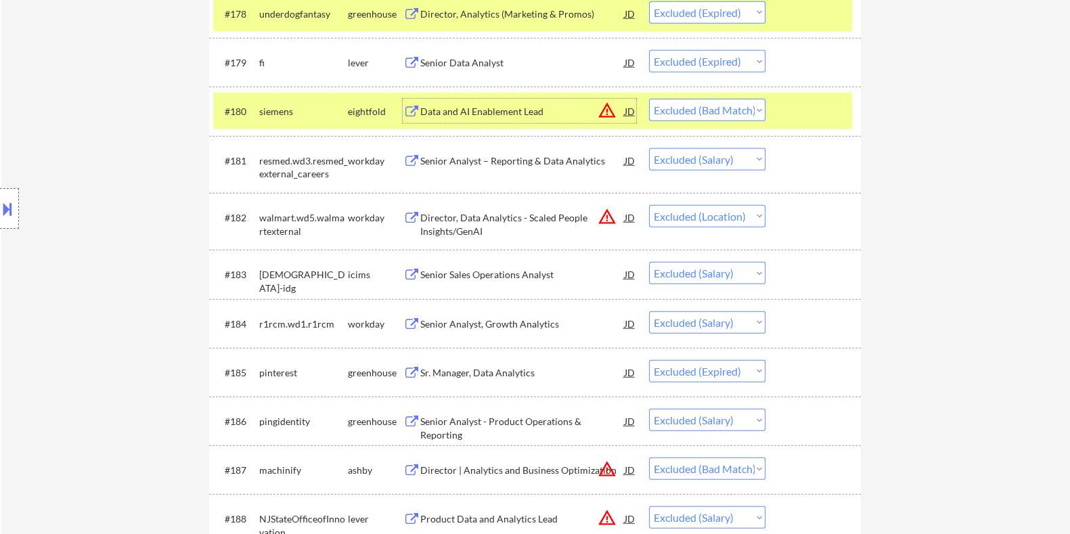
scroll to position [4735, 0]
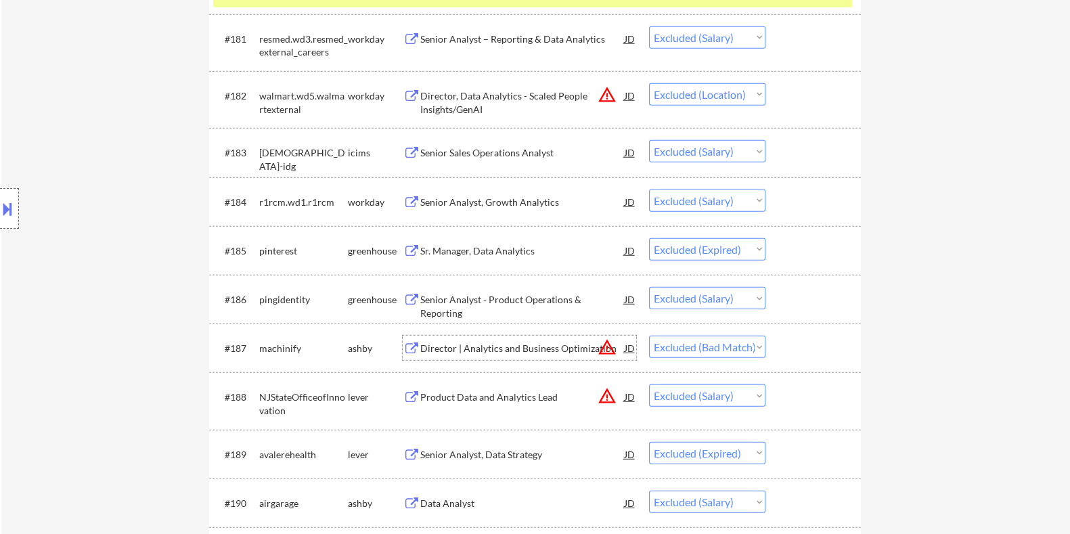
click at [467, 346] on div "Director | Analytics and Business Optimization" at bounding box center [521, 349] width 204 height 14
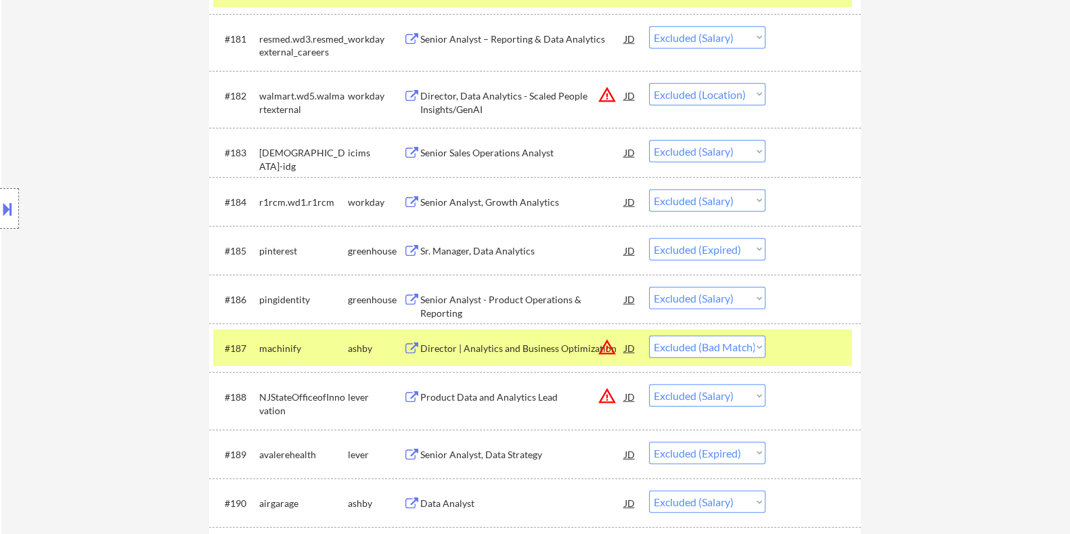
click at [9, 204] on button at bounding box center [7, 209] width 15 height 22
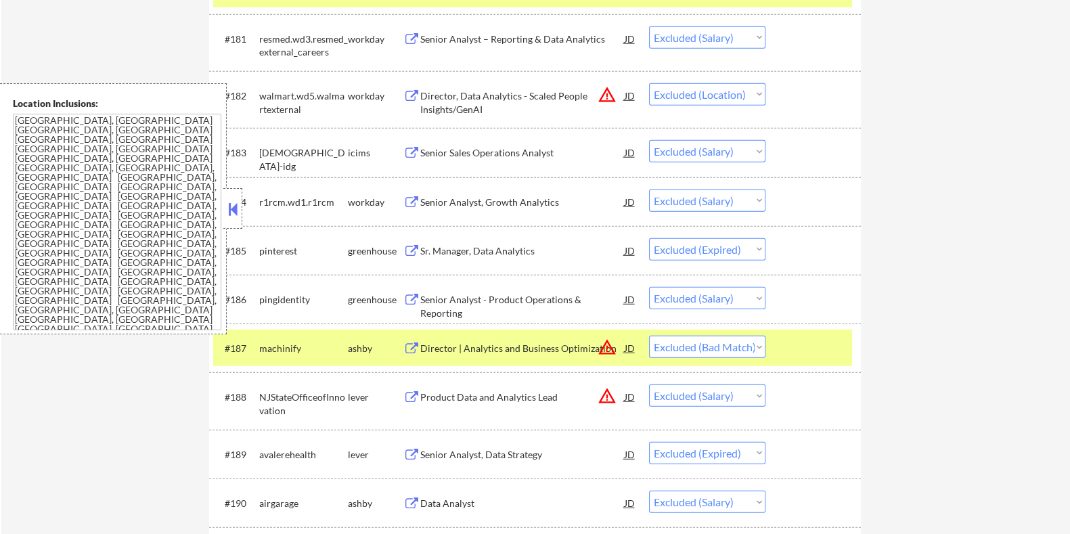
click at [734, 348] on select "Choose an option... Pending Applied Excluded (Questions) Excluded (Expired) Exc…" at bounding box center [707, 347] width 116 height 22
click at [649, 336] on select "Choose an option... Pending Applied Excluded (Questions) Excluded (Expired) Exc…" at bounding box center [707, 347] width 116 height 22
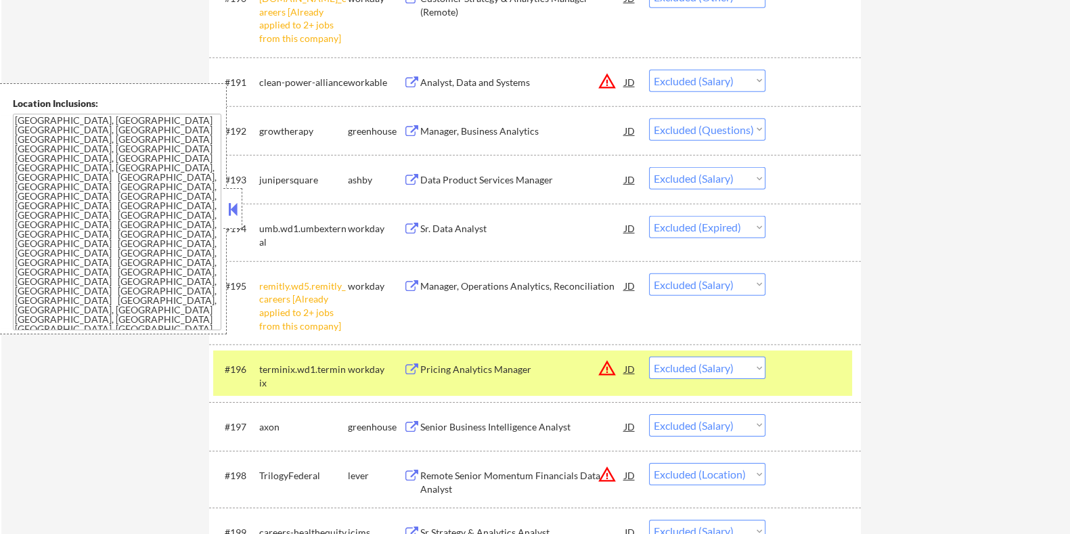
scroll to position [5073, 0]
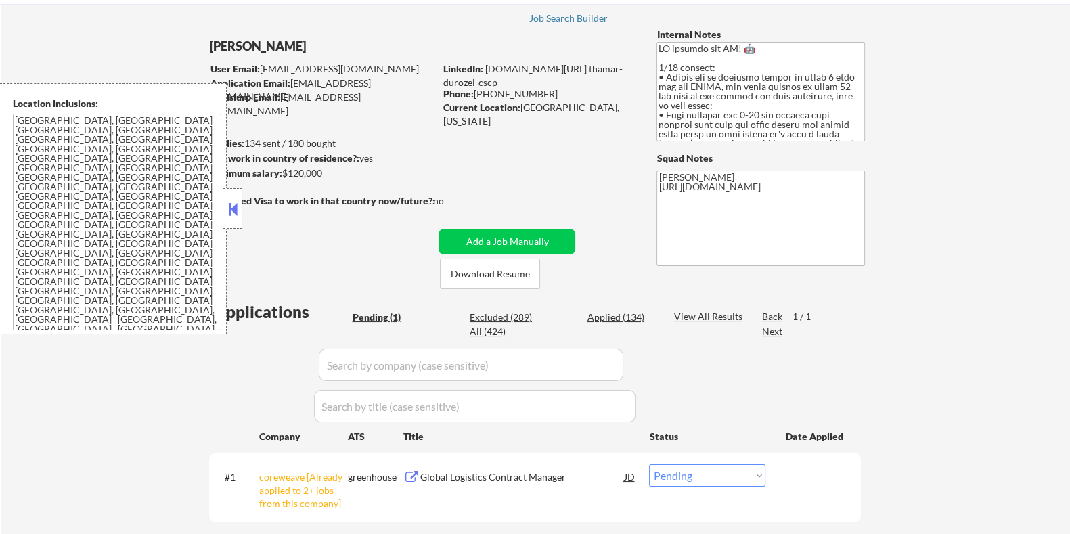
scroll to position [84, 0]
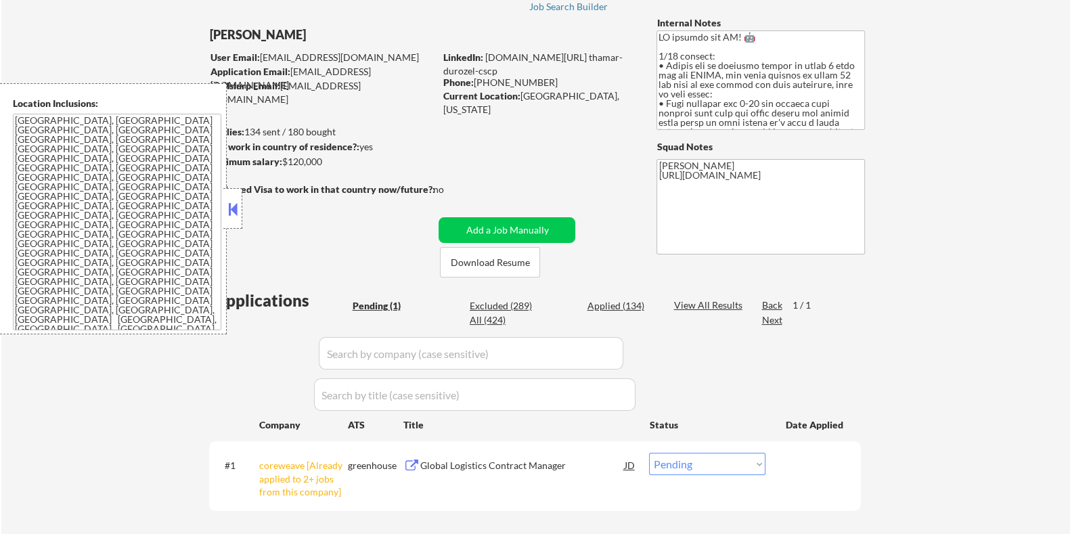
click at [232, 210] on button at bounding box center [232, 209] width 15 height 20
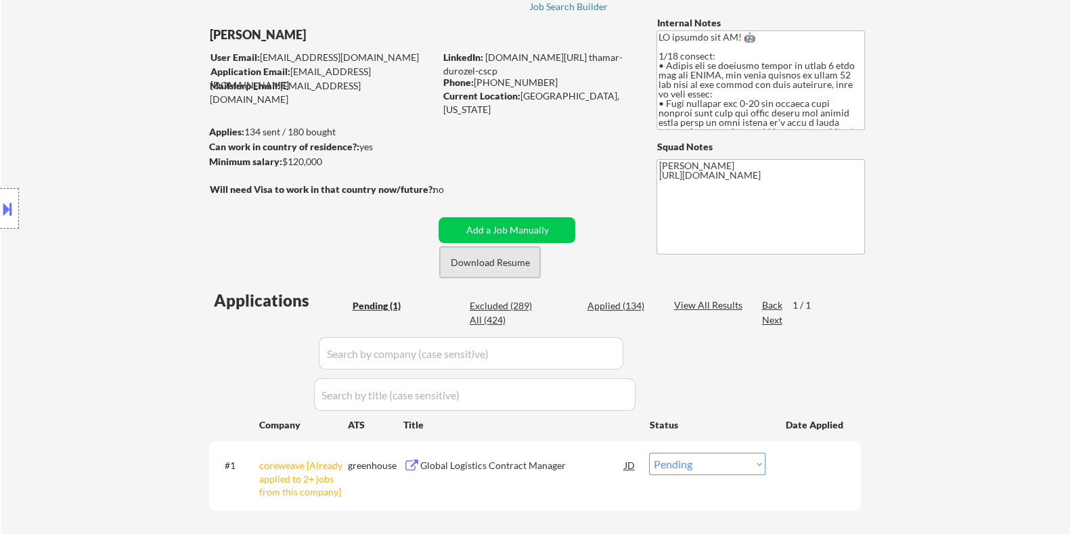
click at [478, 260] on button "Download Resume" at bounding box center [490, 262] width 100 height 30
click at [501, 301] on div "Excluded (289)" at bounding box center [504, 306] width 68 height 14
select select ""excluded__other_""
select select ""excluded__expired_""
select select ""excluded__bad_match_""
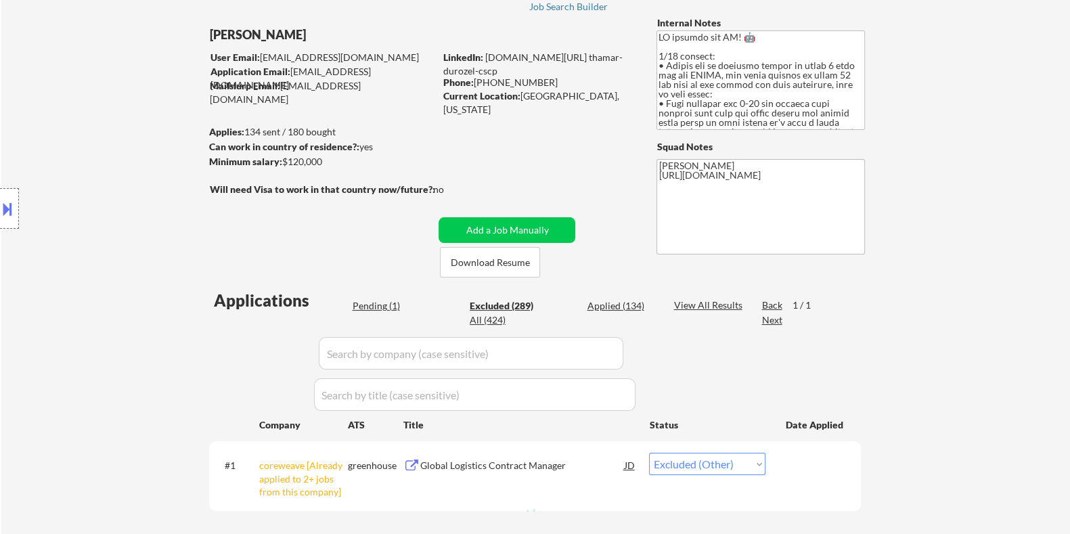
select select ""excluded__bad_match_""
select select ""excluded__location_""
select select ""excluded__salary_""
select select ""excluded__expired_""
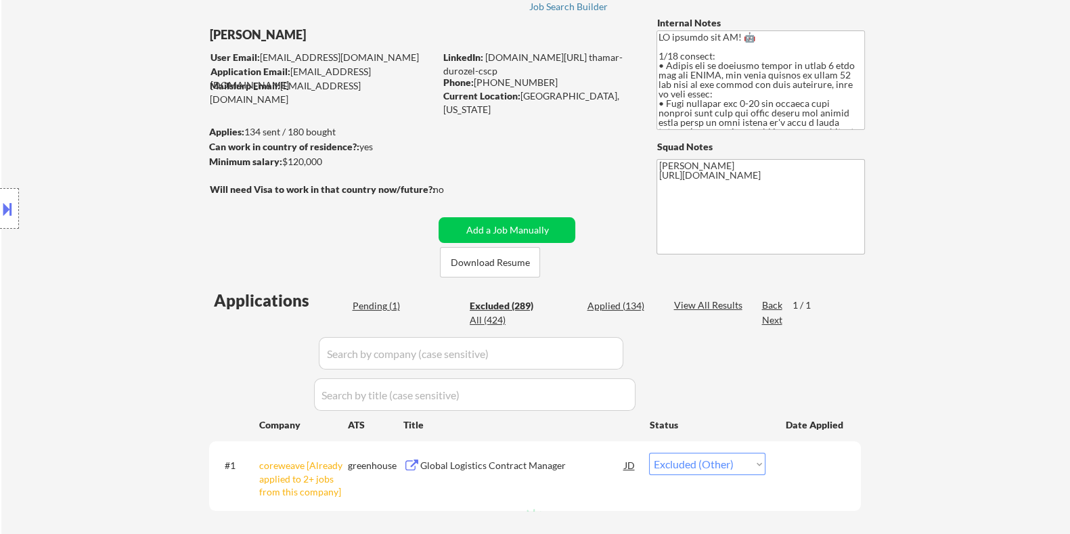
select select ""excluded__location_""
select select ""excluded__salary_""
select select ""excluded__expired_""
select select ""excluded__bad_match_""
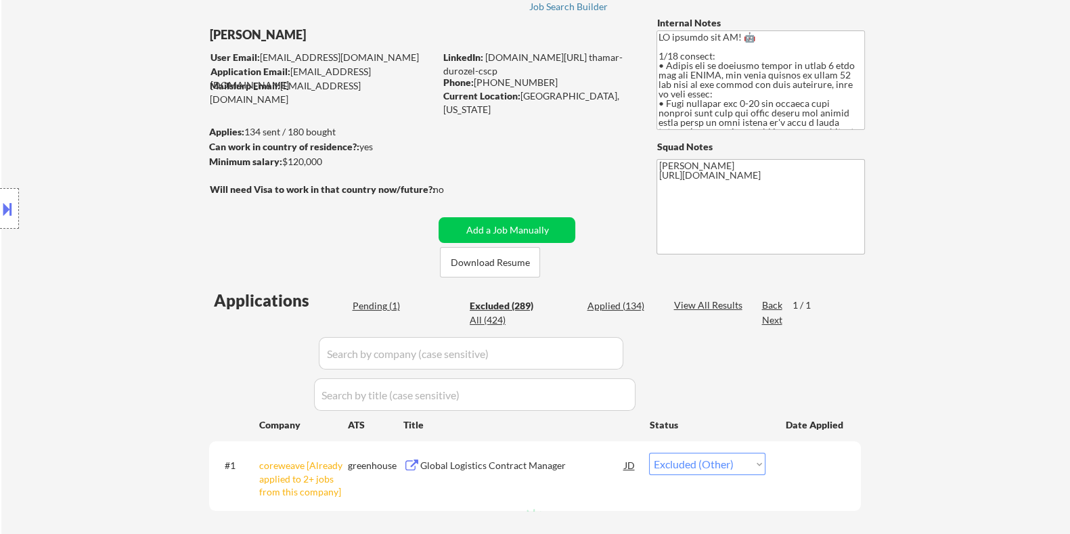
select select ""excluded__location_""
select select ""excluded__bad_match_""
select select ""excluded__location_""
select select ""excluded__other_""
select select ""excluded__bad_match_""
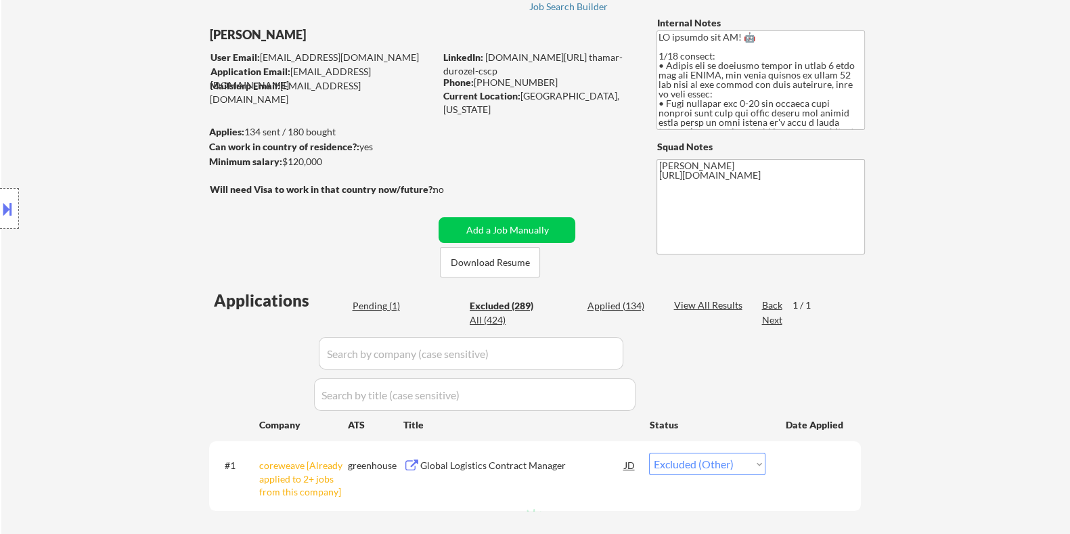
select select ""excluded__other_""
select select ""excluded__salary_""
select select ""excluded__expired_""
select select ""excluded__bad_match_""
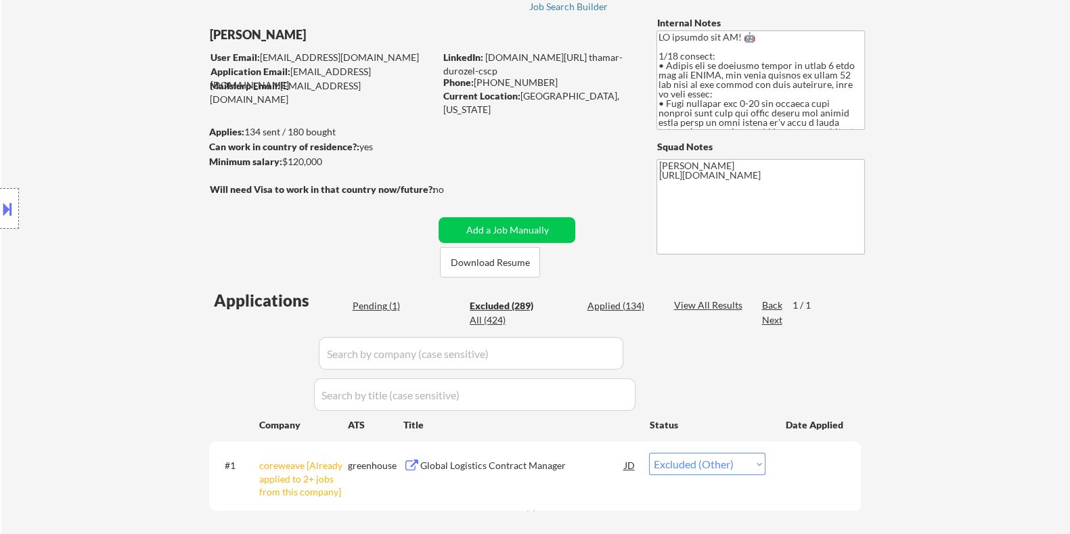
select select ""excluded__expired_""
select select ""excluded__bad_match_""
select select ""excluded__other_""
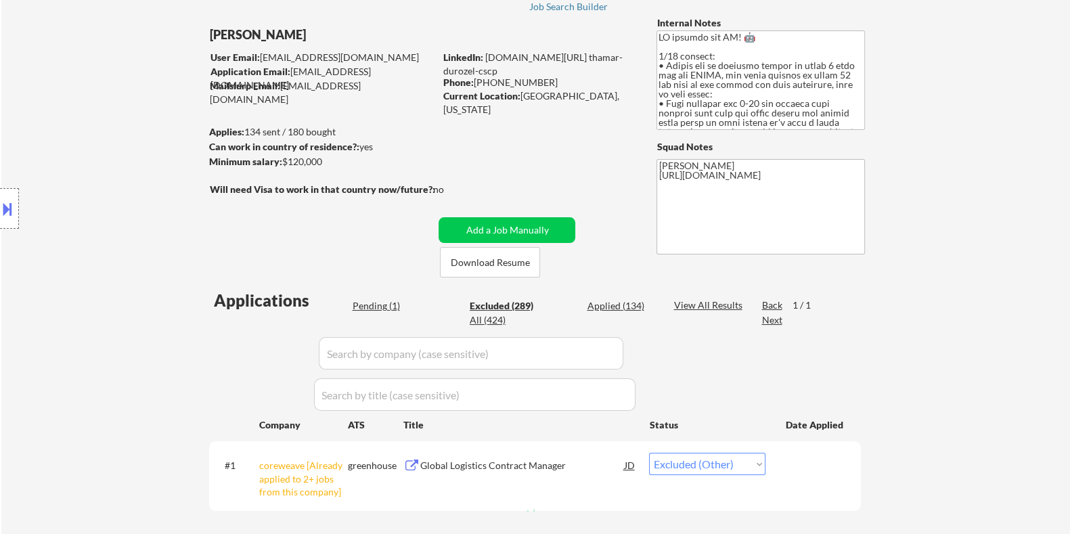
select select ""excluded__bad_match_""
select select ""excluded__salary_""
select select ""excluded__bad_match_""
select select ""excluded__location_""
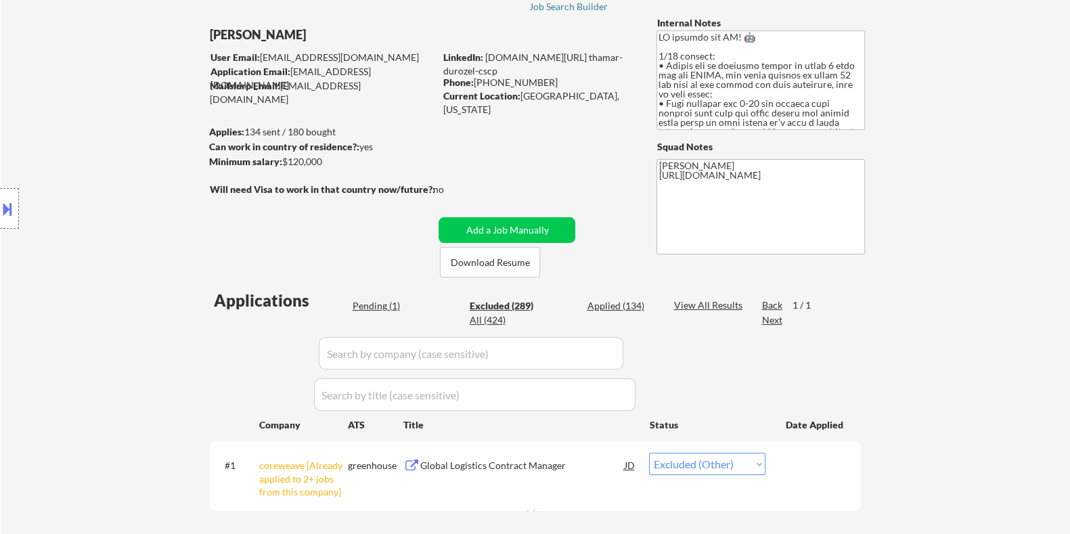
select select ""excluded__expired_""
select select ""excluded__location_""
select select ""excluded__bad_match_""
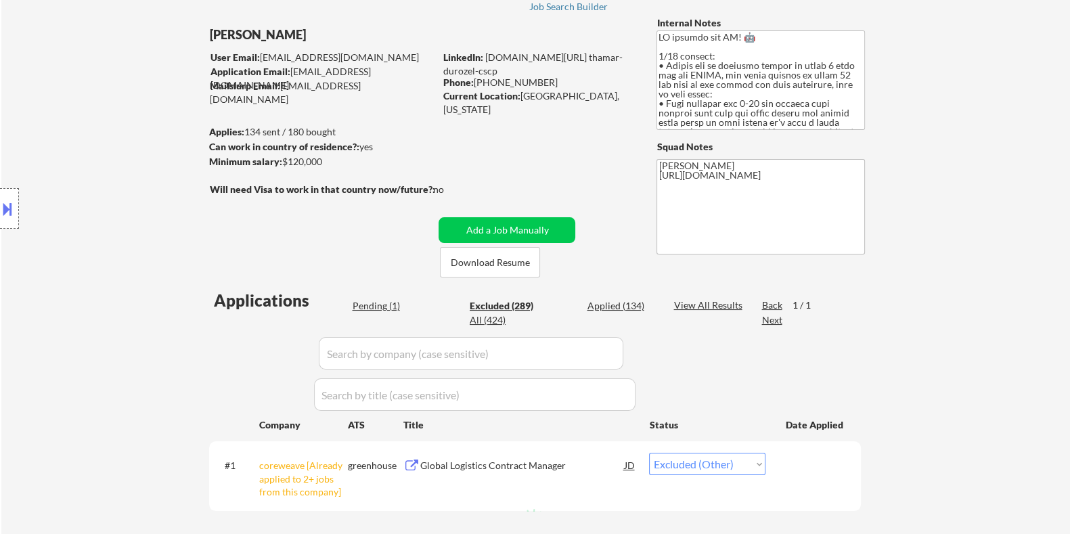
select select ""excluded__bad_match_""
select select ""excluded__salary_""
select select ""excluded__bad_match_""
select select ""excluded__other_""
select select ""excluded__bad_match_""
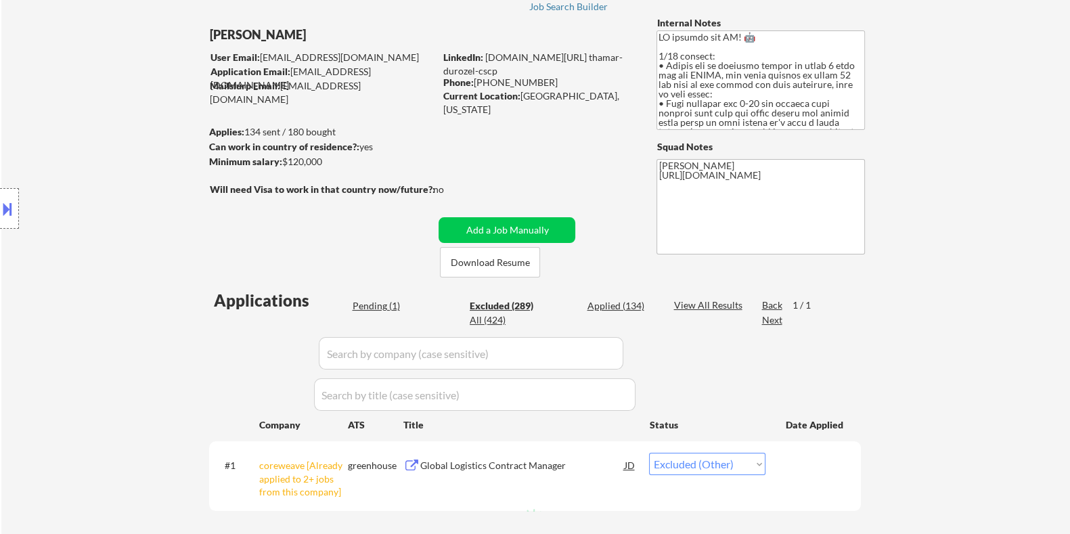
select select ""excluded__expired_""
select select ""excluded__bad_match_""
select select ""excluded__expired_""
select select ""excluded__bad_match_""
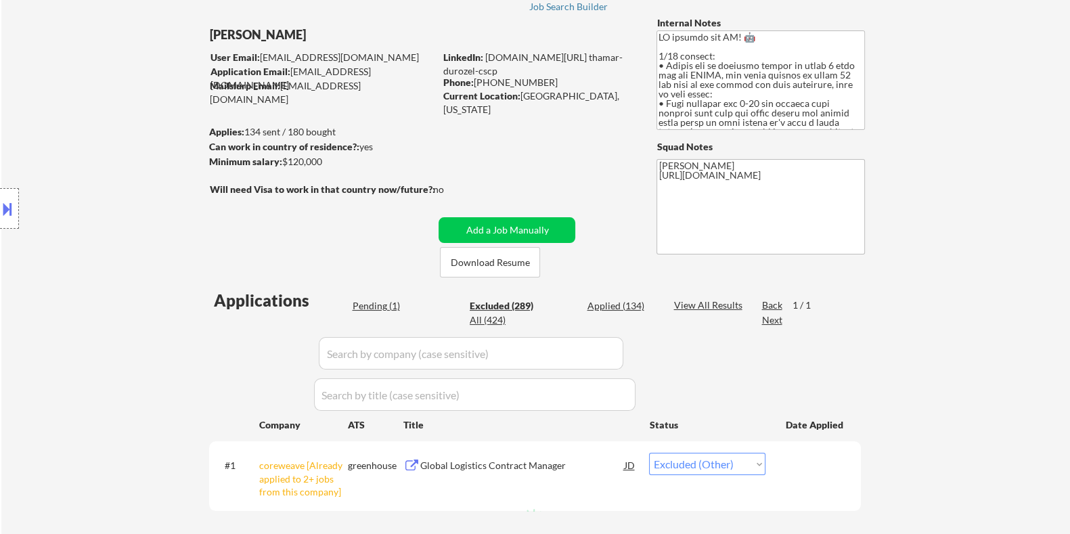
select select ""excluded__bad_match_""
select select ""excluded__other_""
select select ""excluded__expired_""
select select ""excluded__location_""
select select ""excluded__bad_match_""
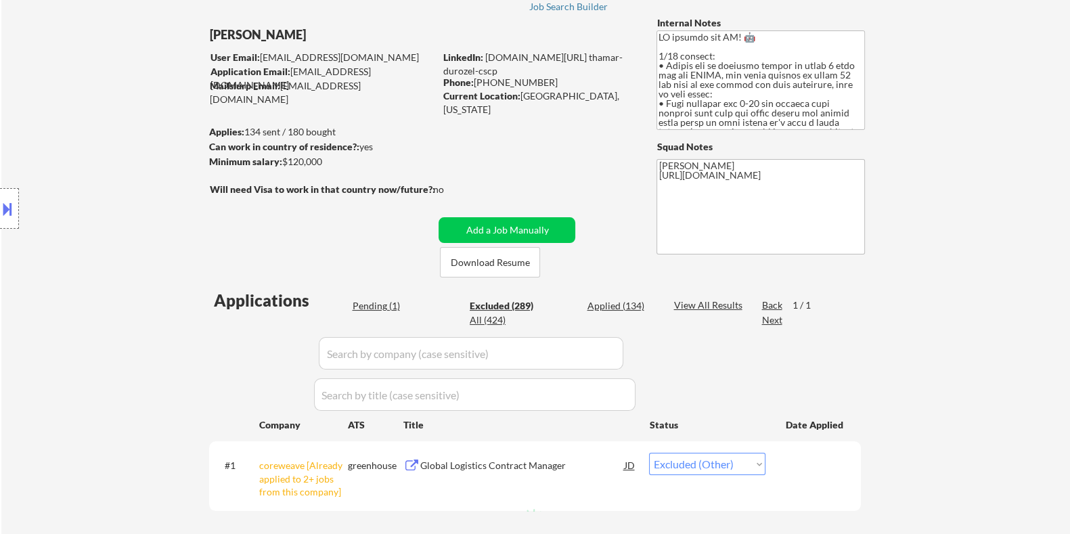
select select ""excluded__expired_""
select select ""excluded__other_""
select select ""excluded__bad_match_""
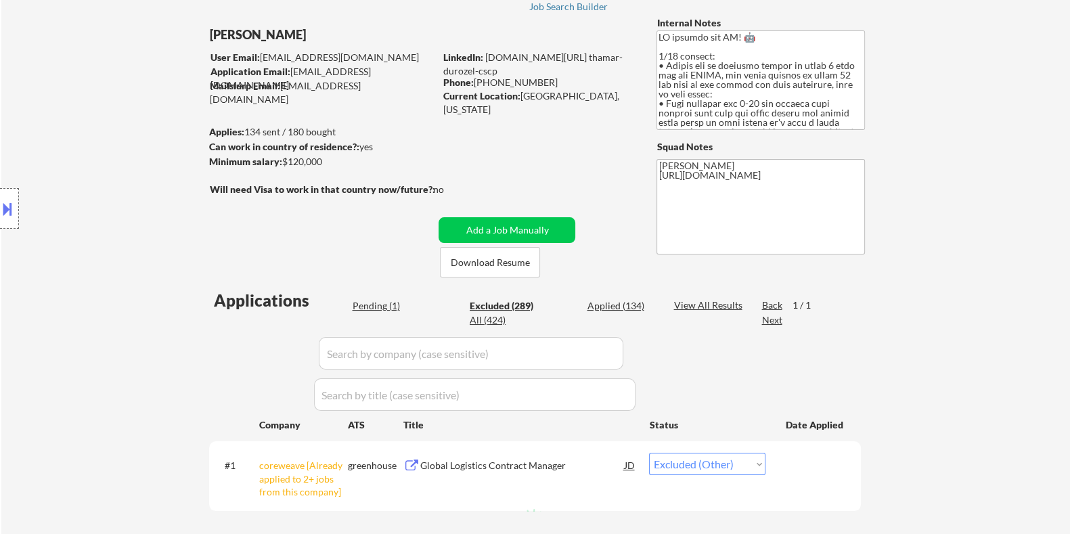
select select ""excluded__salary_""
select select ""excluded__bad_match_""
select select ""excluded__salary_""
select select ""excluded__expired_""
select select ""excluded__bad_match_""
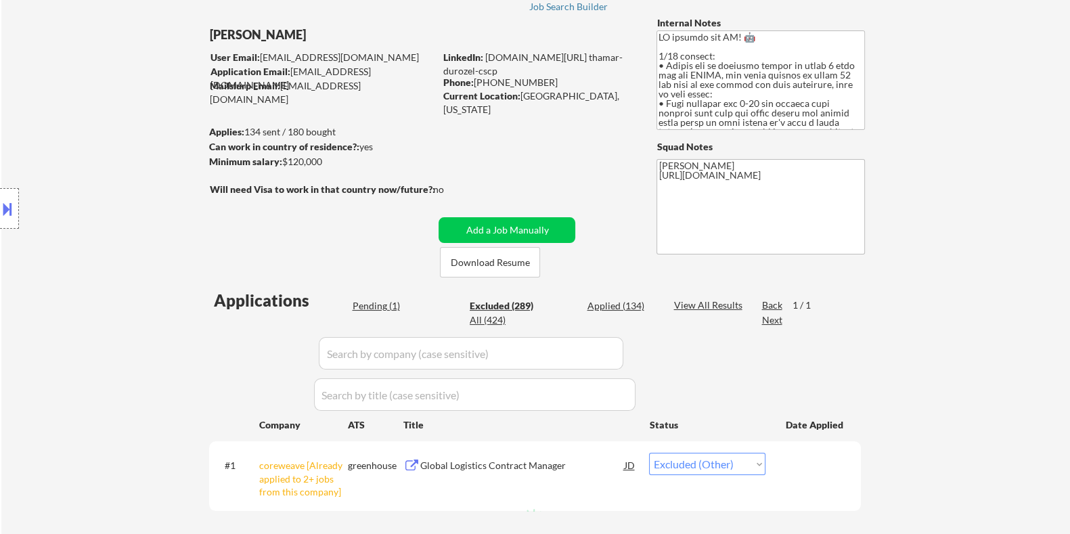
select select ""excluded__other_""
select select ""excluded__bad_match_""
select select ""excluded__location_""
select select ""excluded__expired_""
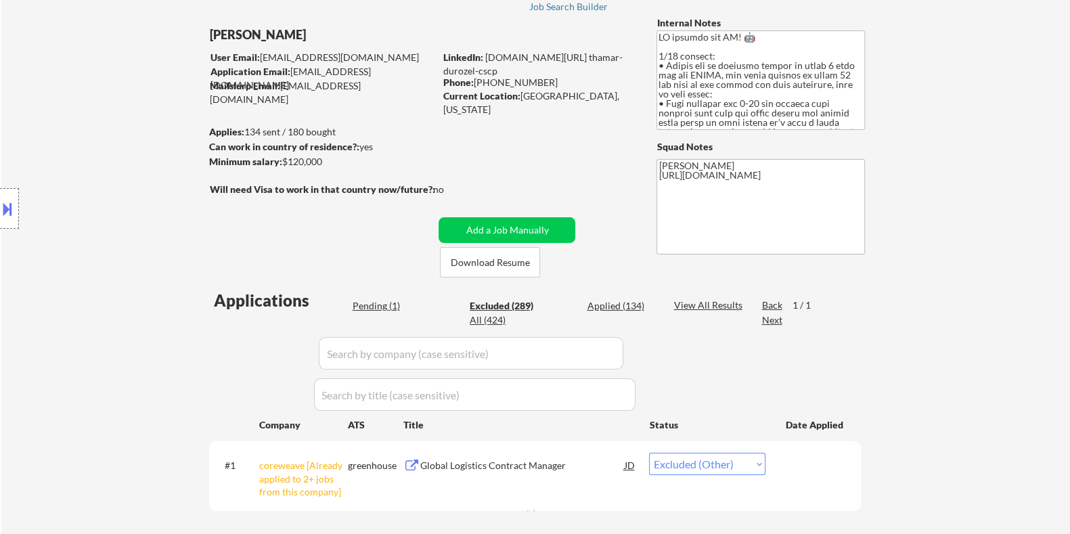
select select ""excluded__location_""
select select ""excluded__expired_""
select select ""excluded__bad_match_""
select select ""excluded__salary_""
select select ""excluded__location_""
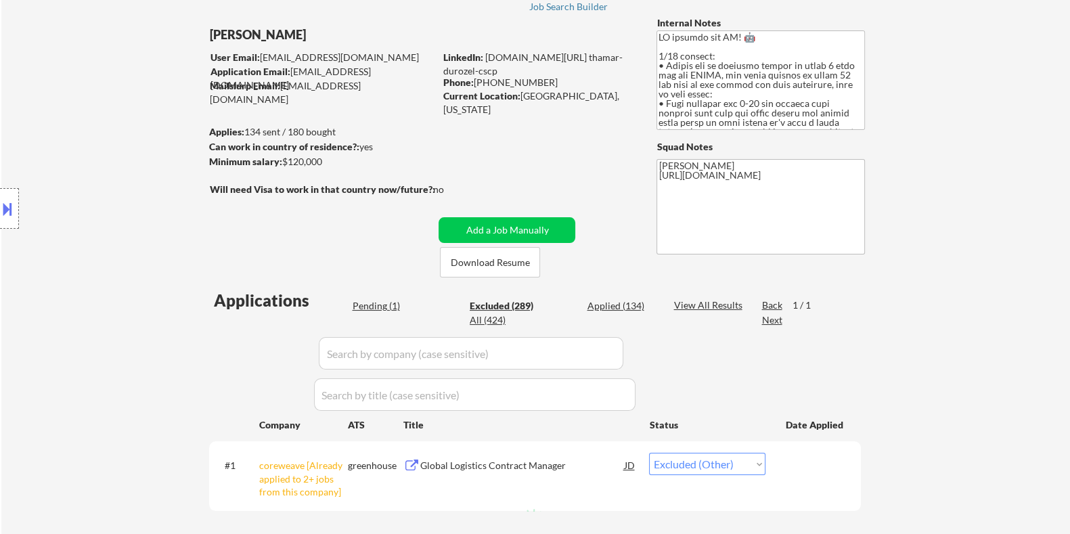
select select ""excluded__location_""
select select ""excluded__bad_match_""
select select ""excluded__salary_""
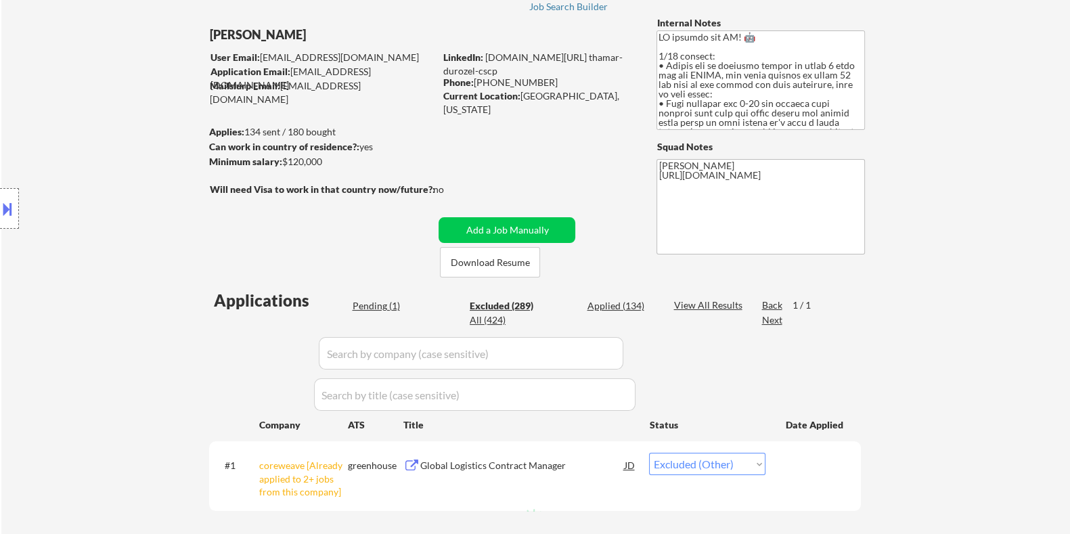
select select ""excluded__expired_""
select select ""excluded__other_""
select select ""excluded__salary_""
select select ""excluded__bad_match_""
select select ""excluded__expired_""
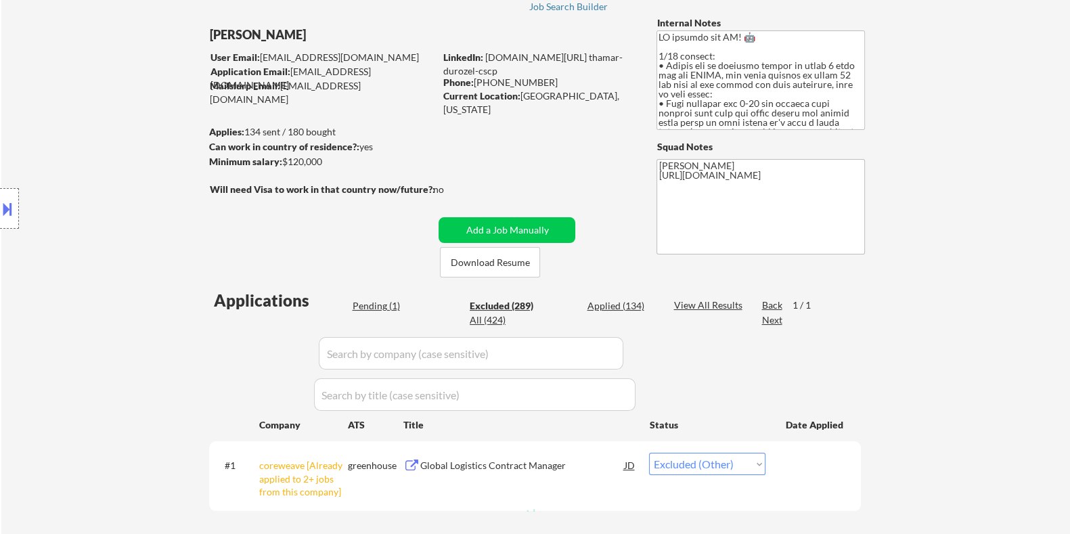
select select ""excluded__other_""
select select ""excluded__location_""
select select ""excluded__bad_match_""
select select ""excluded__other_""
select select ""excluded__bad_match_""
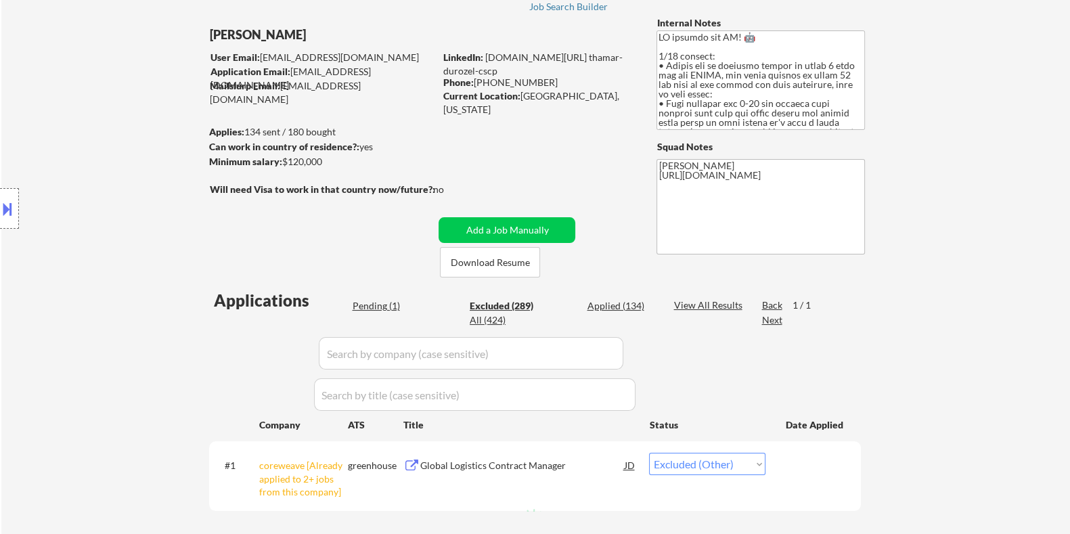
select select ""excluded__expired_""
select select ""excluded__salary_""
select select ""excluded__bad_match_""
select select ""excluded__expired_""
select select ""excluded__bad_match_""
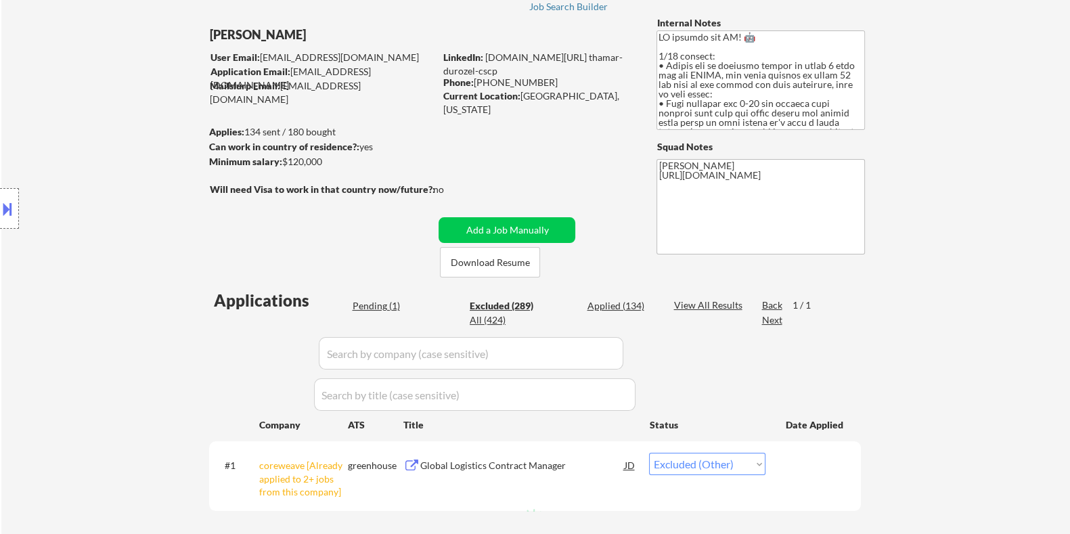
select select ""excluded__expired_""
select select ""excluded__bad_match_""
select select ""excluded__expired_""
select select ""excluded__bad_match_""
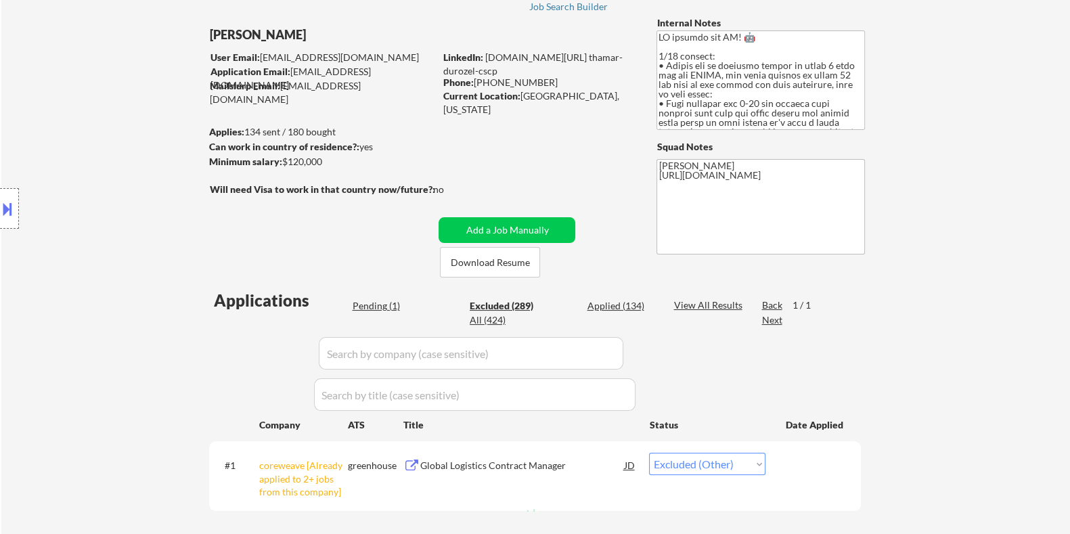
select select ""excluded__other_""
select select ""excluded__expired_""
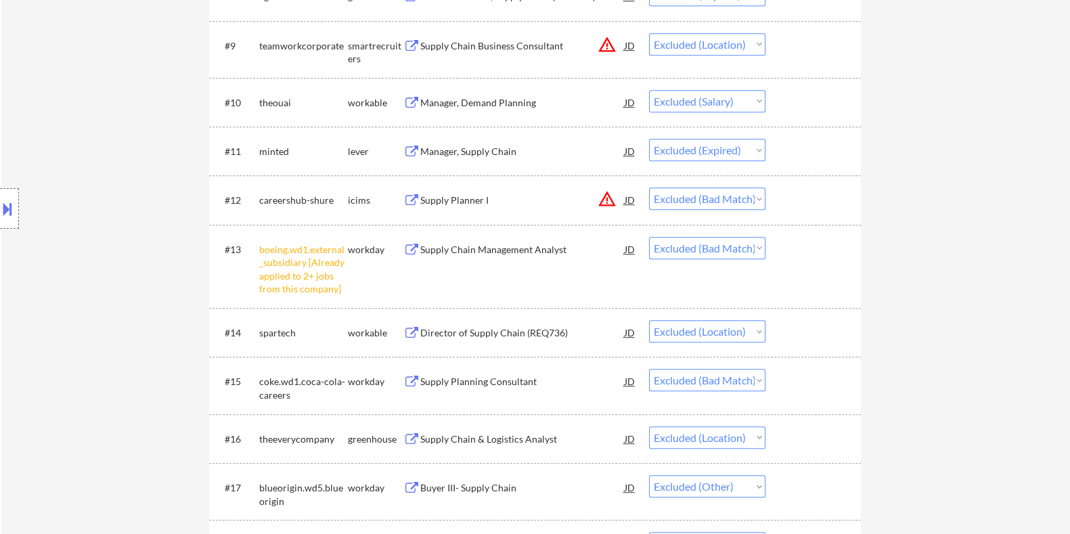
scroll to position [930, 0]
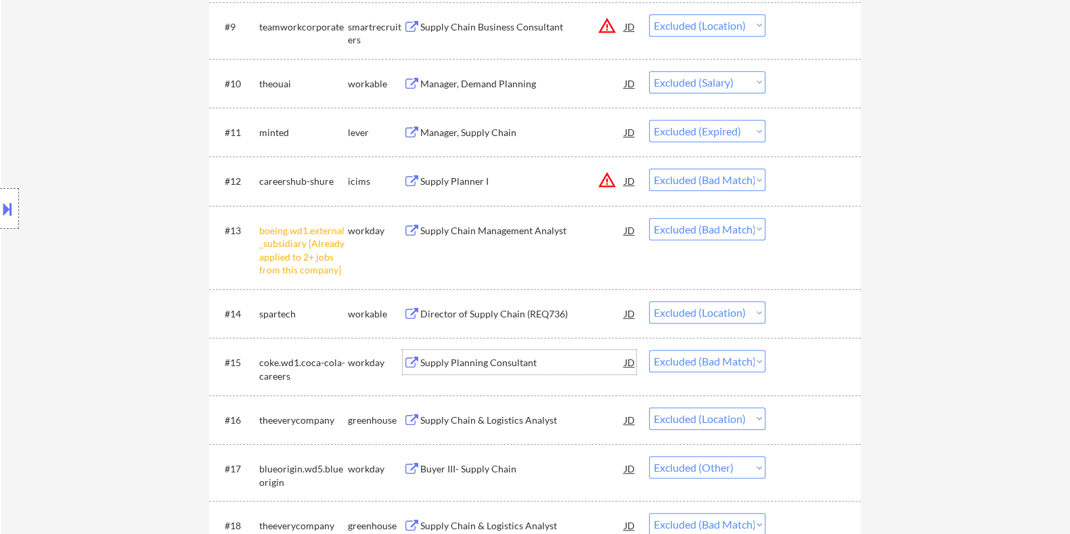
click at [457, 361] on div "Supply Planning Consultant" at bounding box center [521, 363] width 204 height 14
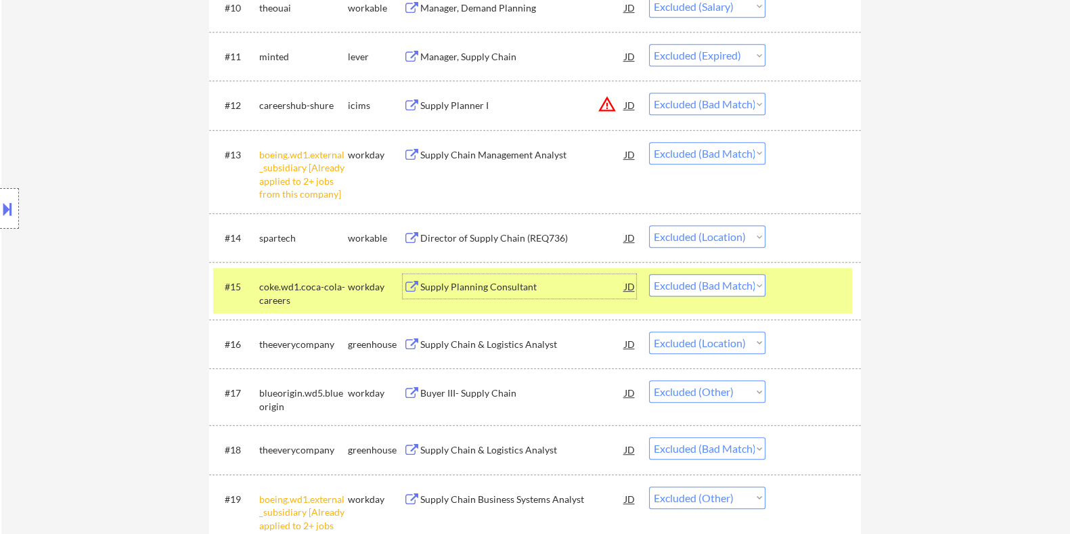
scroll to position [1015, 0]
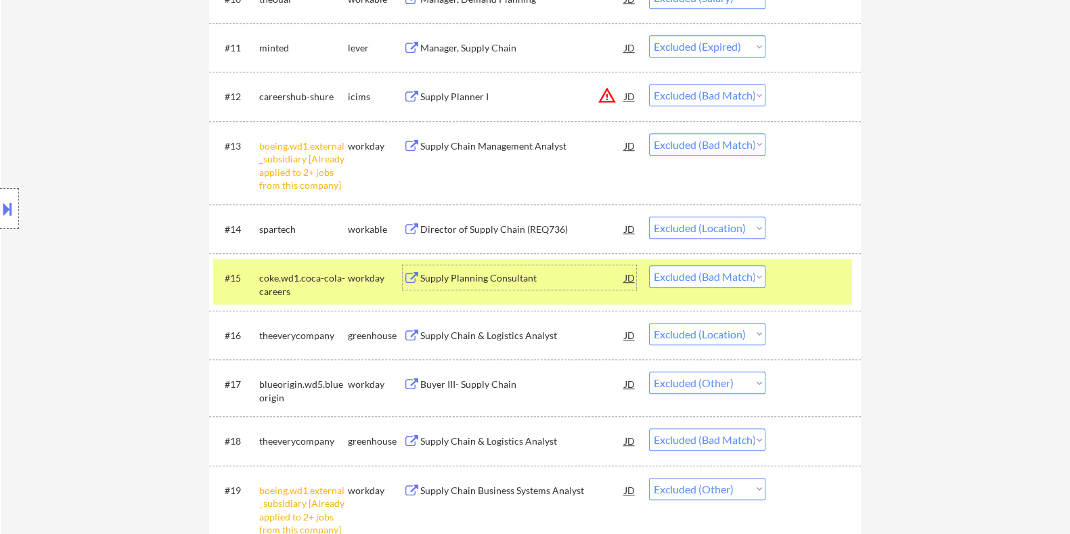
click at [498, 436] on div "Supply Chain & Logistics Analyst" at bounding box center [521, 441] width 204 height 14
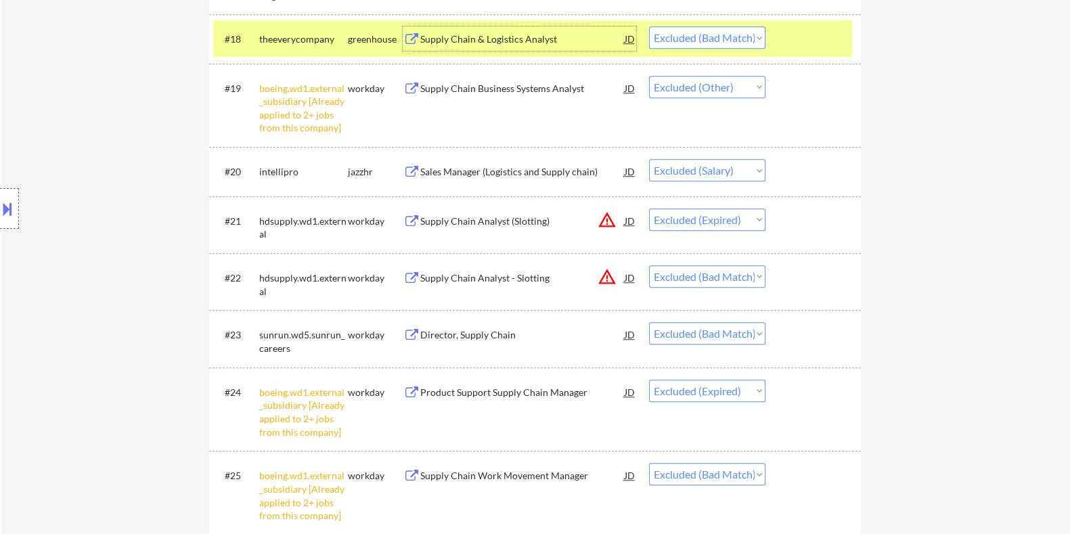
scroll to position [1438, 0]
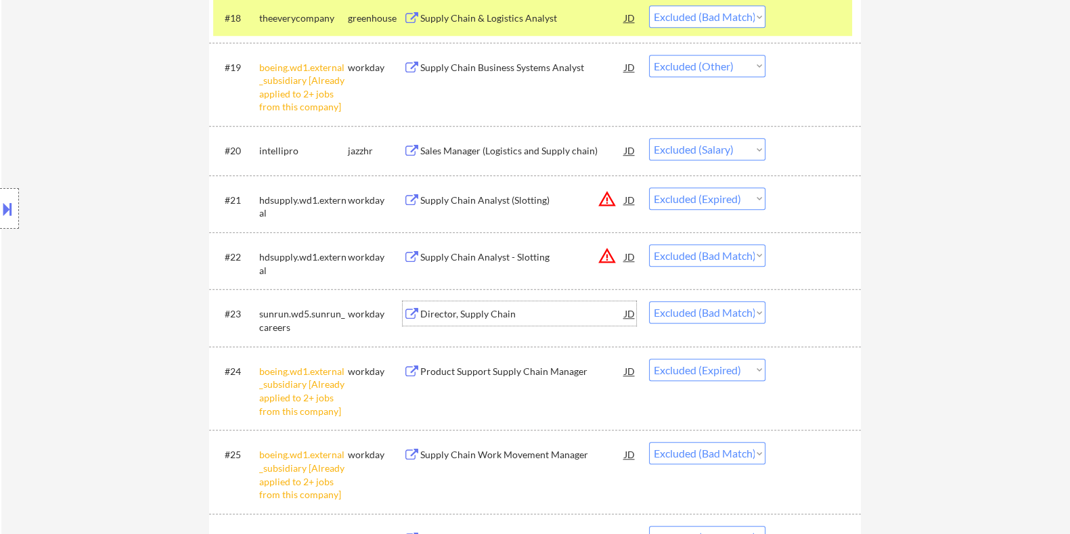
click at [457, 309] on div "Director, Supply Chain" at bounding box center [521, 314] width 204 height 14
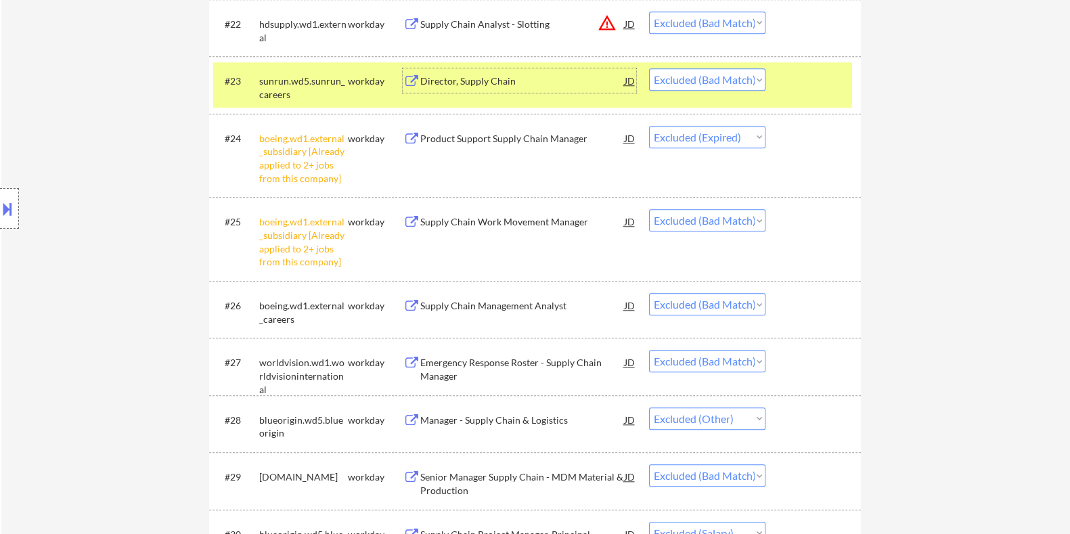
scroll to position [1691, 0]
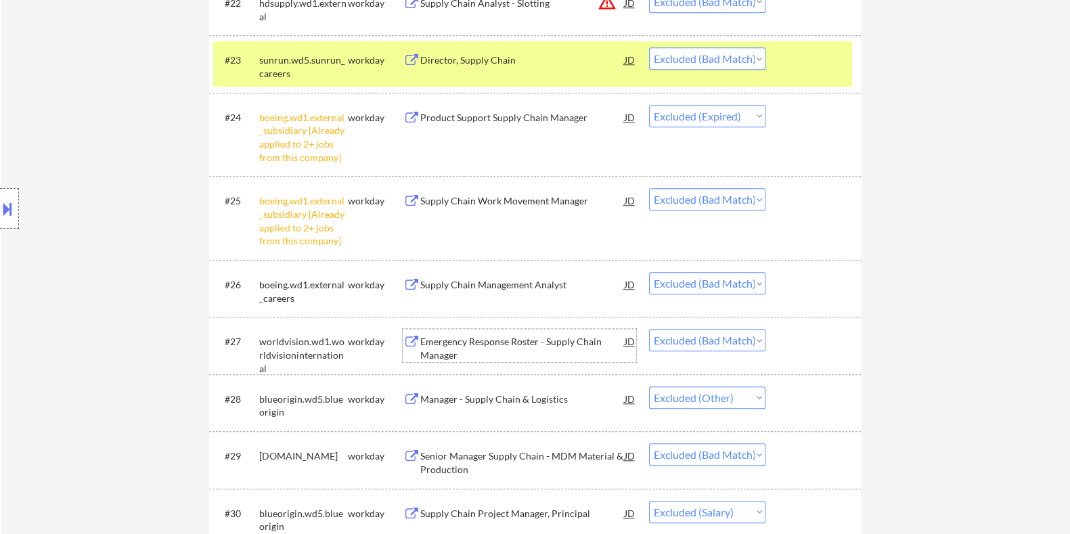
click at [463, 337] on div "Emergency Response Roster - Supply Chain Manager" at bounding box center [521, 348] width 204 height 26
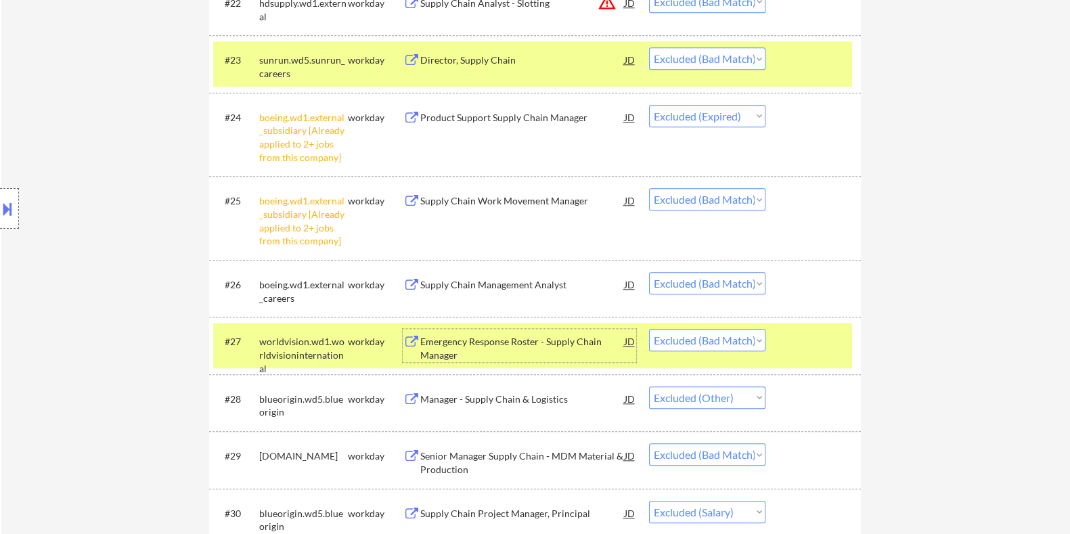
scroll to position [1860, 0]
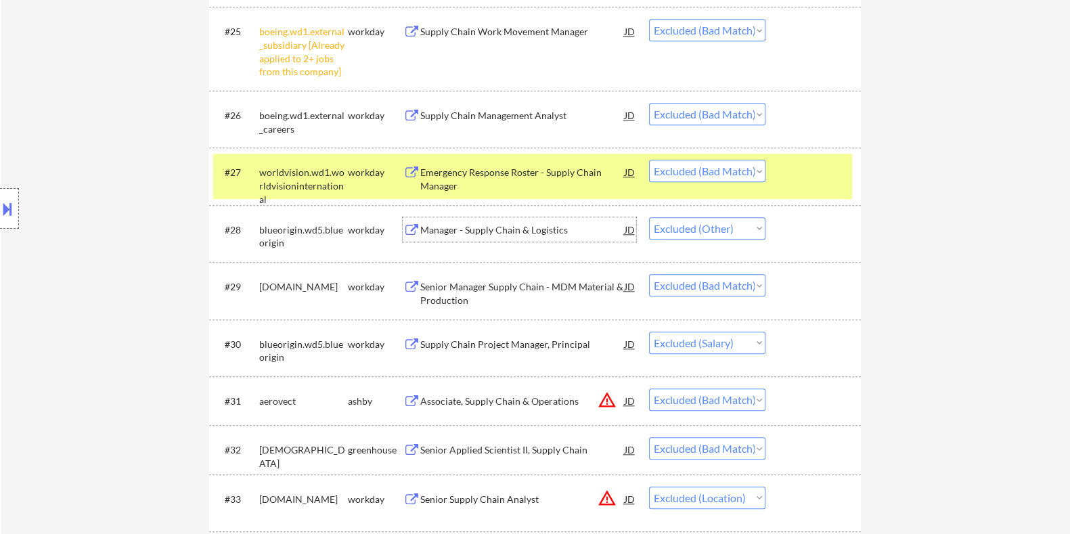
click at [485, 229] on div "Manager - Supply Chain & Logistics" at bounding box center [521, 230] width 204 height 14
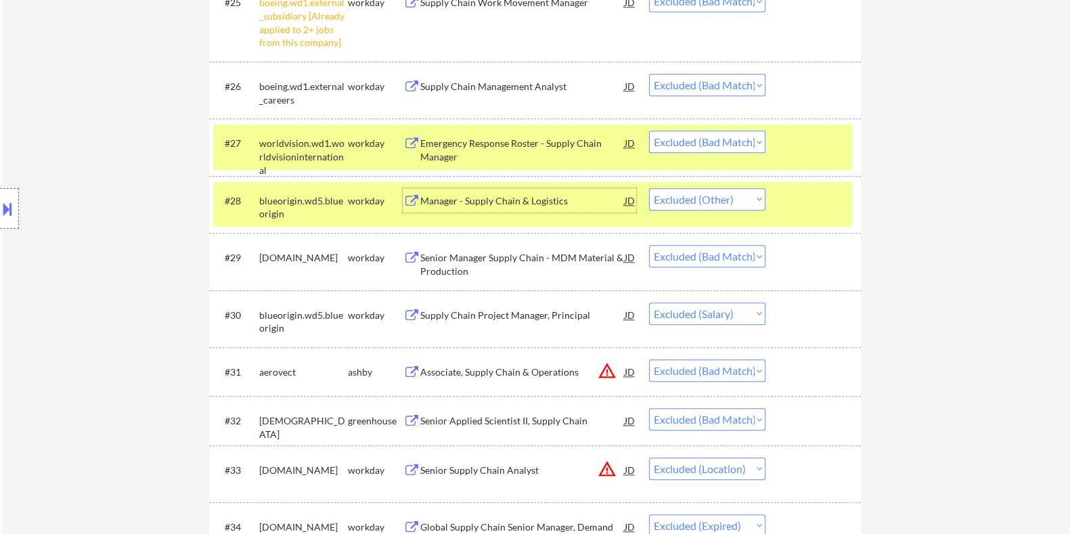
scroll to position [1945, 0]
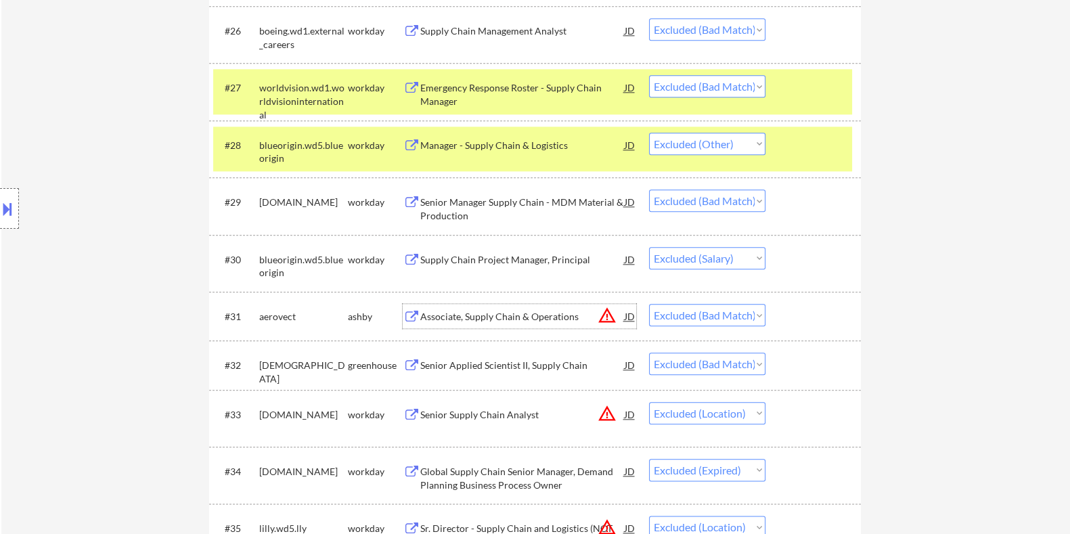
click at [467, 313] on div "Associate, Supply Chain & Operations" at bounding box center [521, 317] width 204 height 14
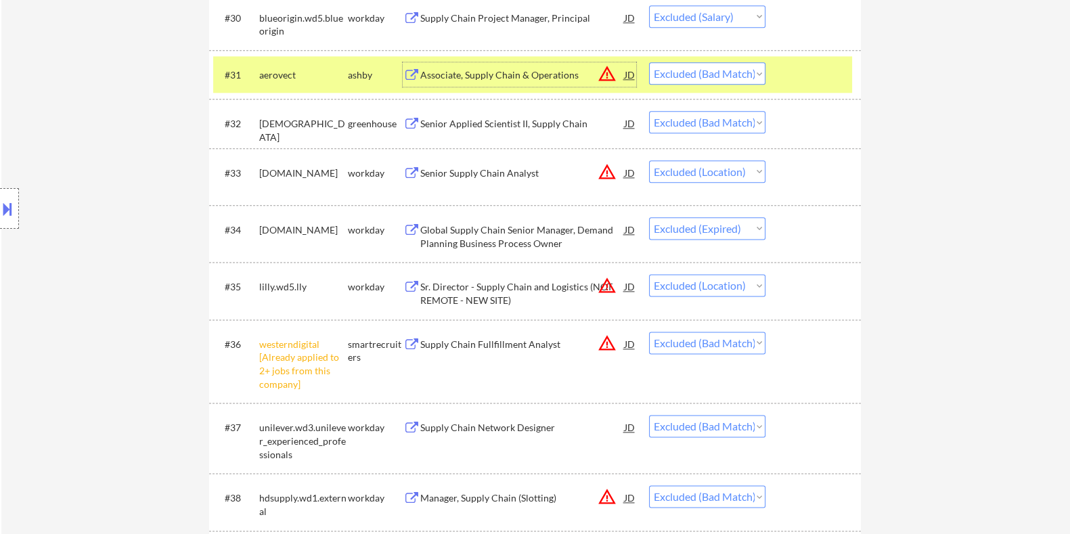
scroll to position [2198, 0]
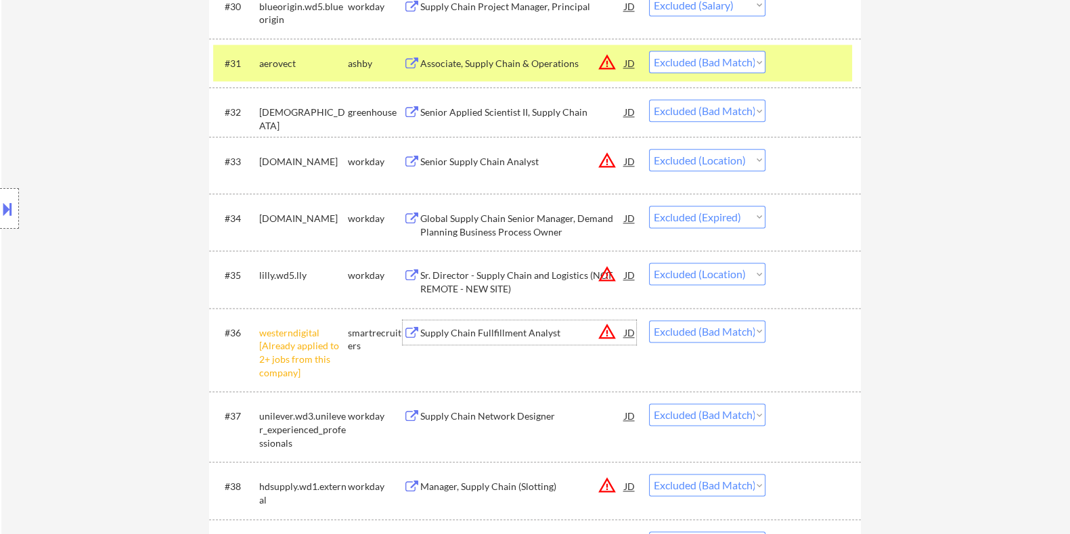
click at [479, 336] on div "Supply Chain Fullfillment Analyst" at bounding box center [521, 333] width 204 height 14
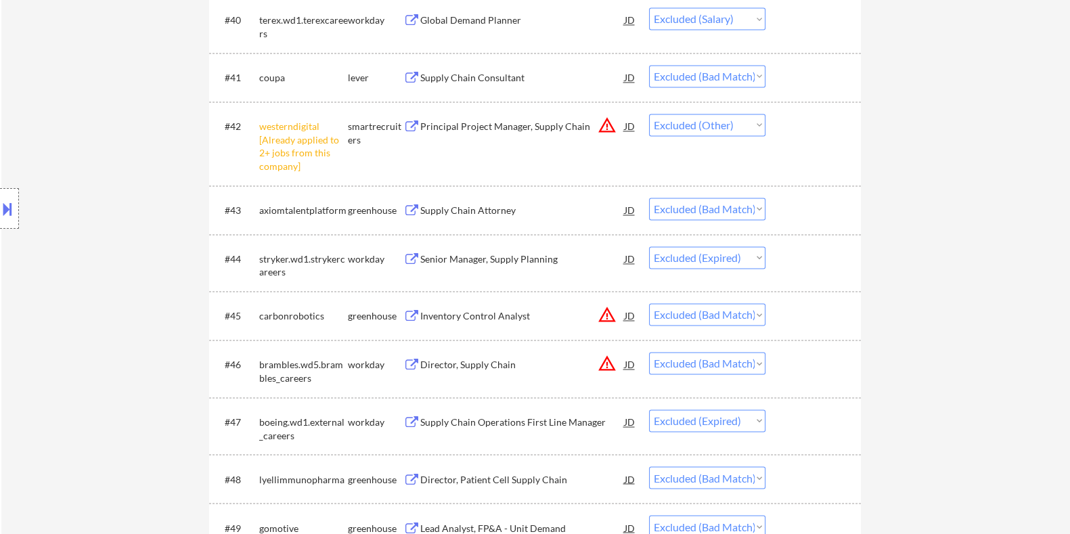
scroll to position [2791, 0]
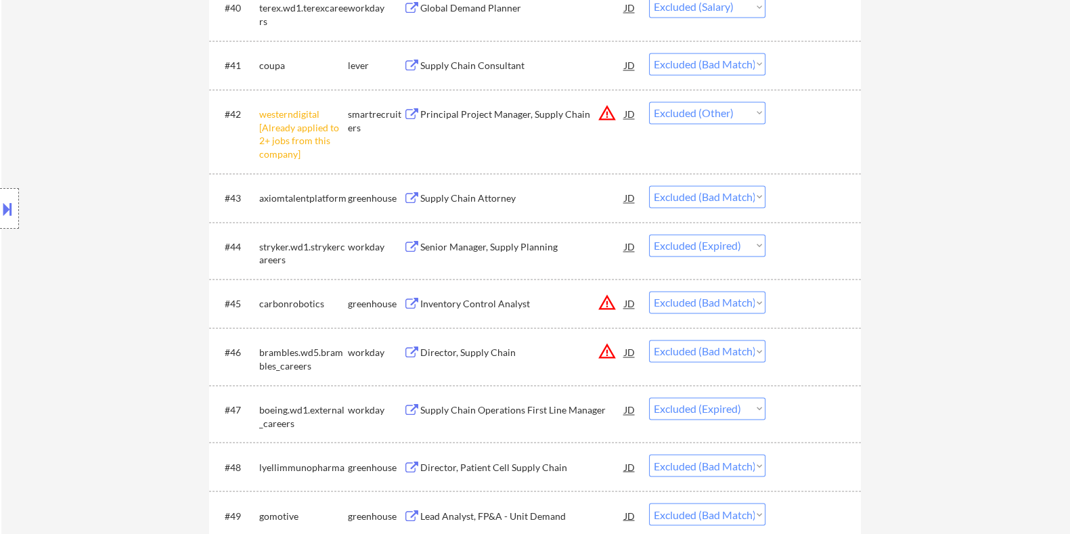
click at [944, 260] on div "← Return to /applysquad Mailslurp Inbox Job Search Builder Thamar Durozel User …" at bounding box center [535, 387] width 1068 height 6248
click at [482, 195] on div "Supply Chain Attorney" at bounding box center [521, 198] width 204 height 14
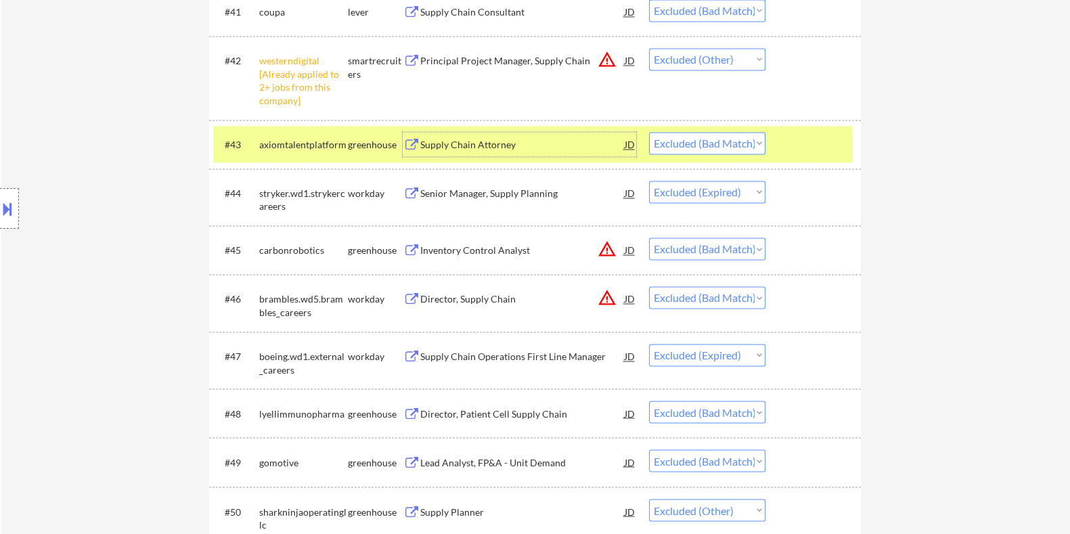
scroll to position [2875, 0]
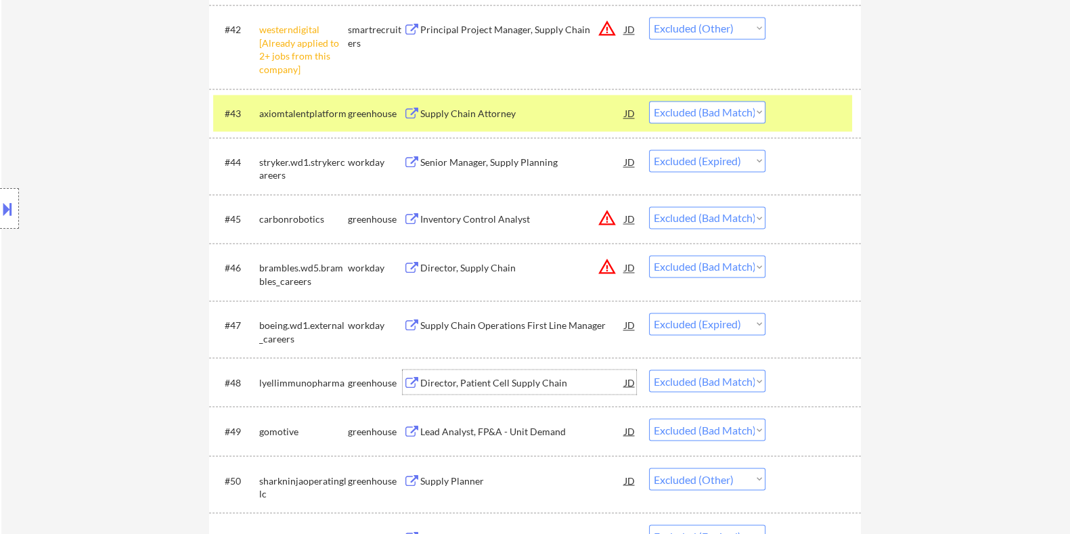
click at [487, 380] on div "Director, Patient Cell Supply Chain" at bounding box center [521, 382] width 204 height 14
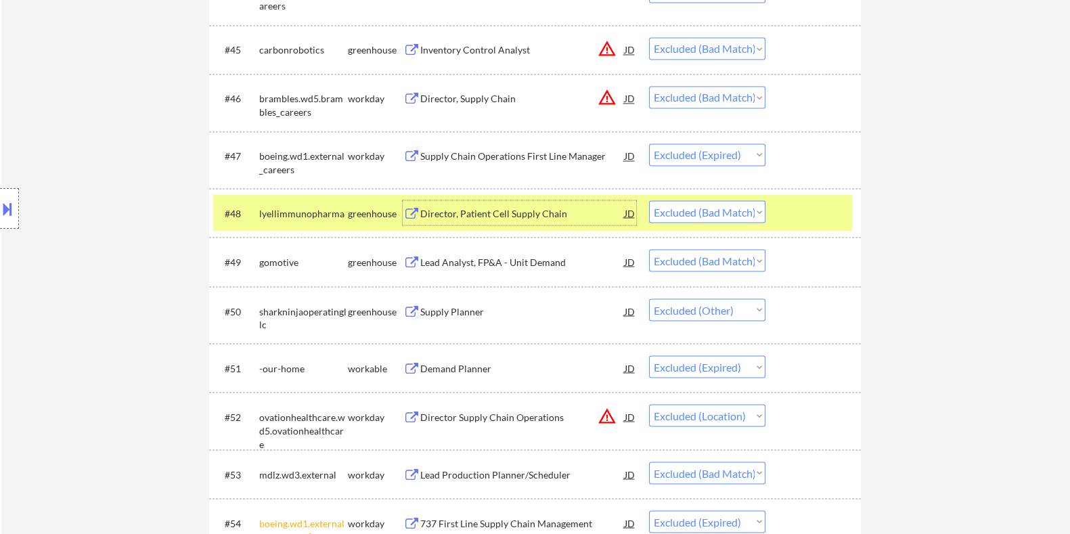
scroll to position [3129, 0]
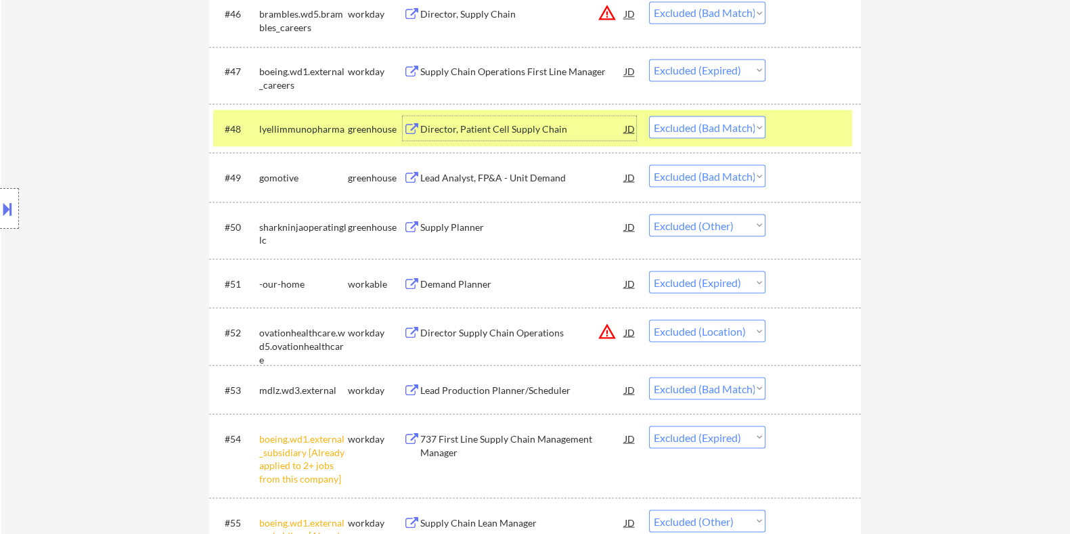
click at [480, 388] on div "Lead Production Planner/Scheduler" at bounding box center [521, 390] width 204 height 14
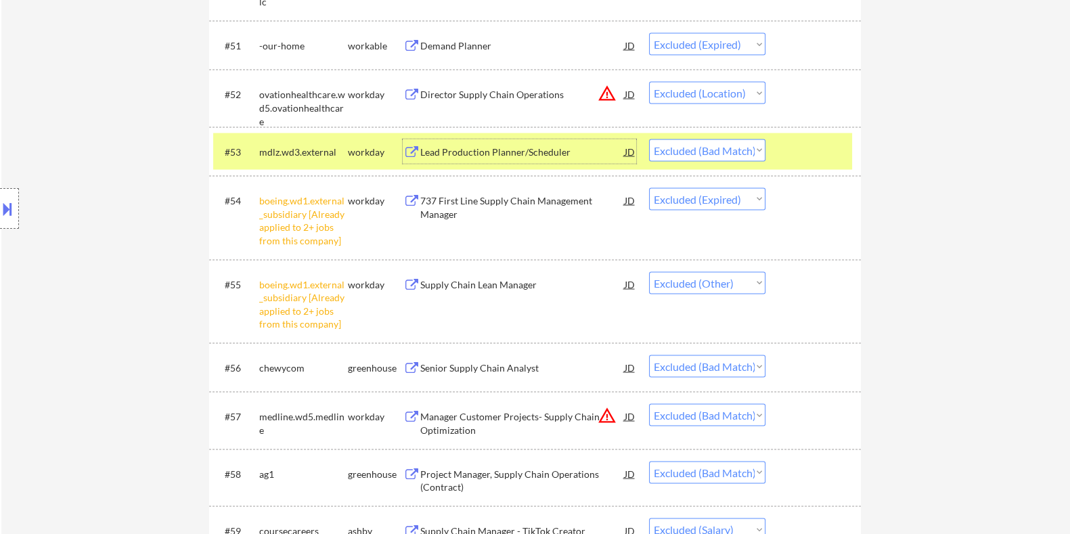
scroll to position [3467, 0]
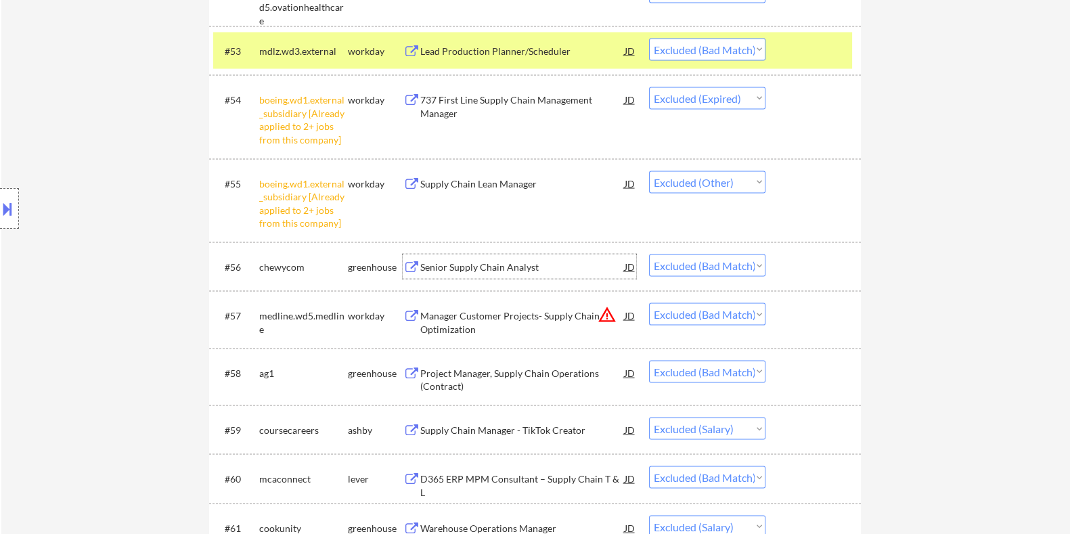
click at [504, 258] on div "Senior Supply Chain Analyst" at bounding box center [521, 266] width 204 height 24
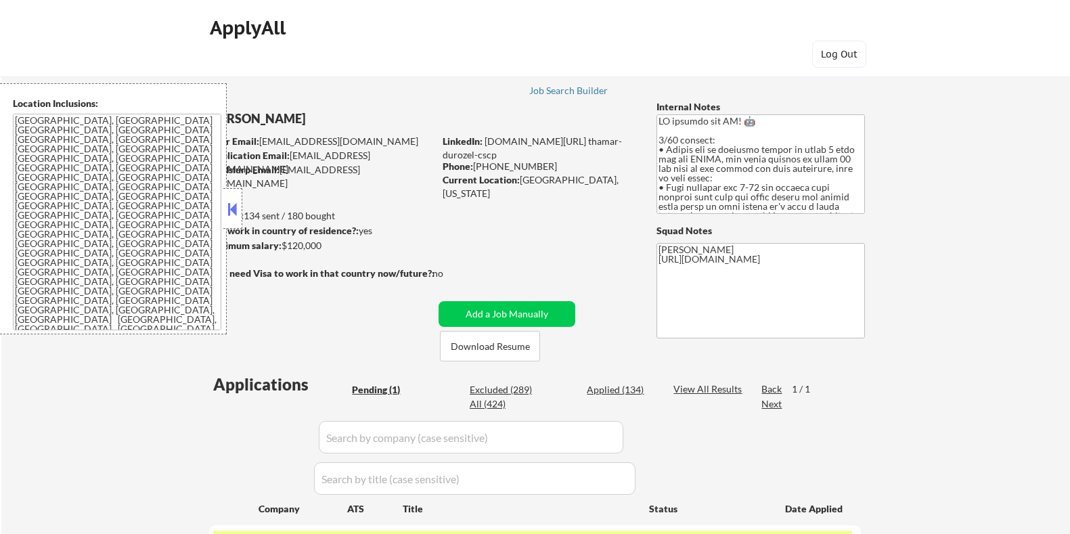
scroll to position [161, 0]
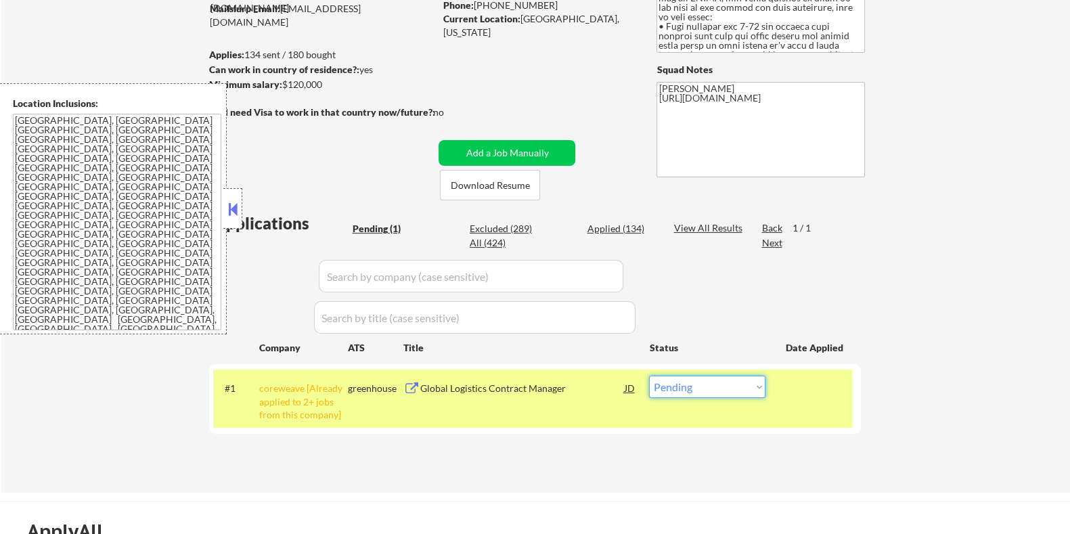
click at [678, 390] on select "Choose an option... Pending Applied Excluded (Questions) Excluded (Expired) Exc…" at bounding box center [707, 386] width 116 height 22
select select ""applied""
click at [649, 375] on select "Choose an option... Pending Applied Excluded (Questions) Excluded (Expired) Exc…" at bounding box center [707, 386] width 116 height 22
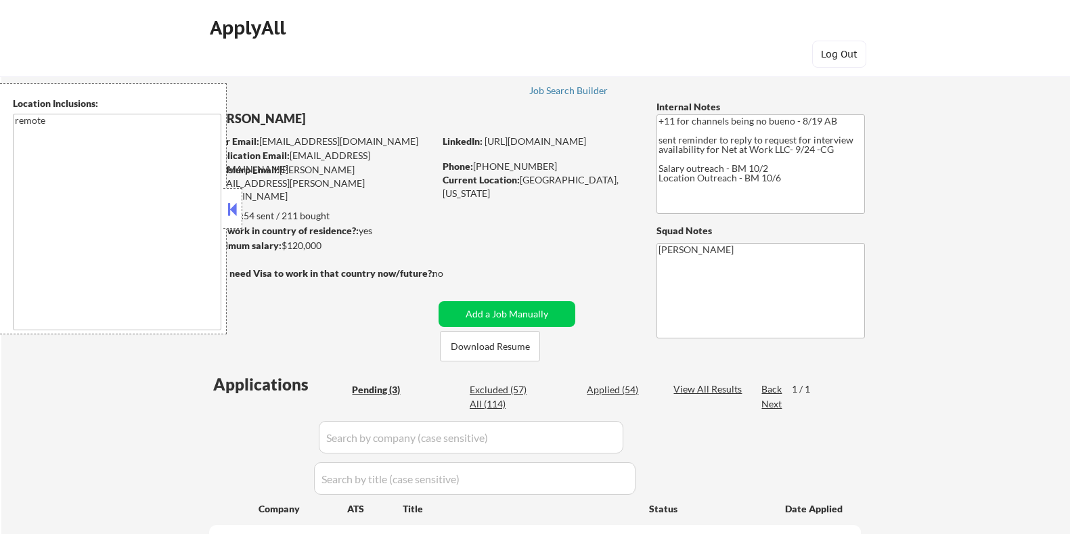
select select ""pending""
click at [478, 344] on button "Download Resume" at bounding box center [490, 346] width 100 height 30
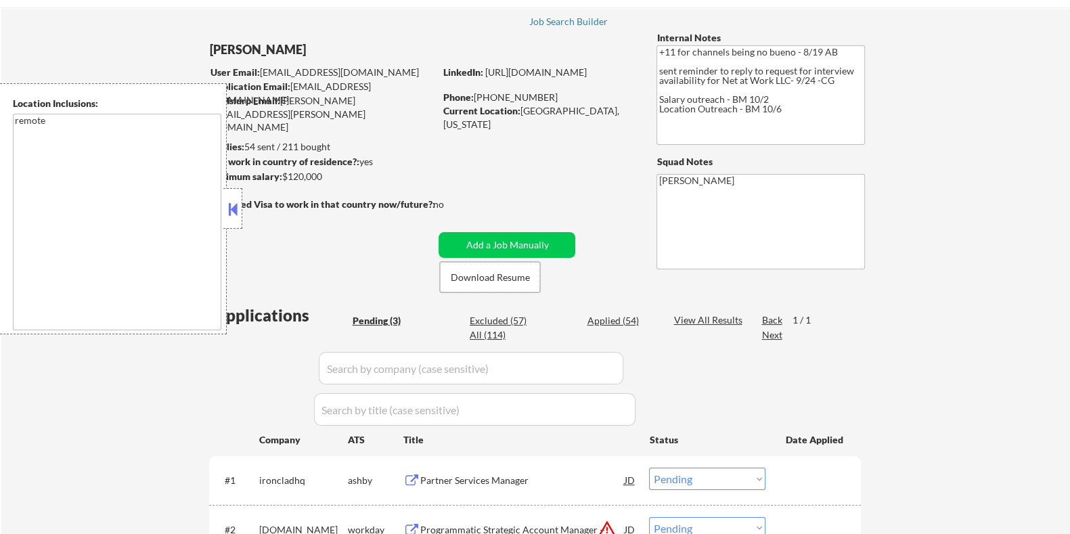
scroll to position [168, 0]
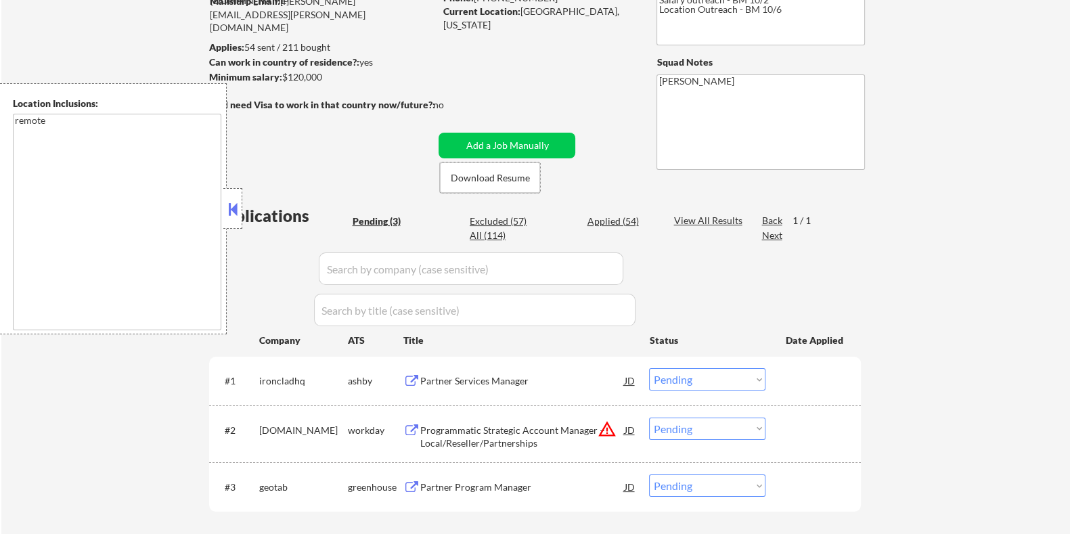
click at [463, 377] on div "Partner Services Manager" at bounding box center [521, 381] width 204 height 14
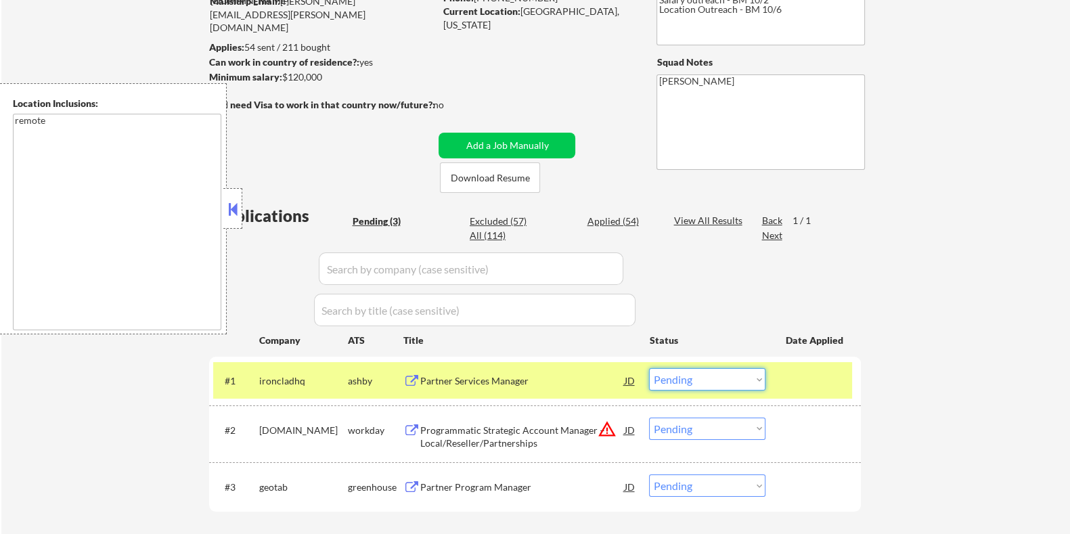
click at [686, 380] on select "Choose an option... Pending Applied Excluded (Questions) Excluded (Expired) Exc…" at bounding box center [707, 379] width 116 height 22
click at [649, 368] on select "Choose an option... Pending Applied Excluded (Questions) Excluded (Expired) Exc…" at bounding box center [707, 379] width 116 height 22
select select ""pending""
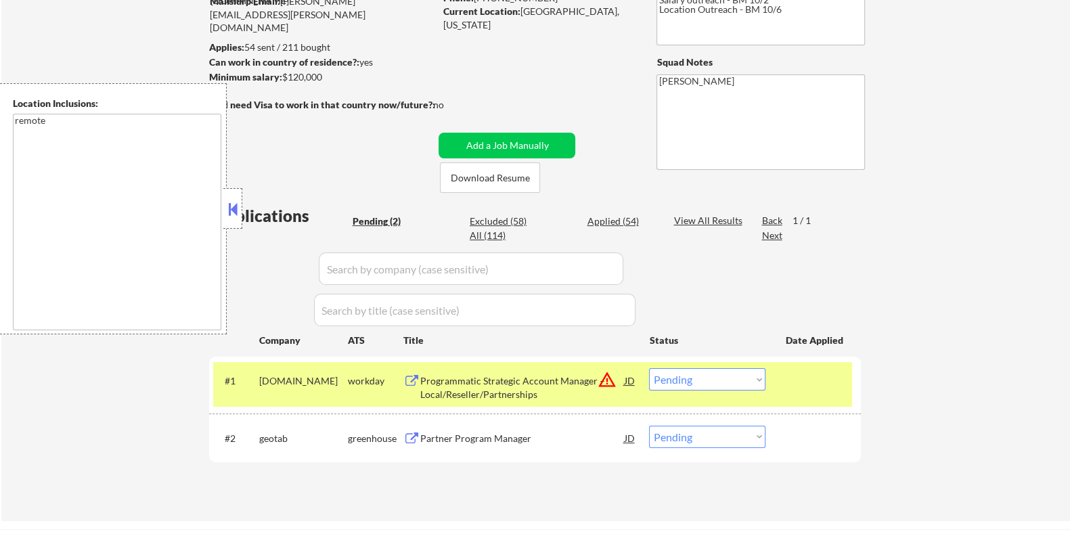
click at [453, 440] on div "Partner Program Manager" at bounding box center [521, 439] width 204 height 14
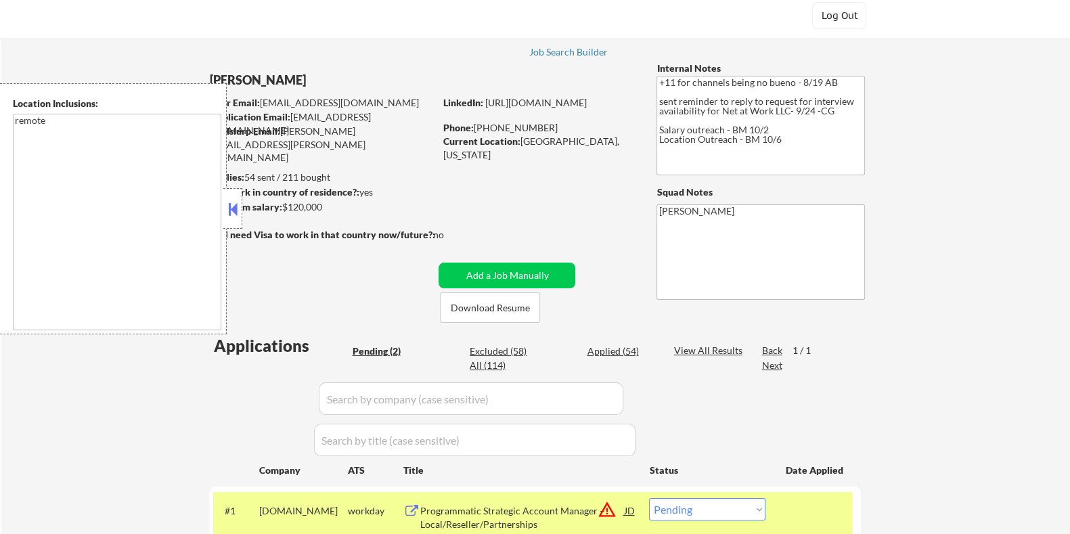
scroll to position [0, 0]
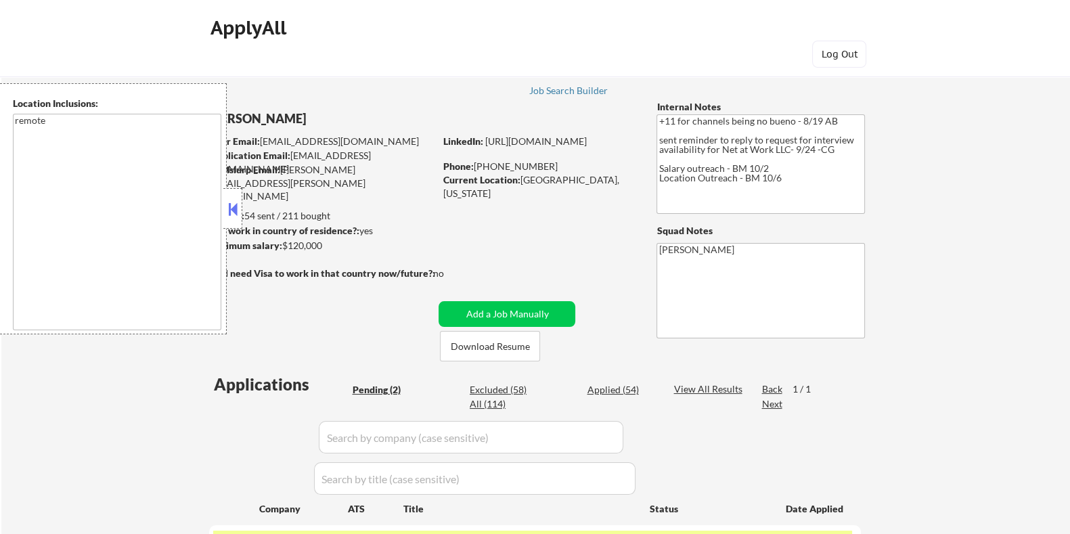
click at [227, 210] on button at bounding box center [232, 209] width 15 height 20
